Goal: Book appointment/travel/reservation

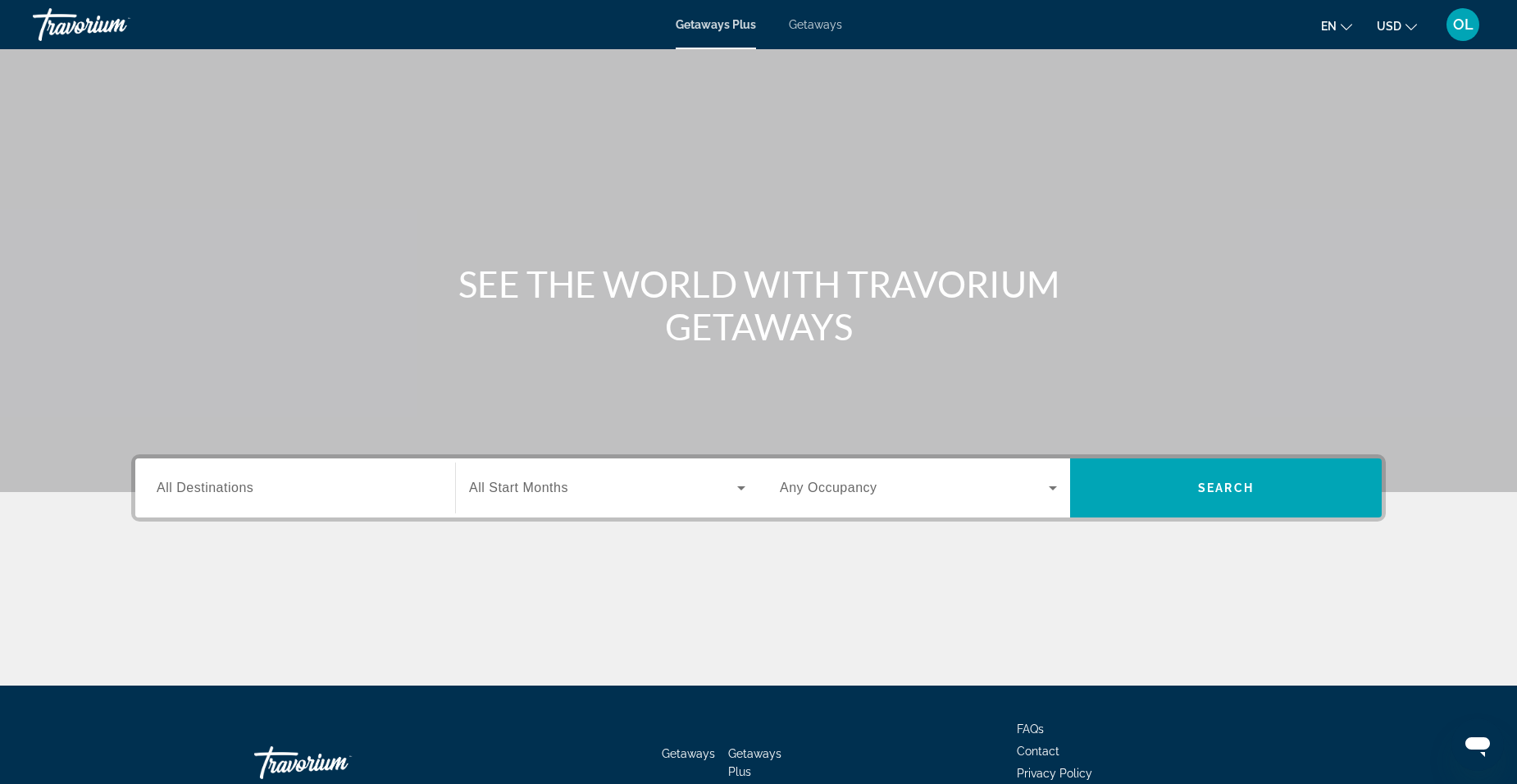
click at [272, 505] on div "Search widget" at bounding box center [295, 488] width 277 height 47
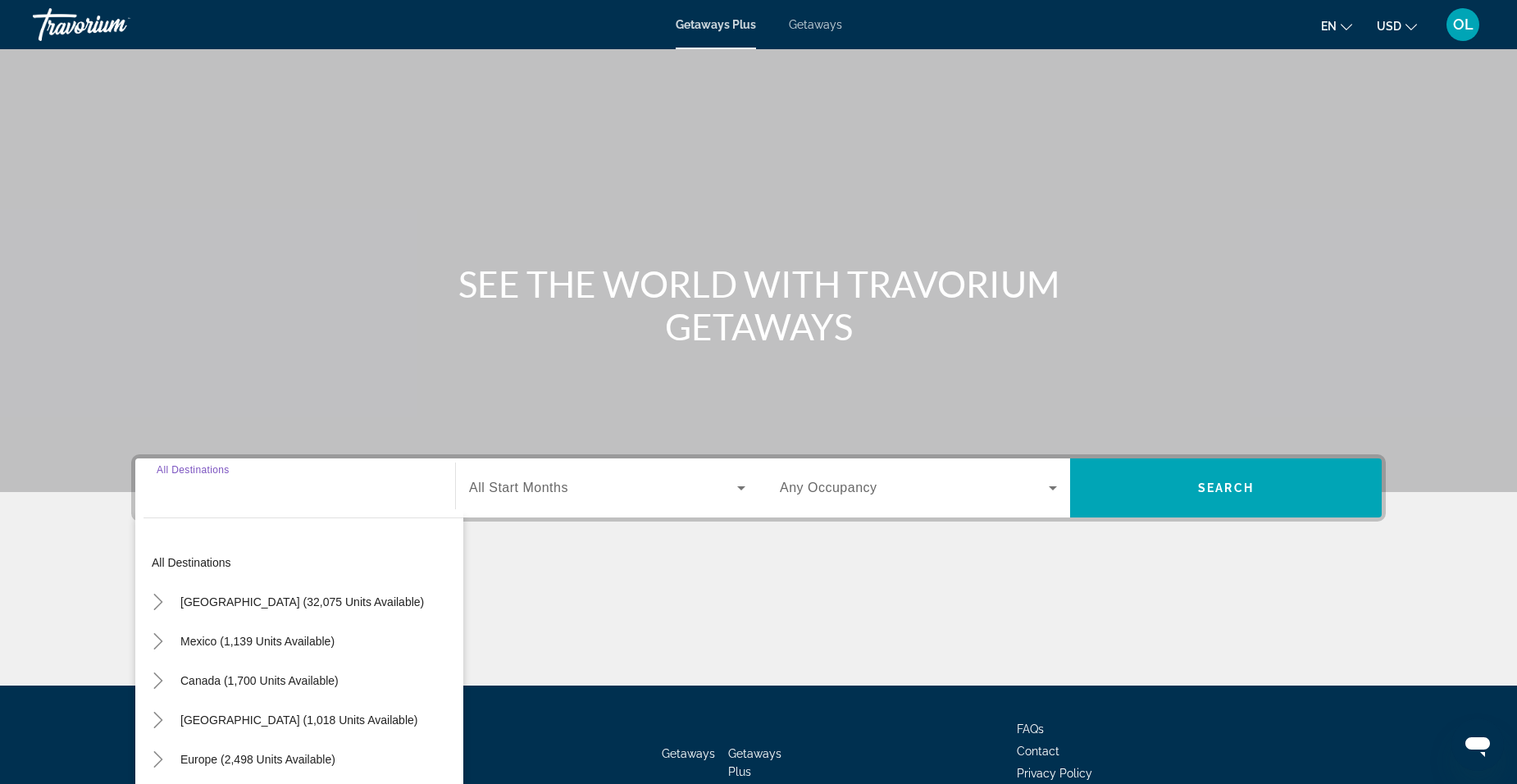
scroll to position [103, 0]
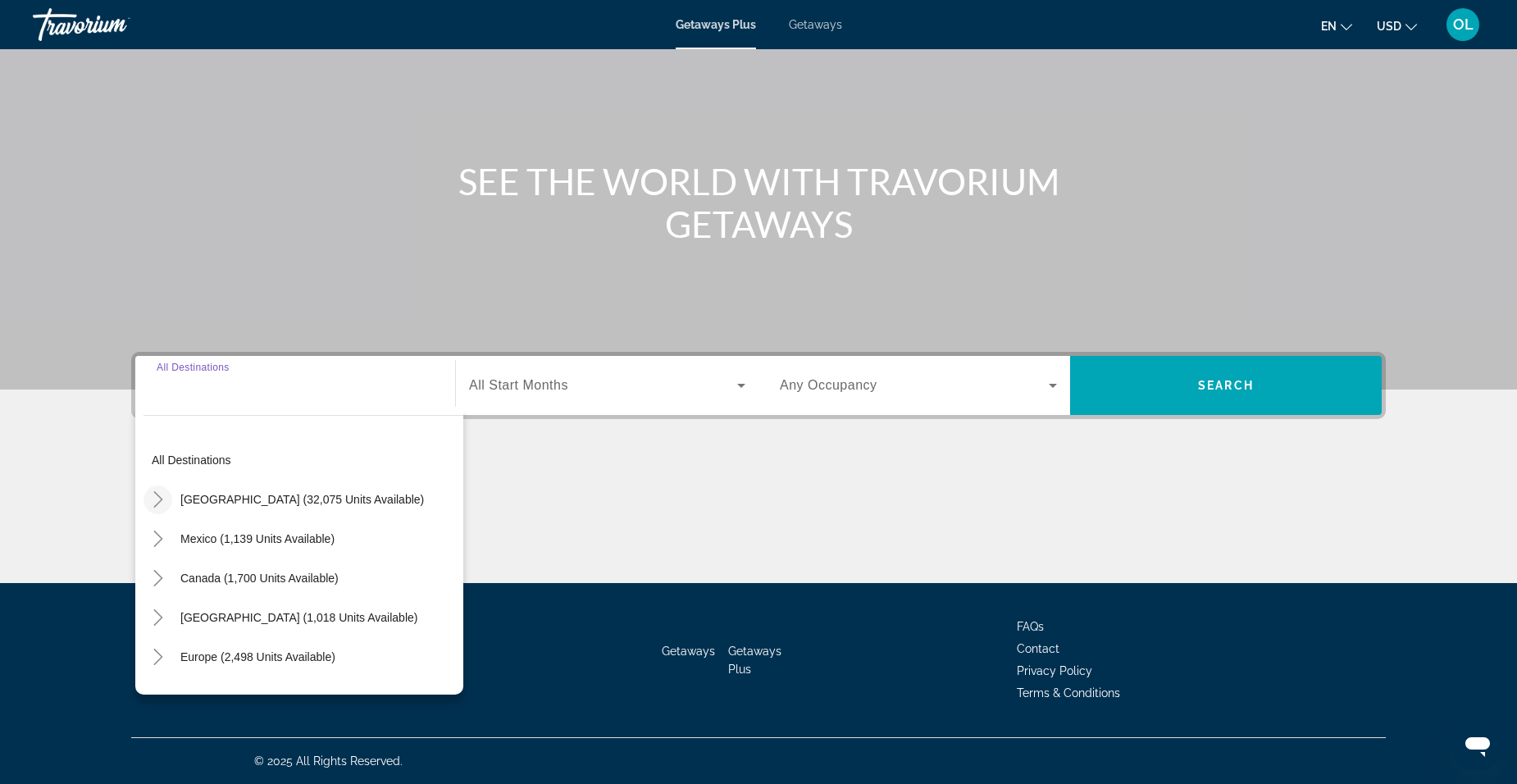
click at [152, 498] on icon "Toggle United States (32,075 units available)" at bounding box center [158, 499] width 16 height 16
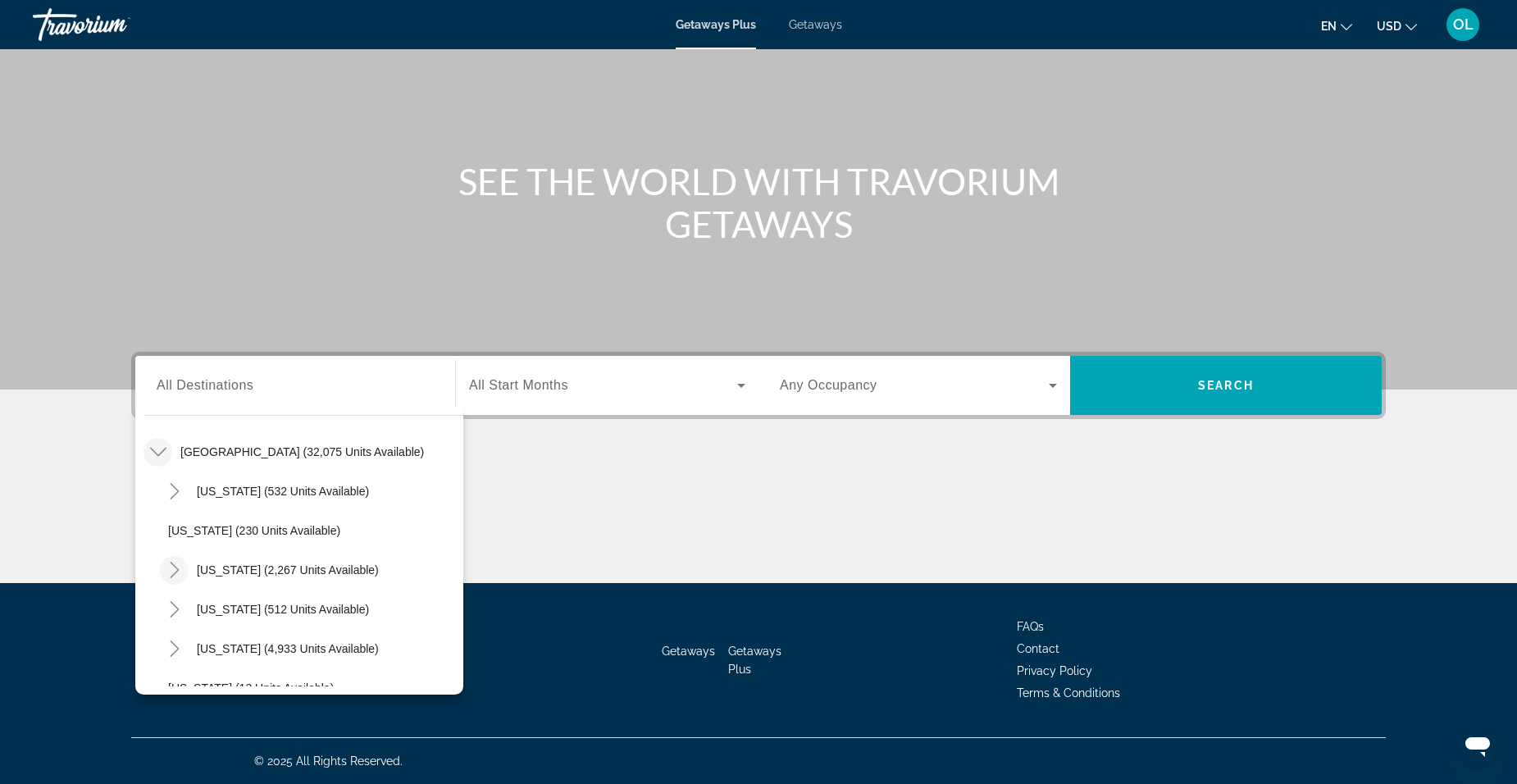
click at [172, 569] on icon "Toggle California (2,267 units available)" at bounding box center [174, 570] width 16 height 16
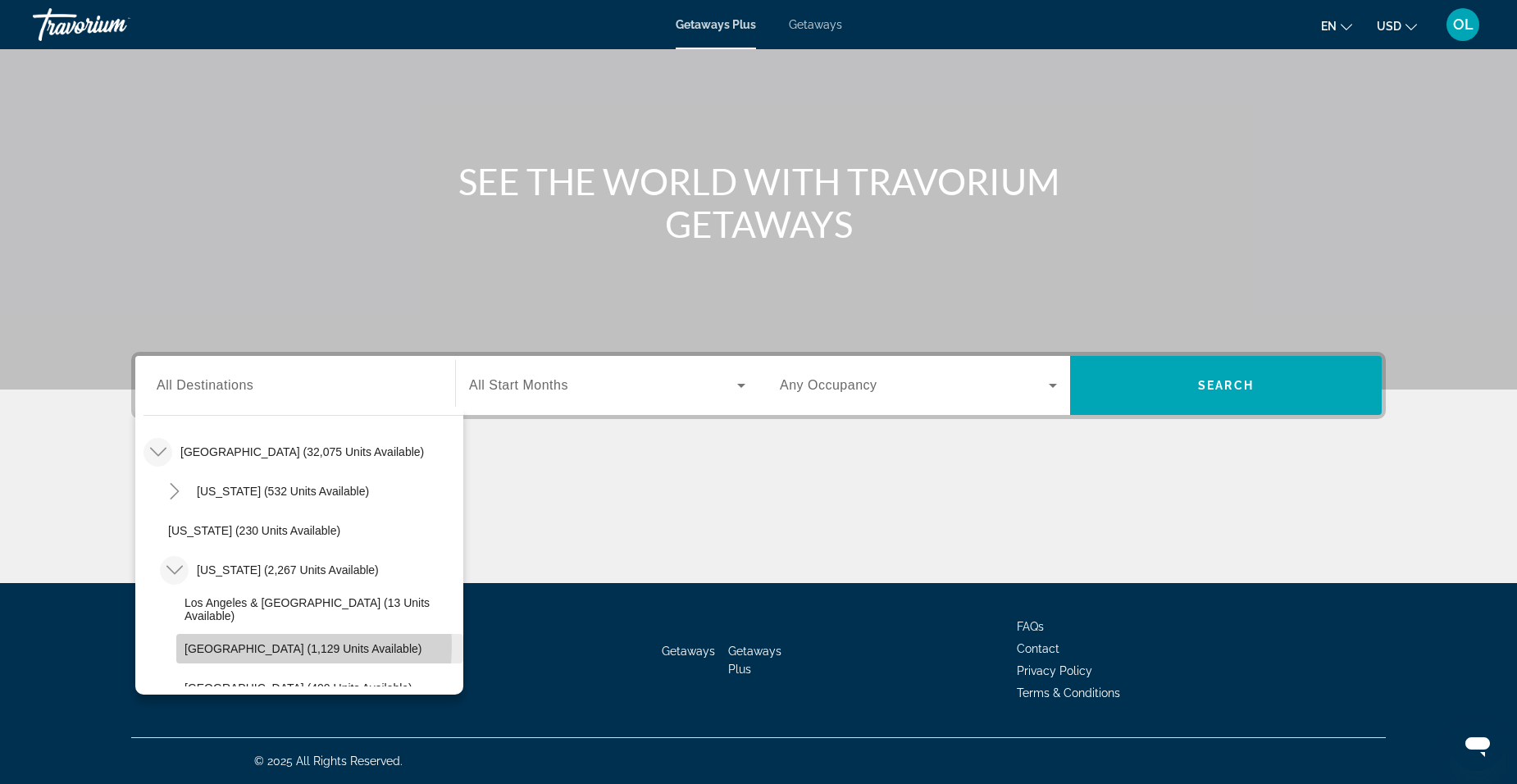
click at [209, 644] on span "[GEOGRAPHIC_DATA] (1,129 units available)" at bounding box center [303, 648] width 237 height 13
type input "**********"
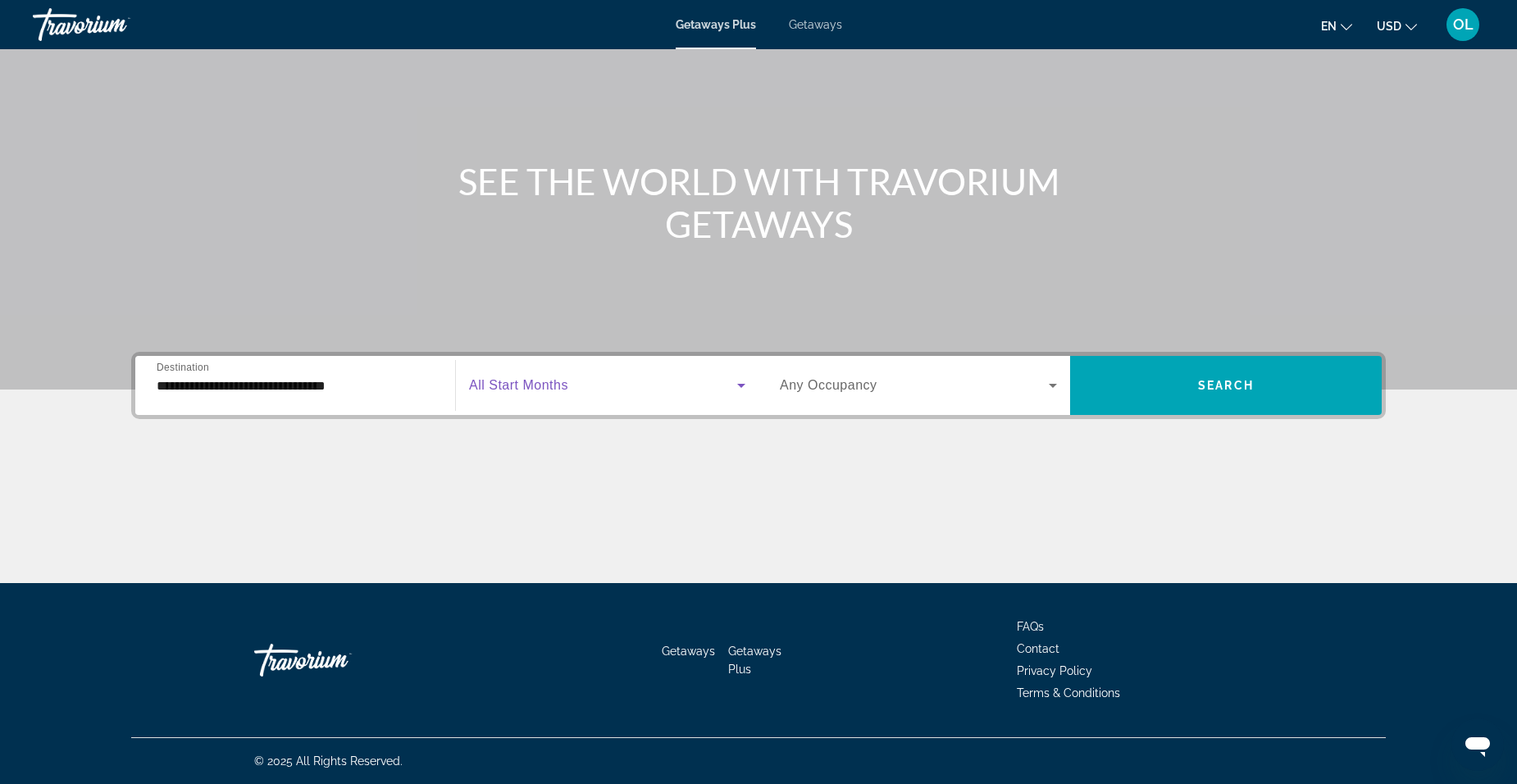
click at [560, 394] on span "Search widget" at bounding box center [603, 385] width 268 height 20
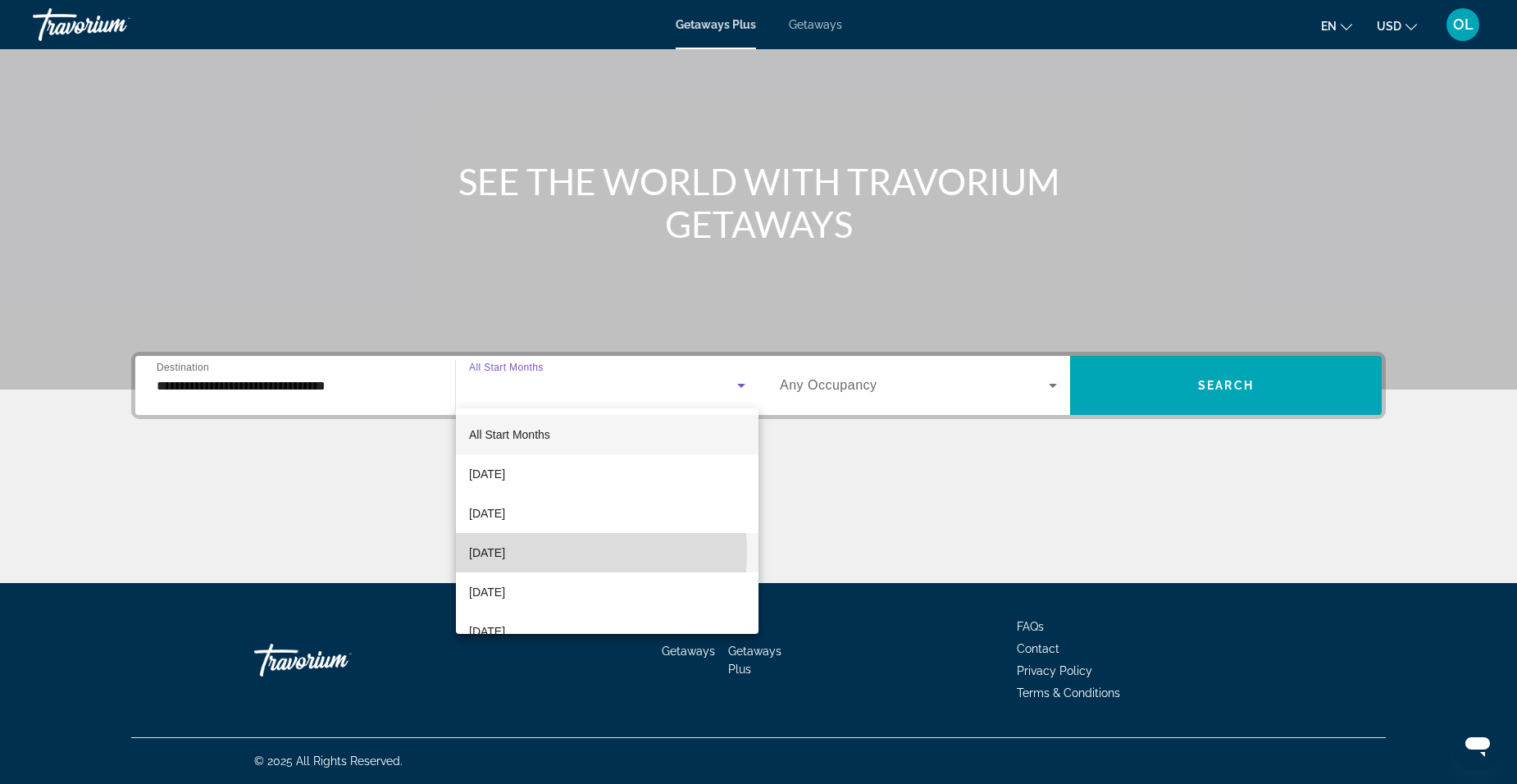
click at [505, 553] on span "[DATE]" at bounding box center [487, 553] width 36 height 20
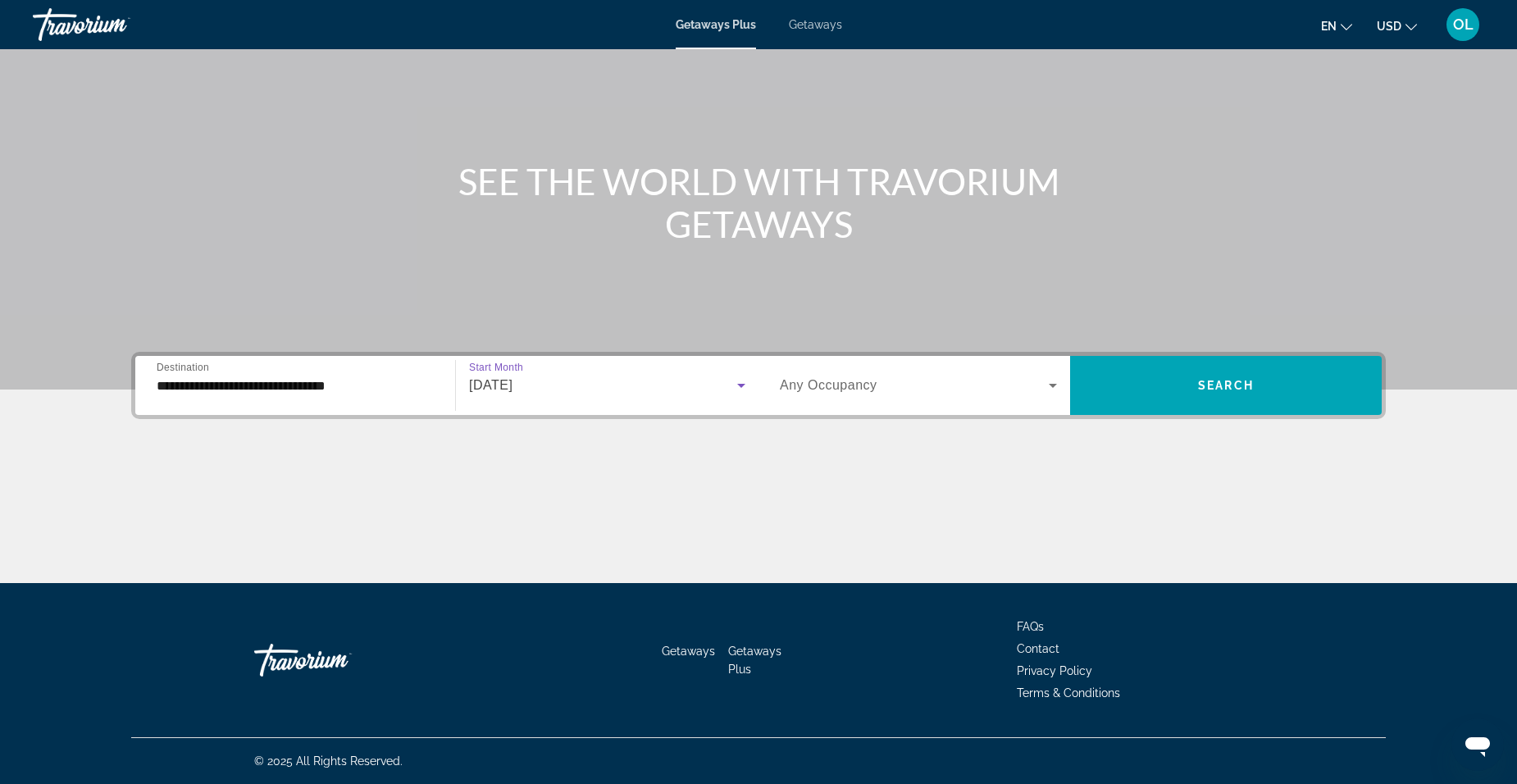
click at [1053, 386] on icon "Search widget" at bounding box center [1053, 385] width 8 height 4
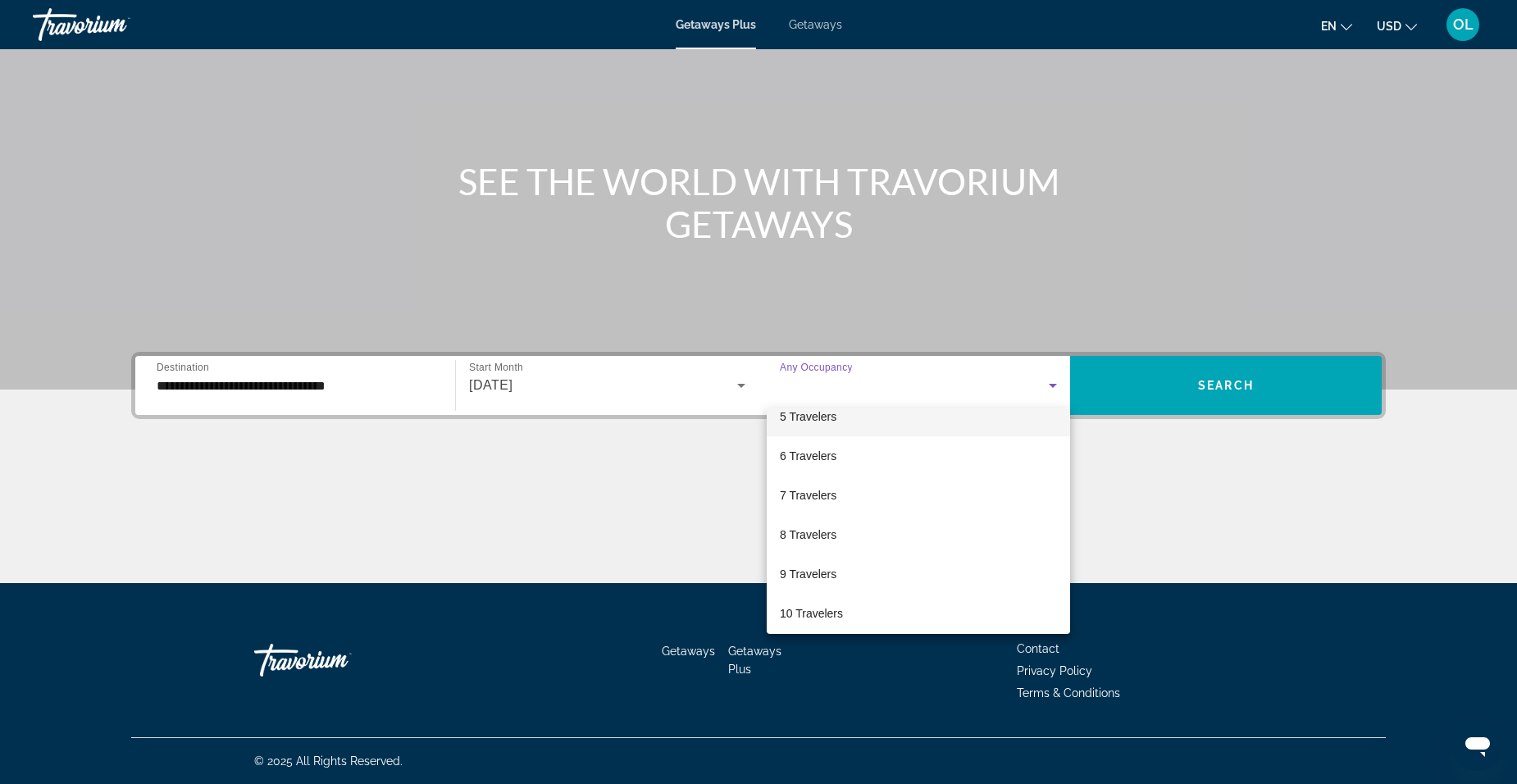
scroll to position [181, 0]
click at [819, 493] on span "7 Travelers" at bounding box center [808, 489] width 57 height 20
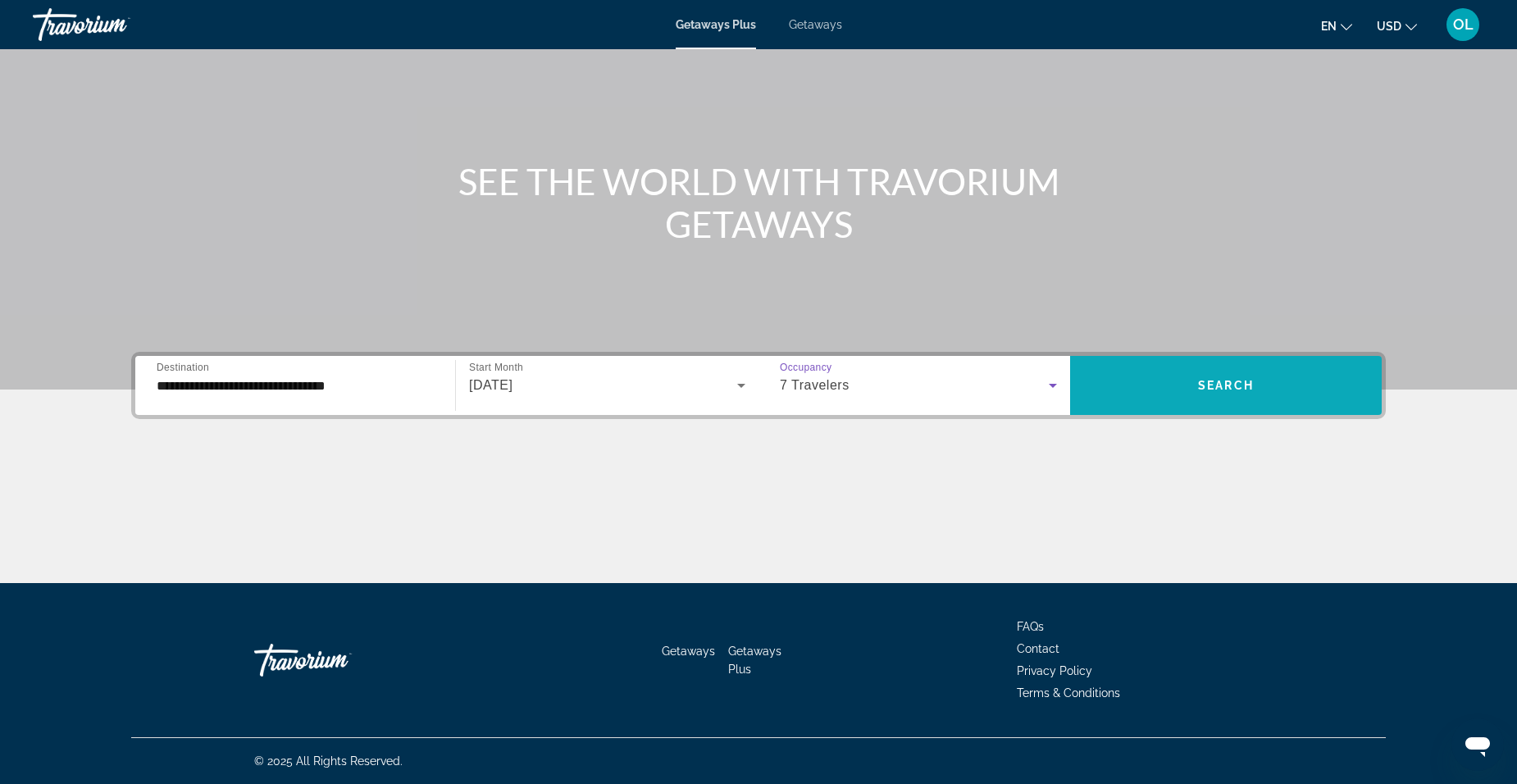
click at [1175, 397] on span "Search widget" at bounding box center [1226, 385] width 312 height 39
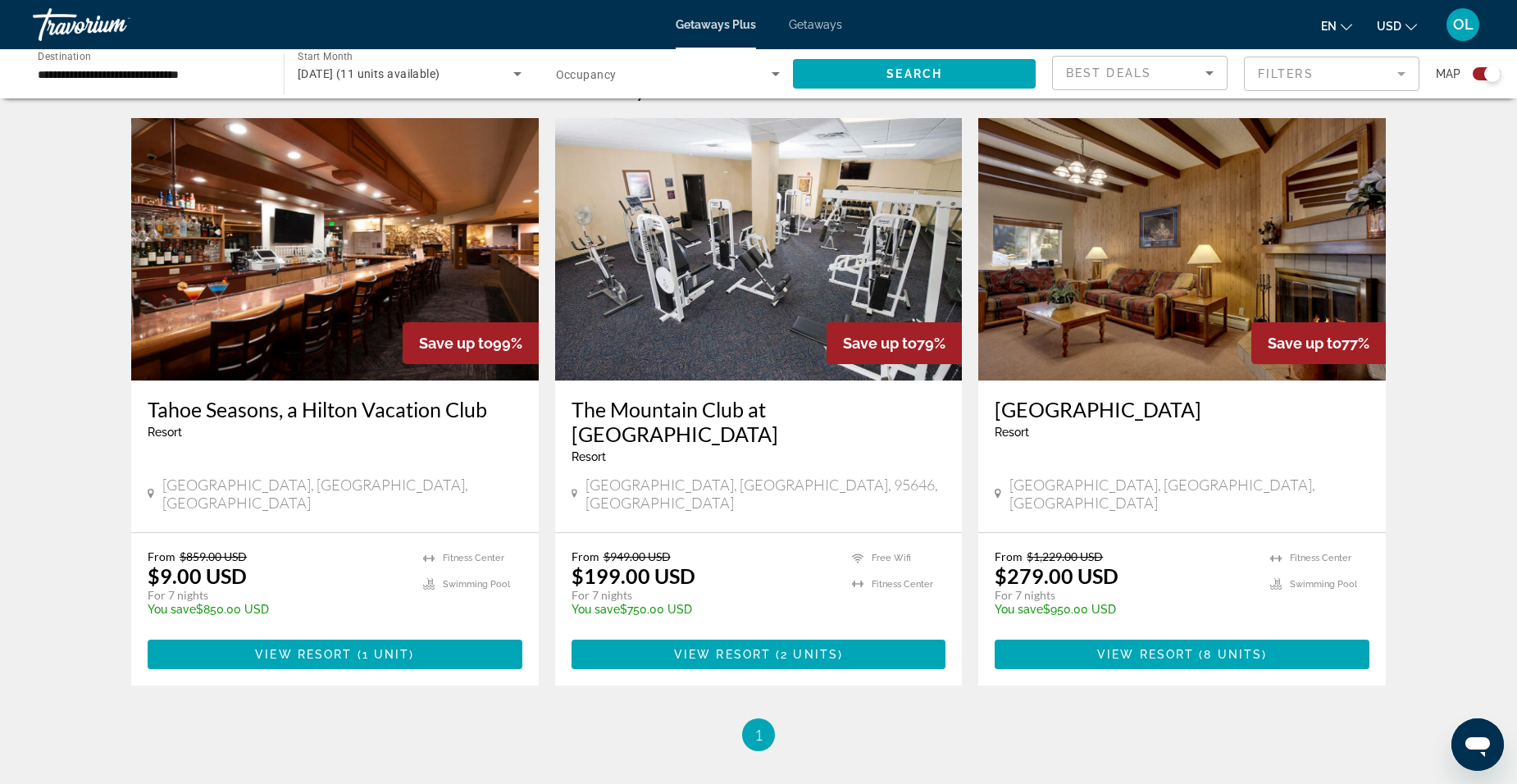
scroll to position [574, 0]
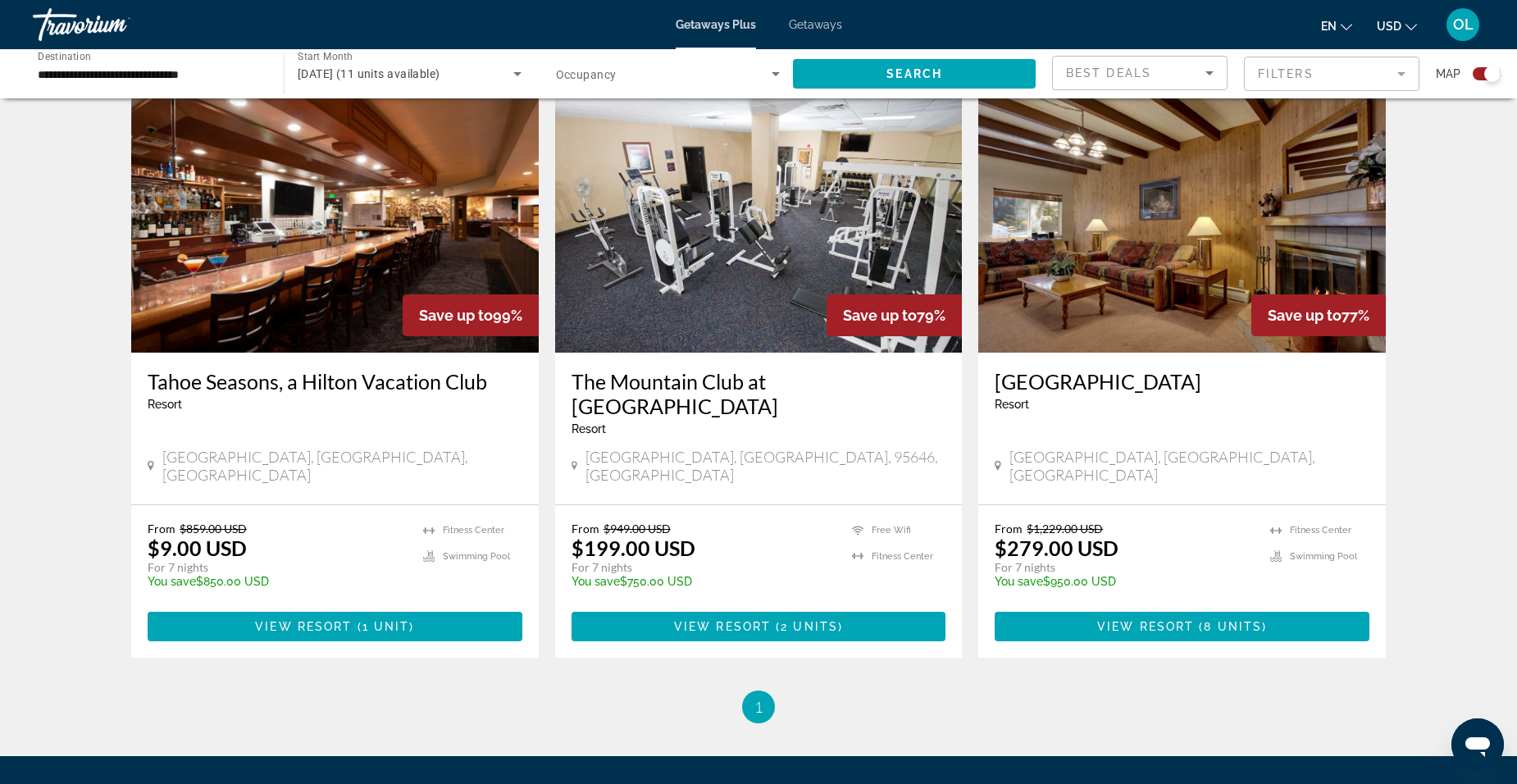
click at [374, 305] on img "Main content" at bounding box center [334, 221] width 407 height 262
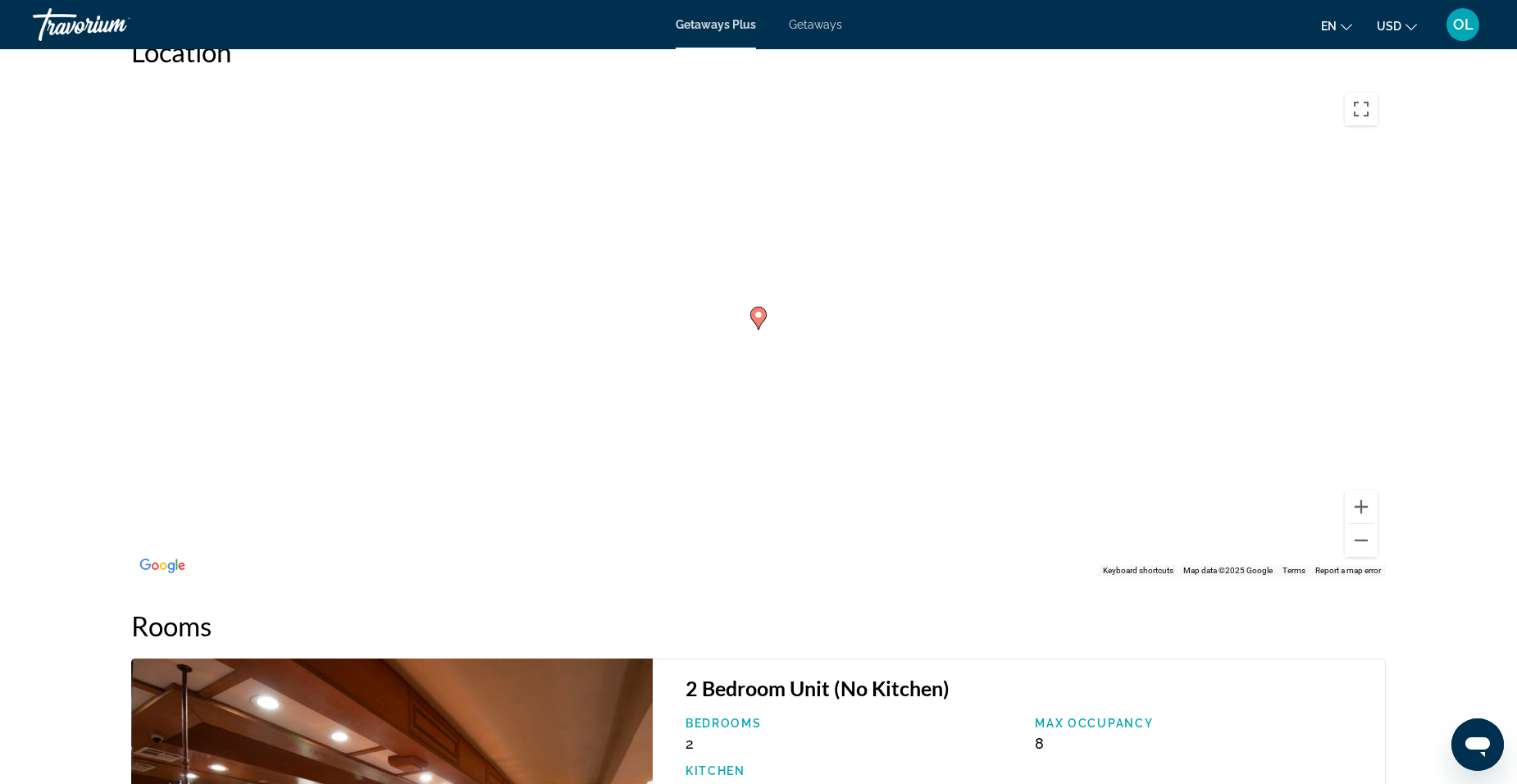
scroll to position [1954, 0]
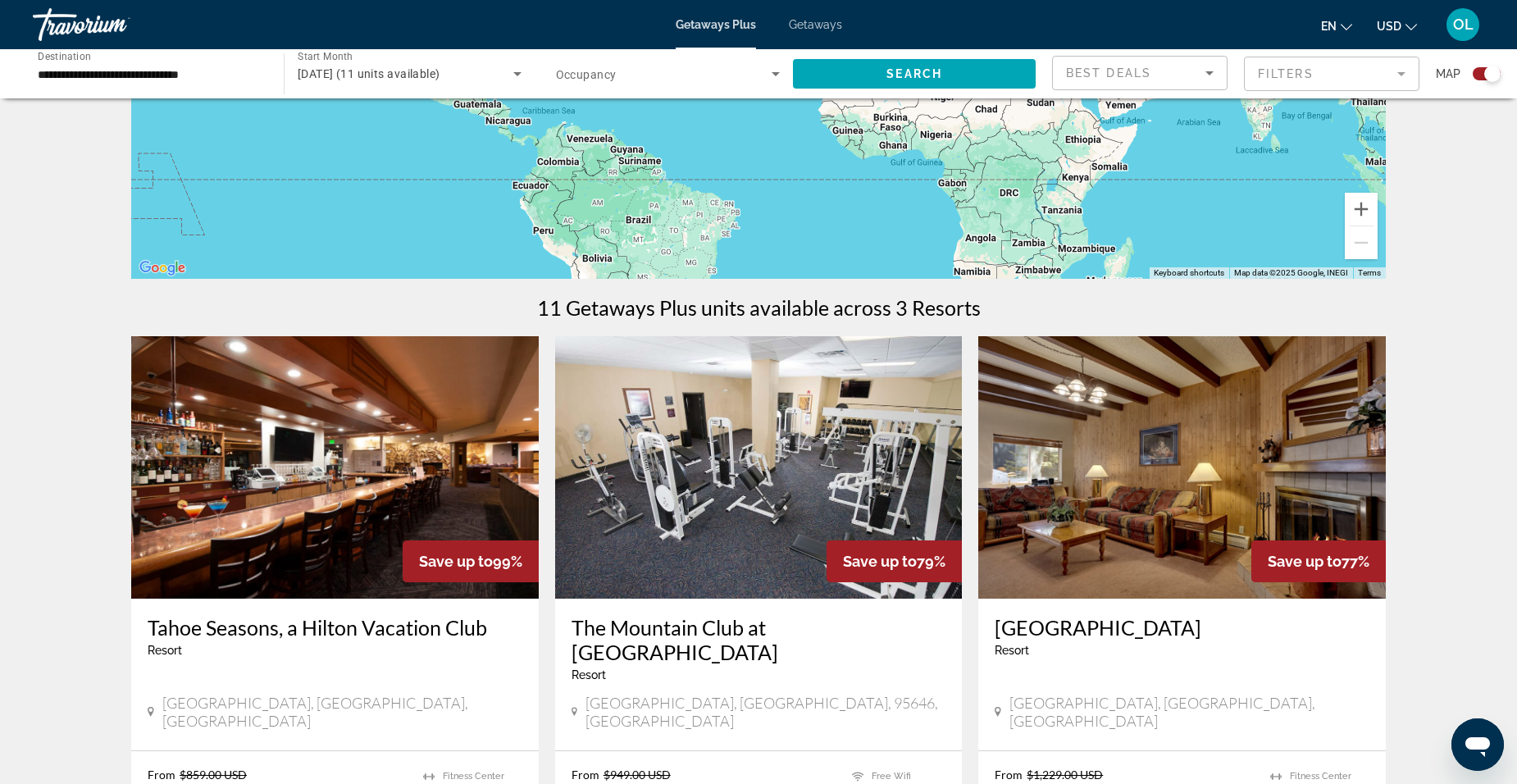
scroll to position [492, 0]
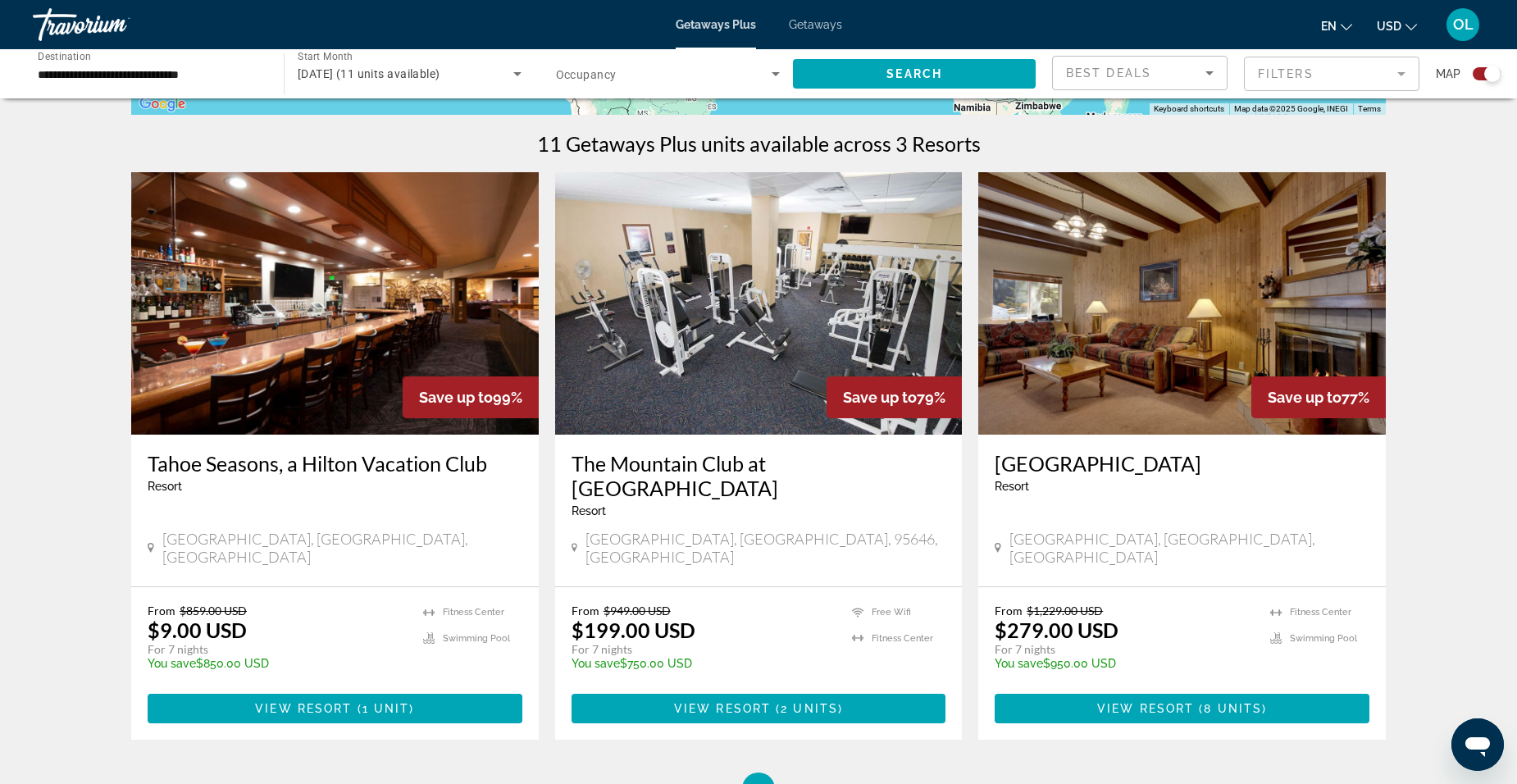
click at [725, 420] on img "Main content" at bounding box center [758, 303] width 407 height 262
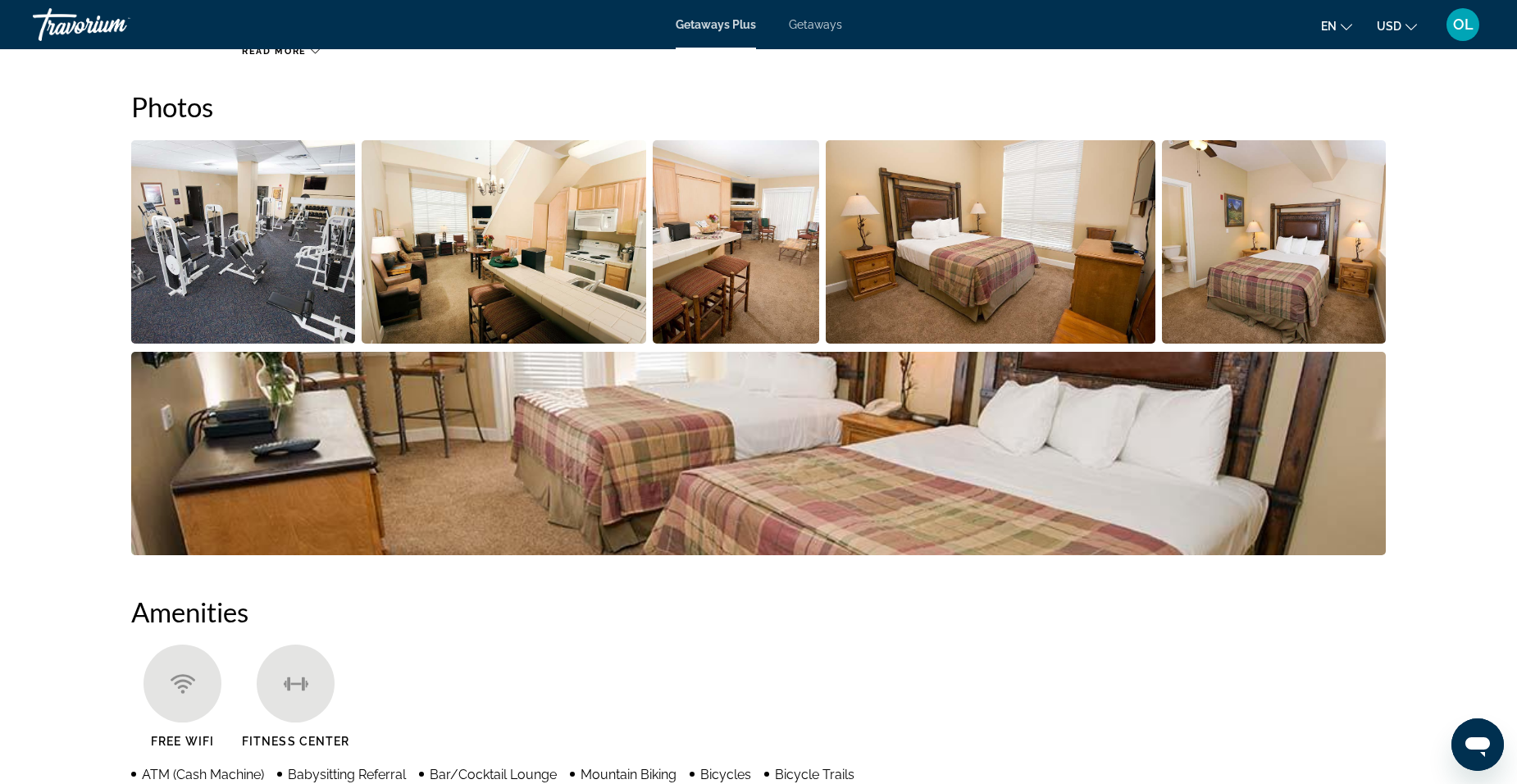
scroll to position [738, 0]
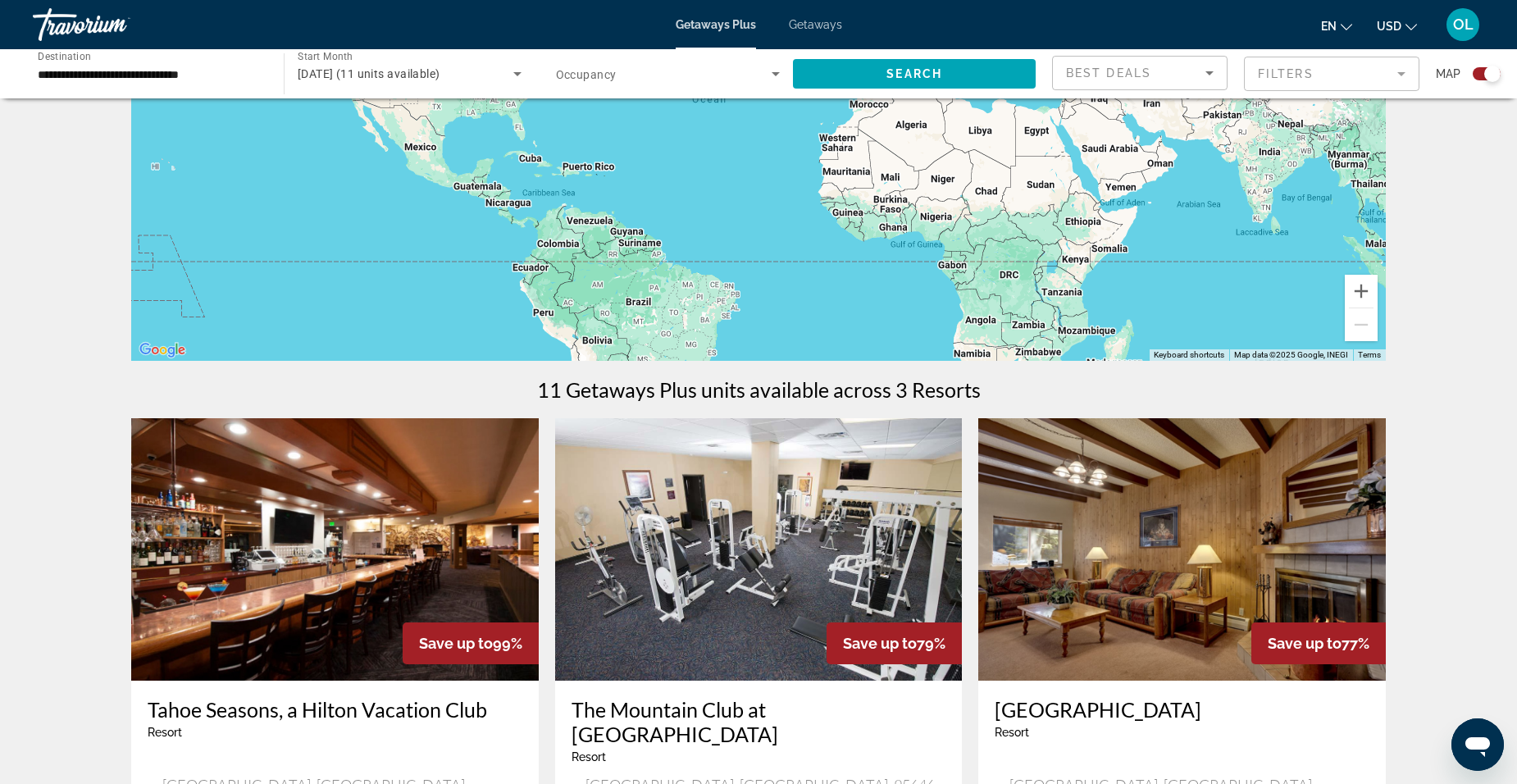
scroll to position [410, 0]
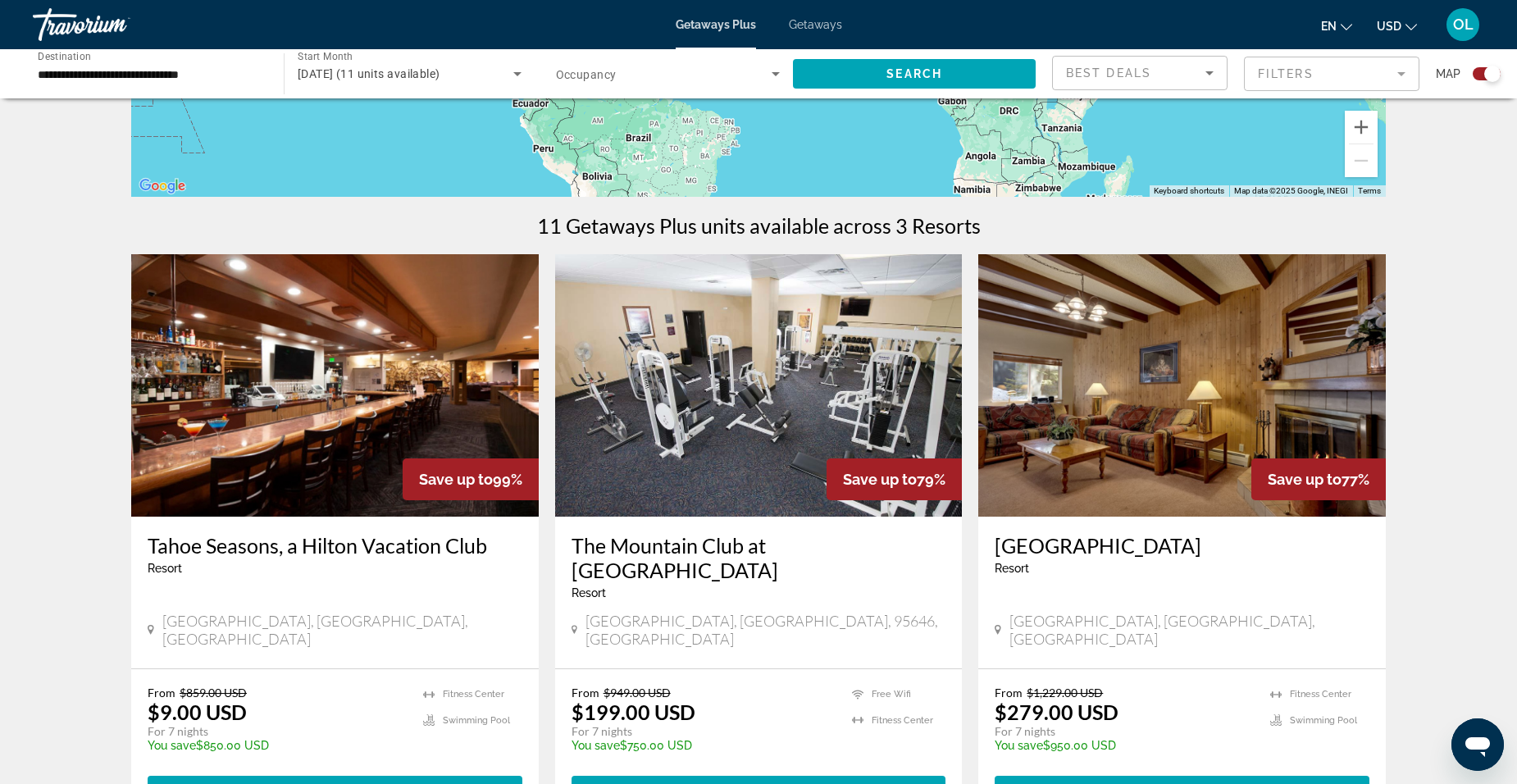
click at [1139, 469] on img "Main content" at bounding box center [1181, 385] width 407 height 262
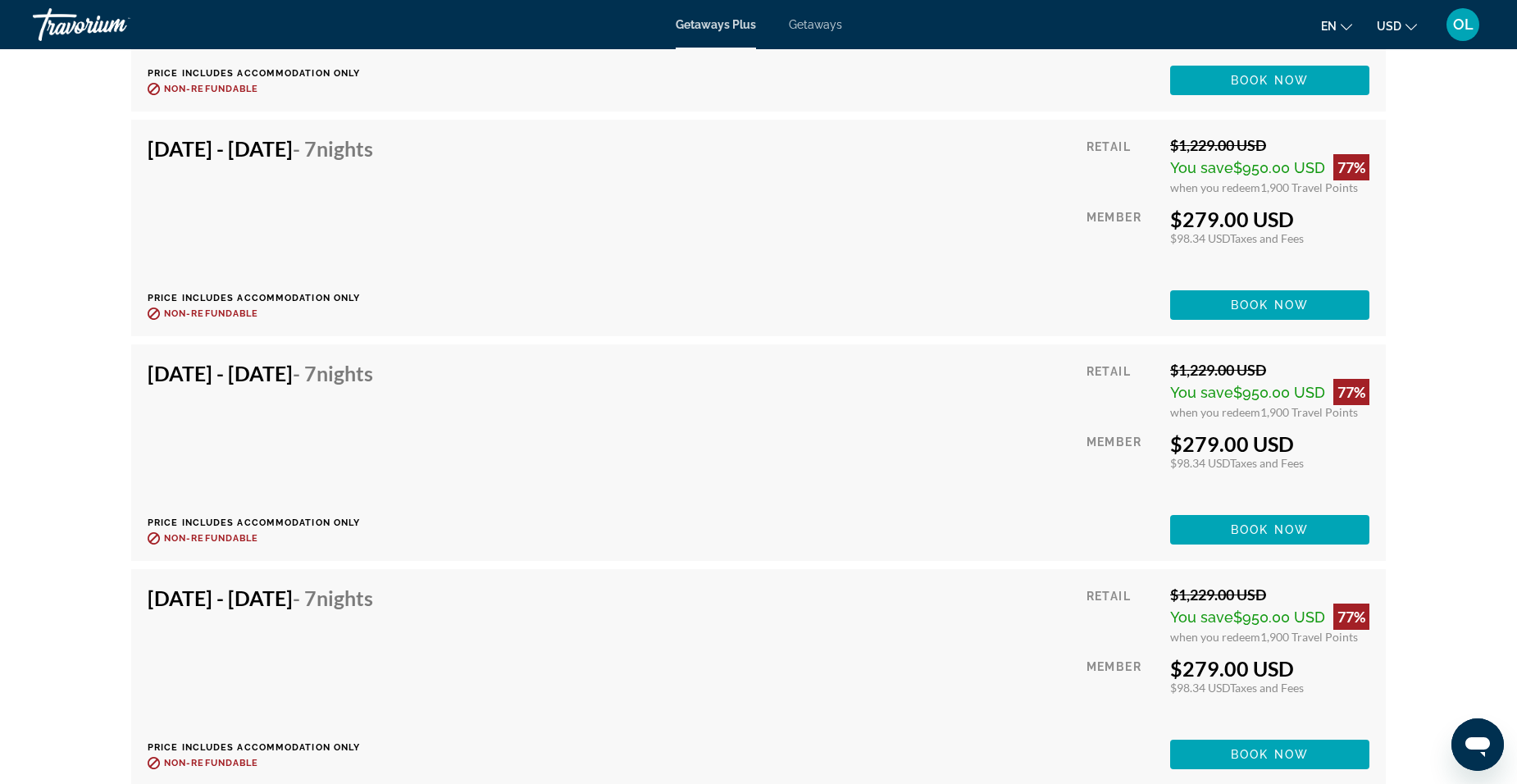
scroll to position [3607, 0]
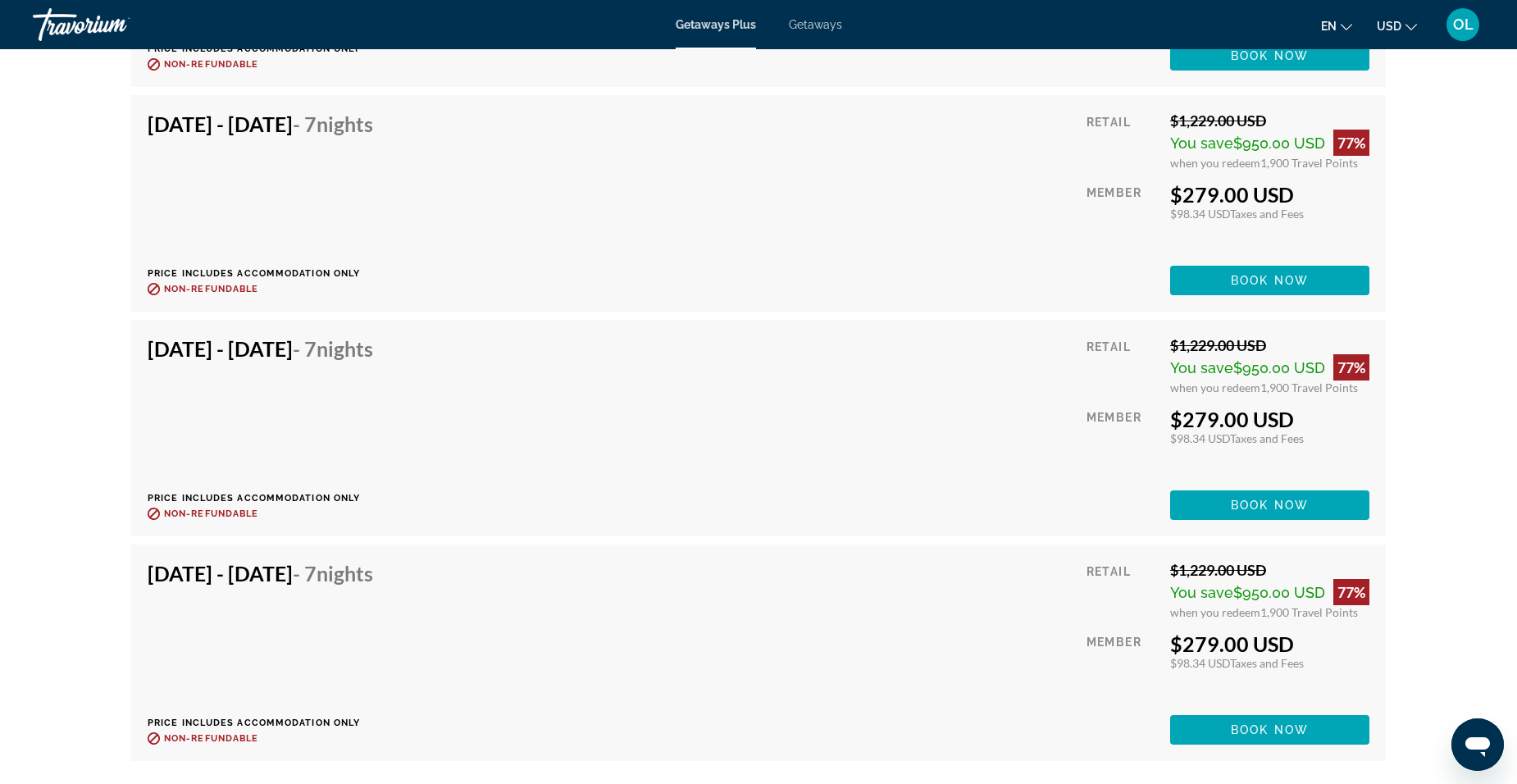
click at [915, 626] on div "[DATE] - [DATE] - 7 Nights Price includes accommodation only Refundable until :…" at bounding box center [758, 652] width 1222 height 183
click at [1228, 710] on span "Main content" at bounding box center [1269, 730] width 199 height 39
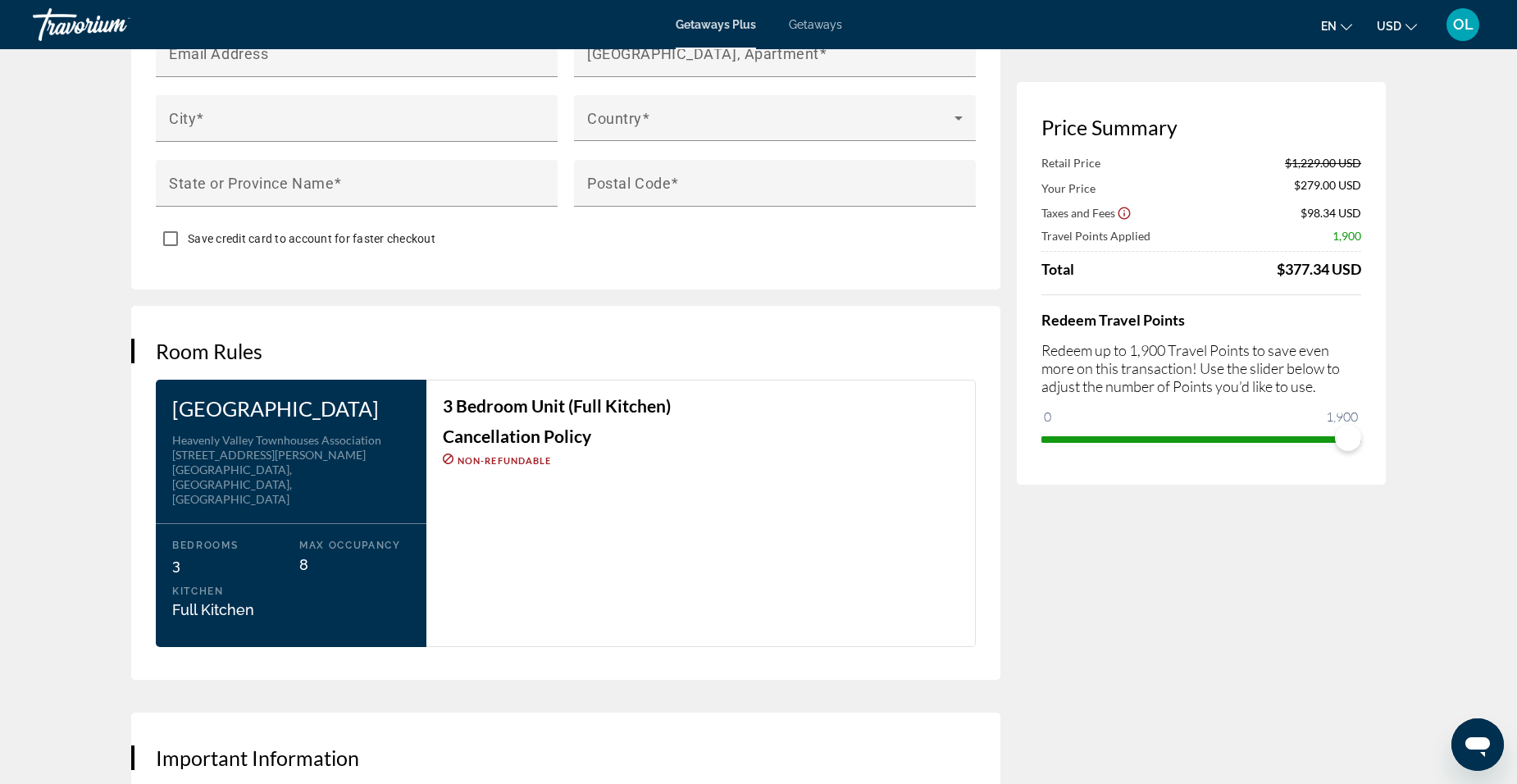
scroll to position [1803, 0]
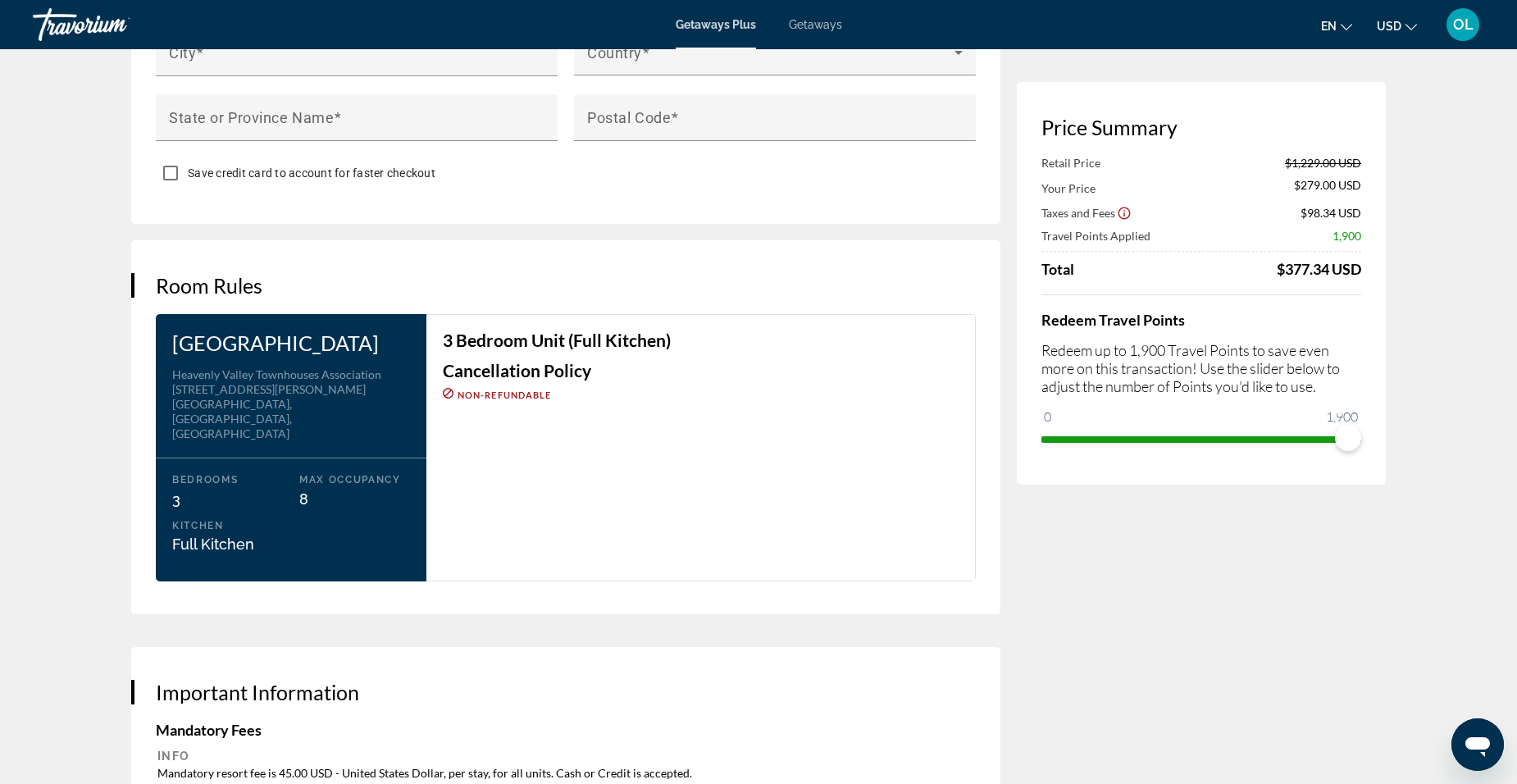
drag, startPoint x: 175, startPoint y: 327, endPoint x: 285, endPoint y: 354, distance: 113.3
click at [285, 354] on h3 "[GEOGRAPHIC_DATA]" at bounding box center [290, 343] width 238 height 25
drag, startPoint x: 285, startPoint y: 354, endPoint x: 253, endPoint y: 350, distance: 32.2
copy h3 "[GEOGRAPHIC_DATA]"
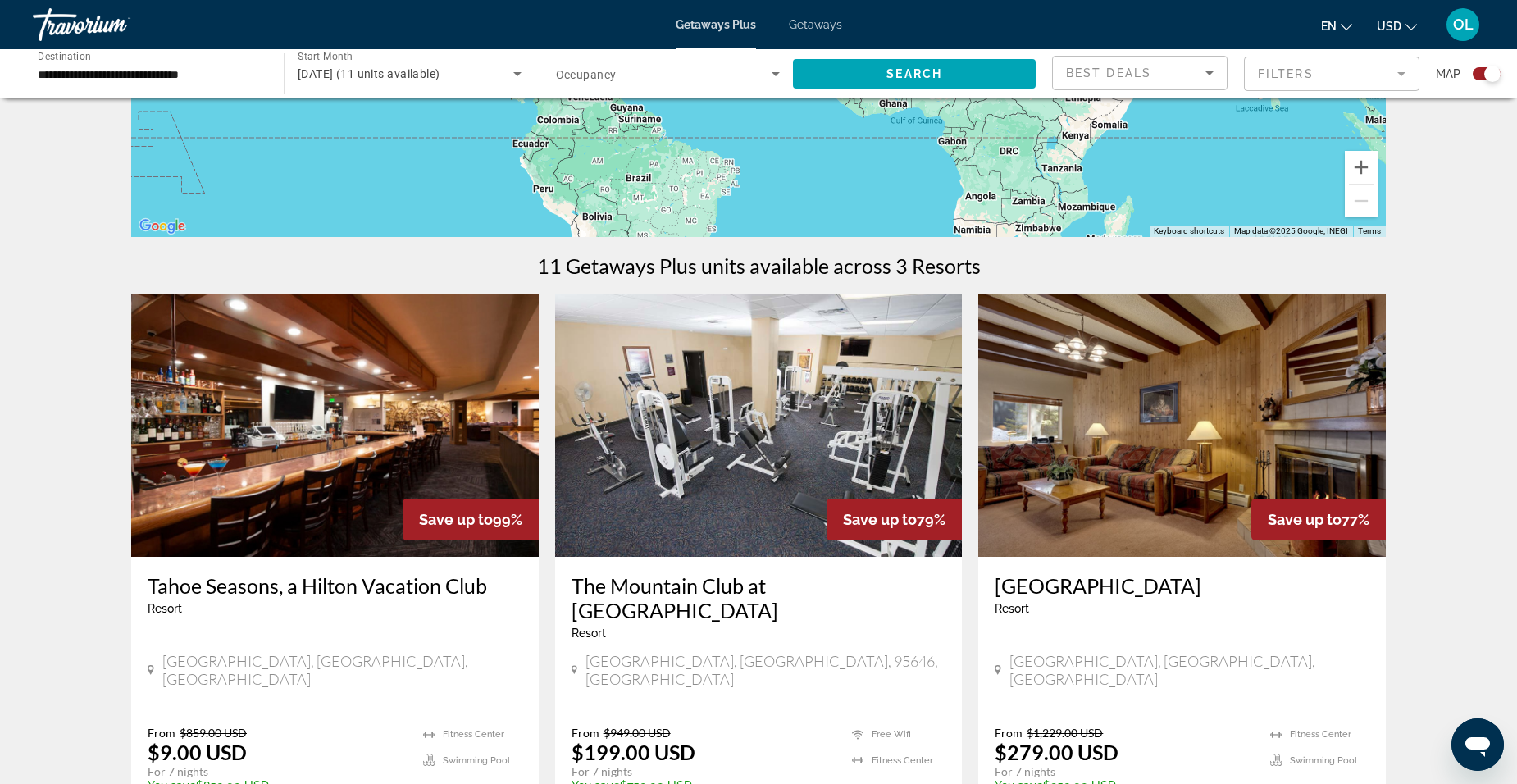
scroll to position [410, 0]
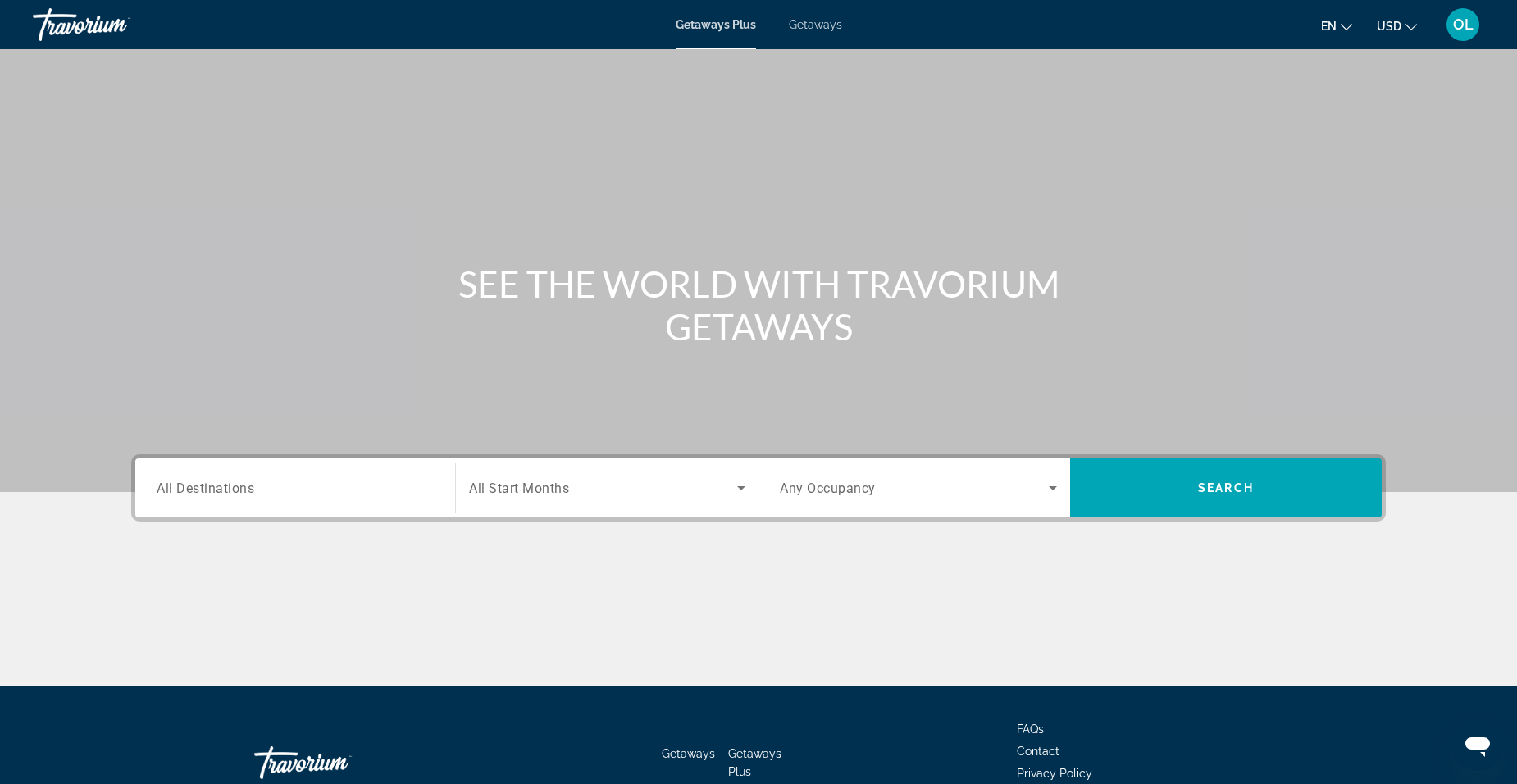
click at [349, 475] on div "Search widget" at bounding box center [295, 488] width 277 height 47
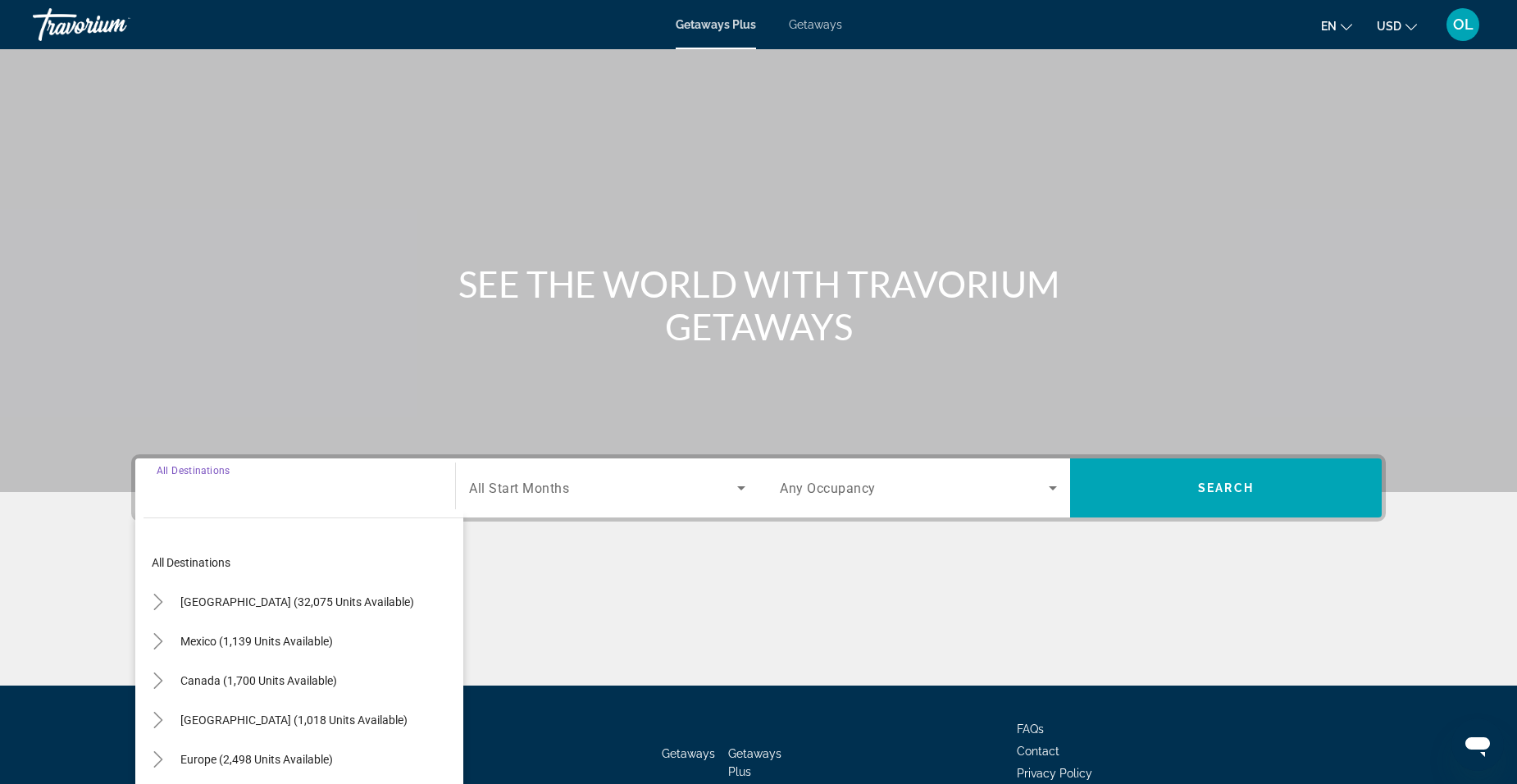
scroll to position [103, 0]
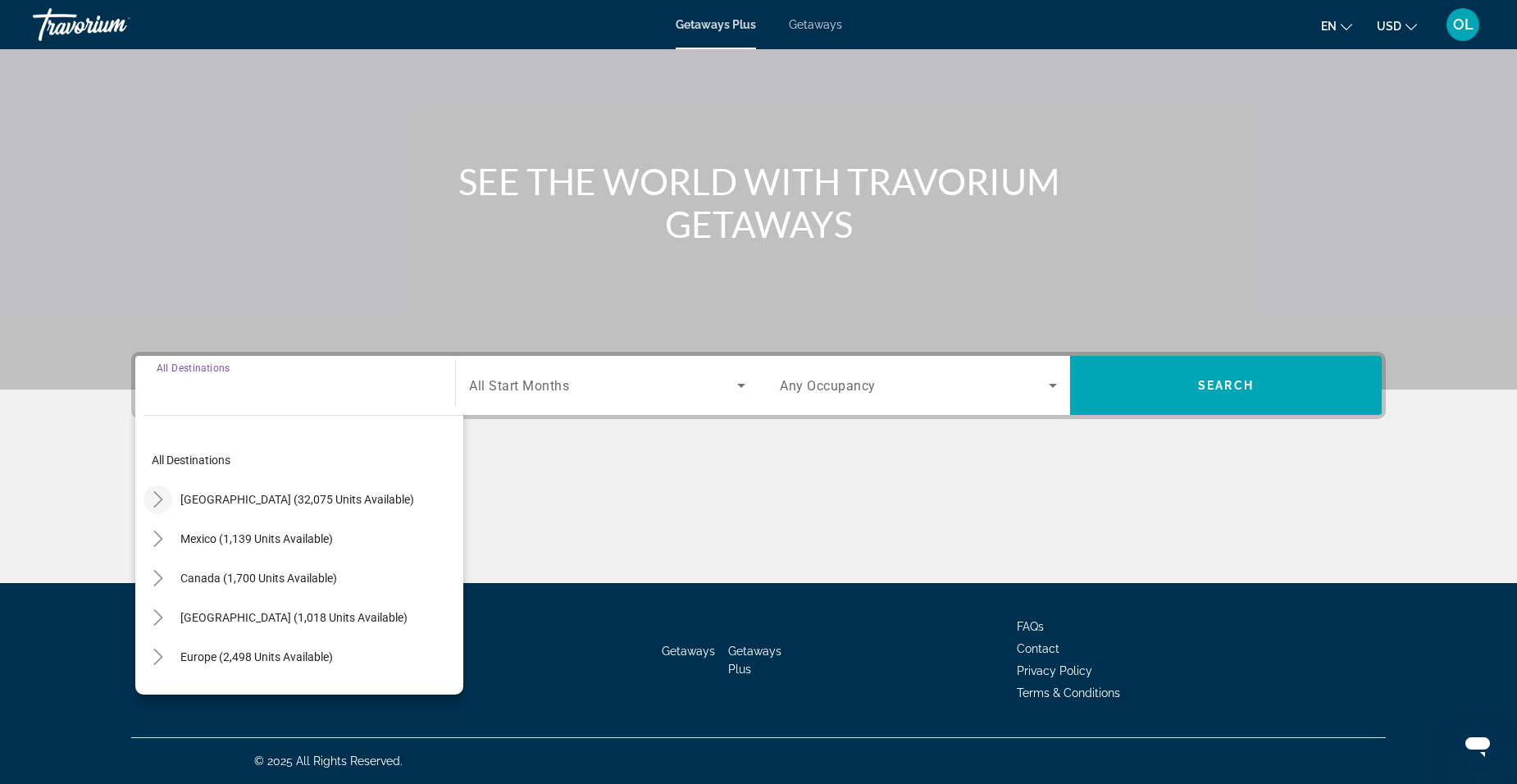
click at [160, 499] on icon "Toggle United States (32,075 units available)" at bounding box center [157, 499] width 9 height 16
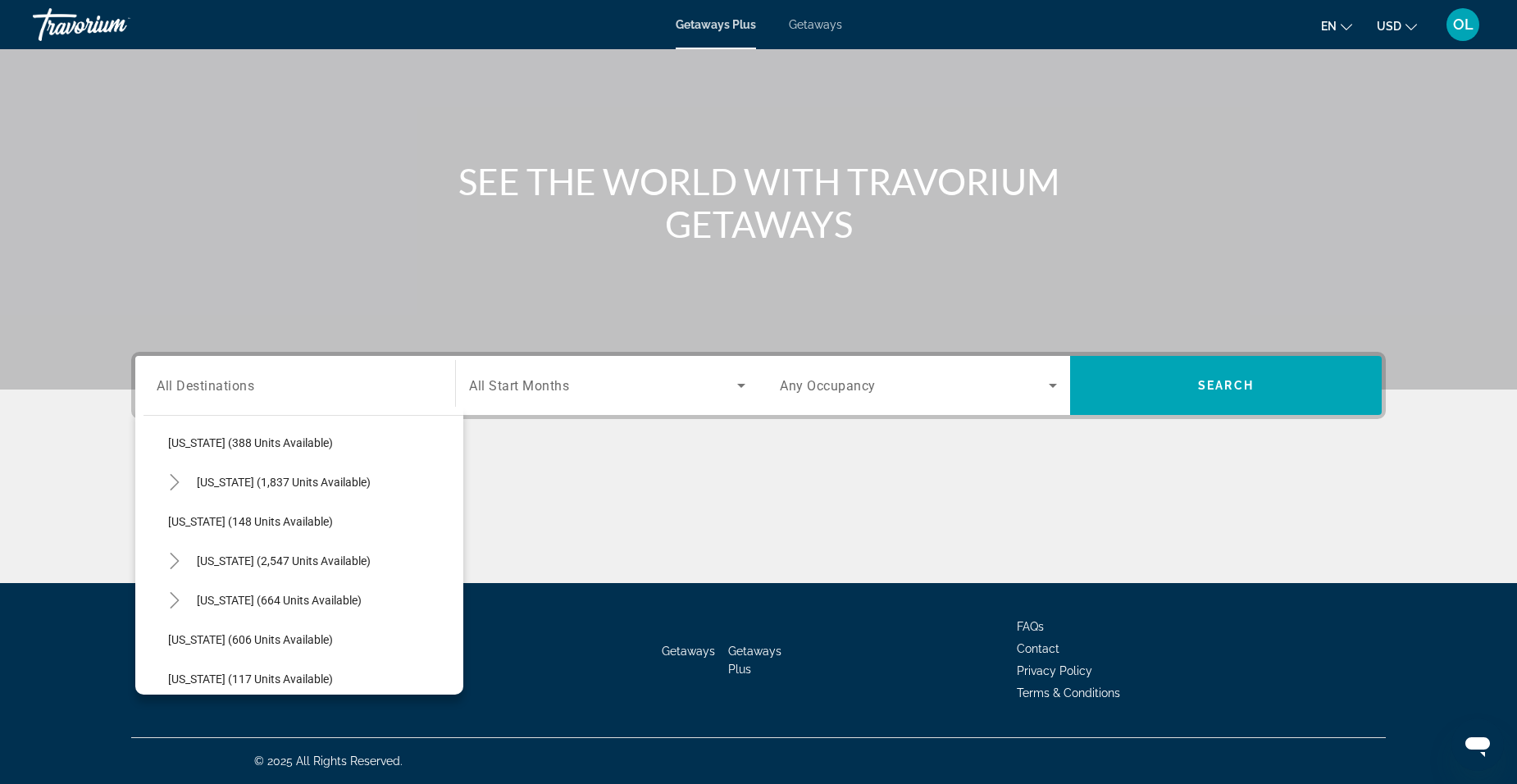
scroll to position [786, 0]
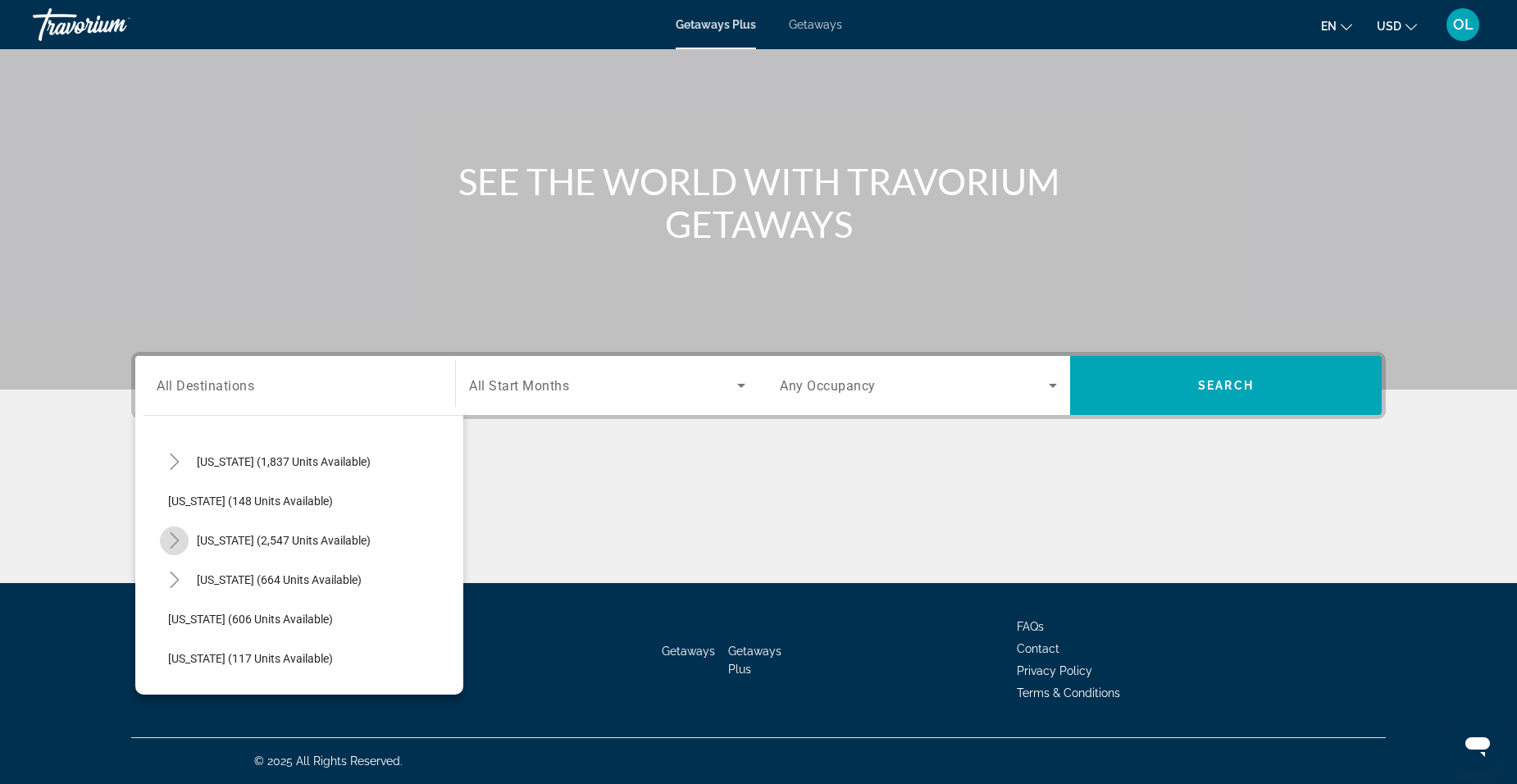
click at [176, 546] on icon "Toggle Nevada (2,547 units available)" at bounding box center [174, 540] width 16 height 16
click at [225, 617] on span "Other (1,080 units available)" at bounding box center [257, 619] width 145 height 13
type input "**********"
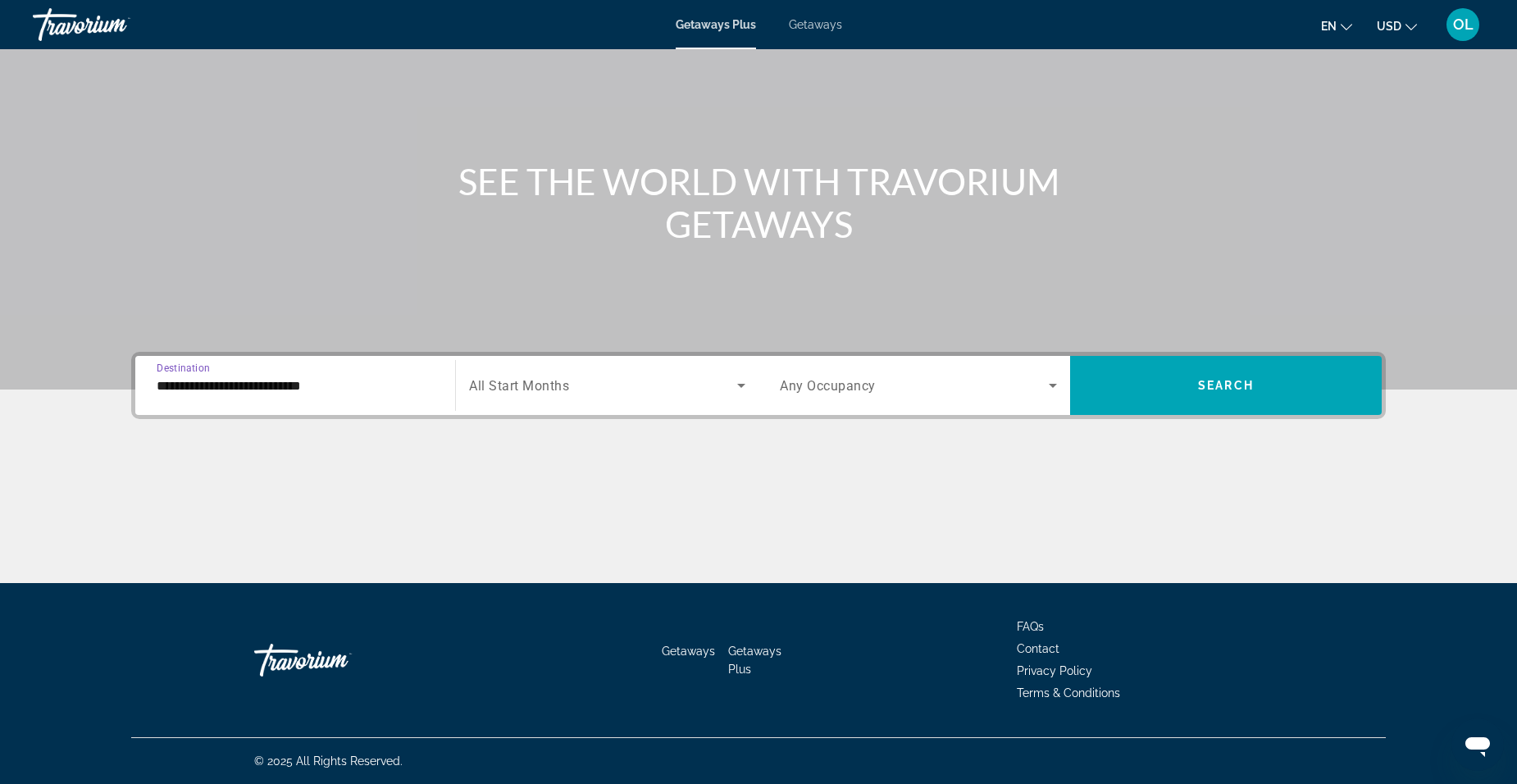
click at [553, 386] on span "All Start Months" at bounding box center [519, 385] width 100 height 16
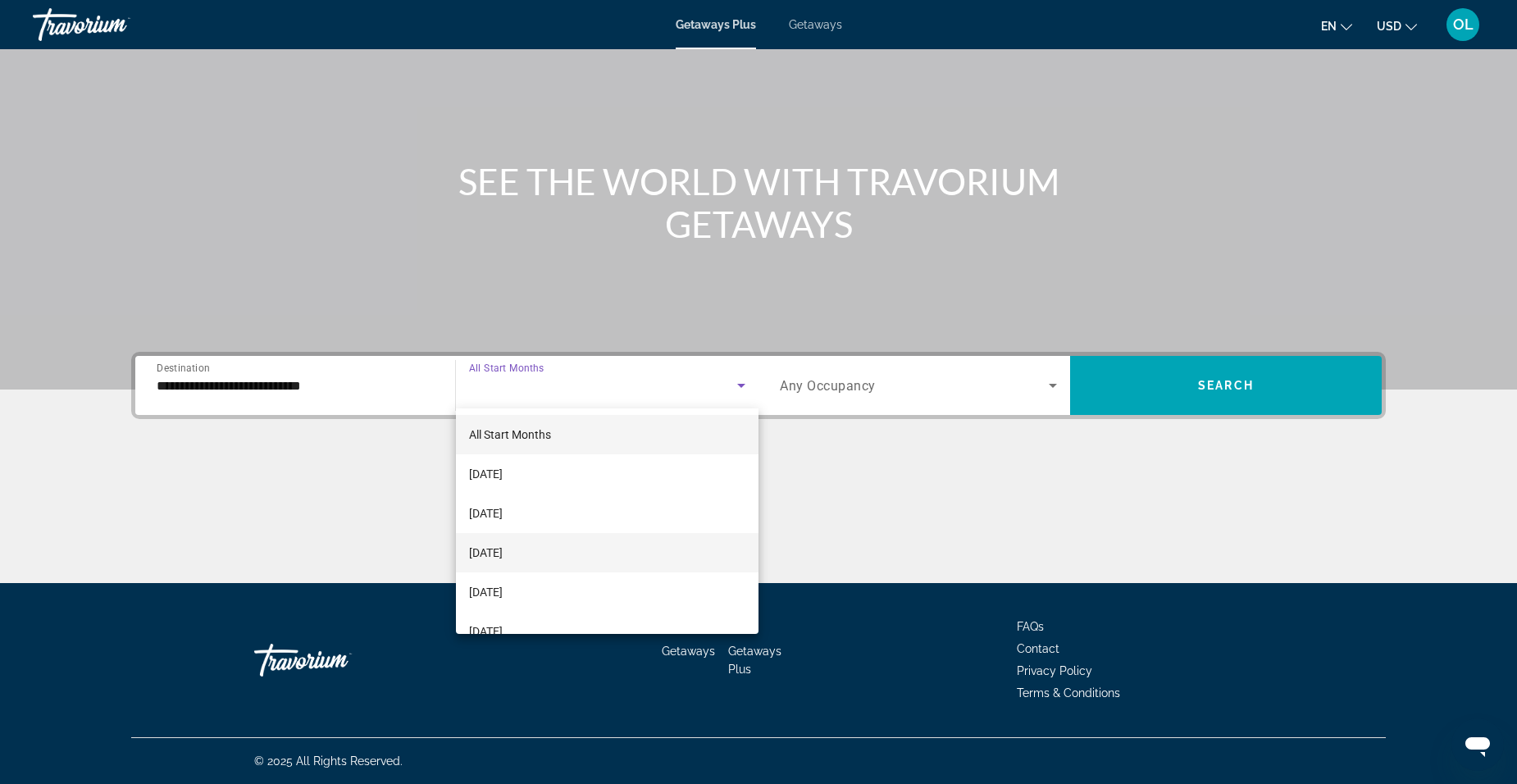
click at [503, 547] on span "[DATE]" at bounding box center [485, 553] width 34 height 20
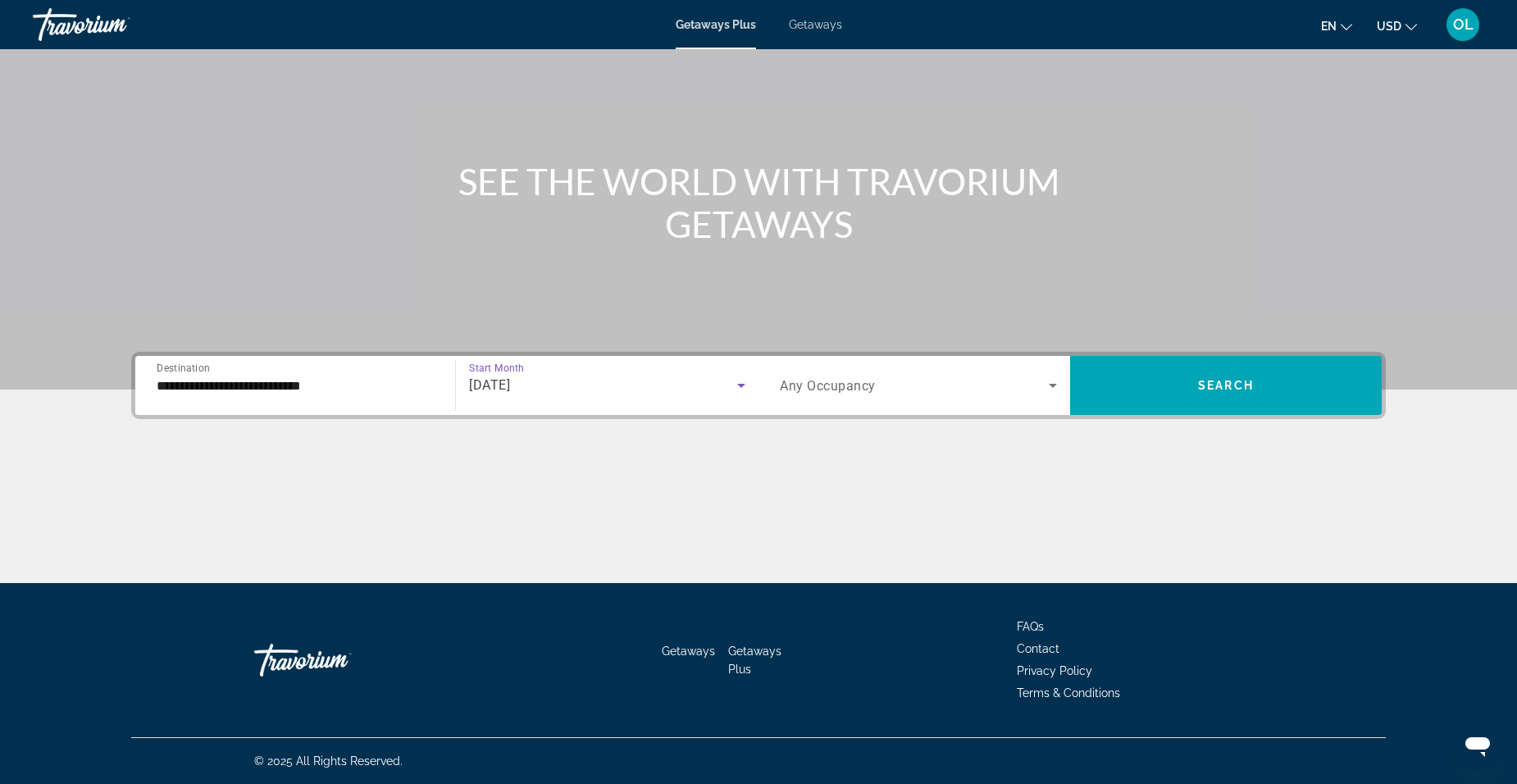
click at [1053, 383] on icon "Search widget" at bounding box center [1053, 385] width 8 height 4
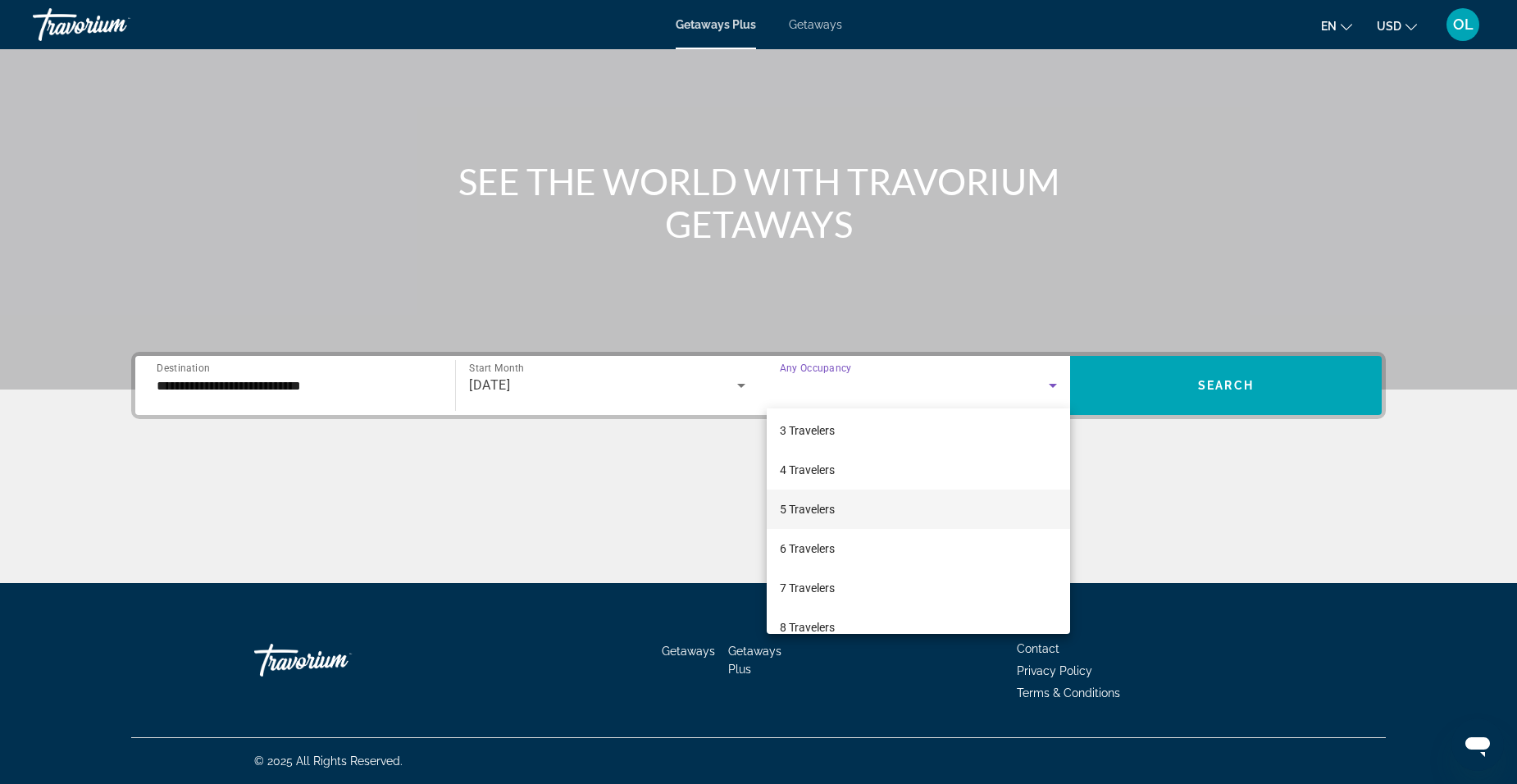
scroll to position [164, 0]
click at [814, 508] on span "7 Travelers" at bounding box center [807, 507] width 55 height 20
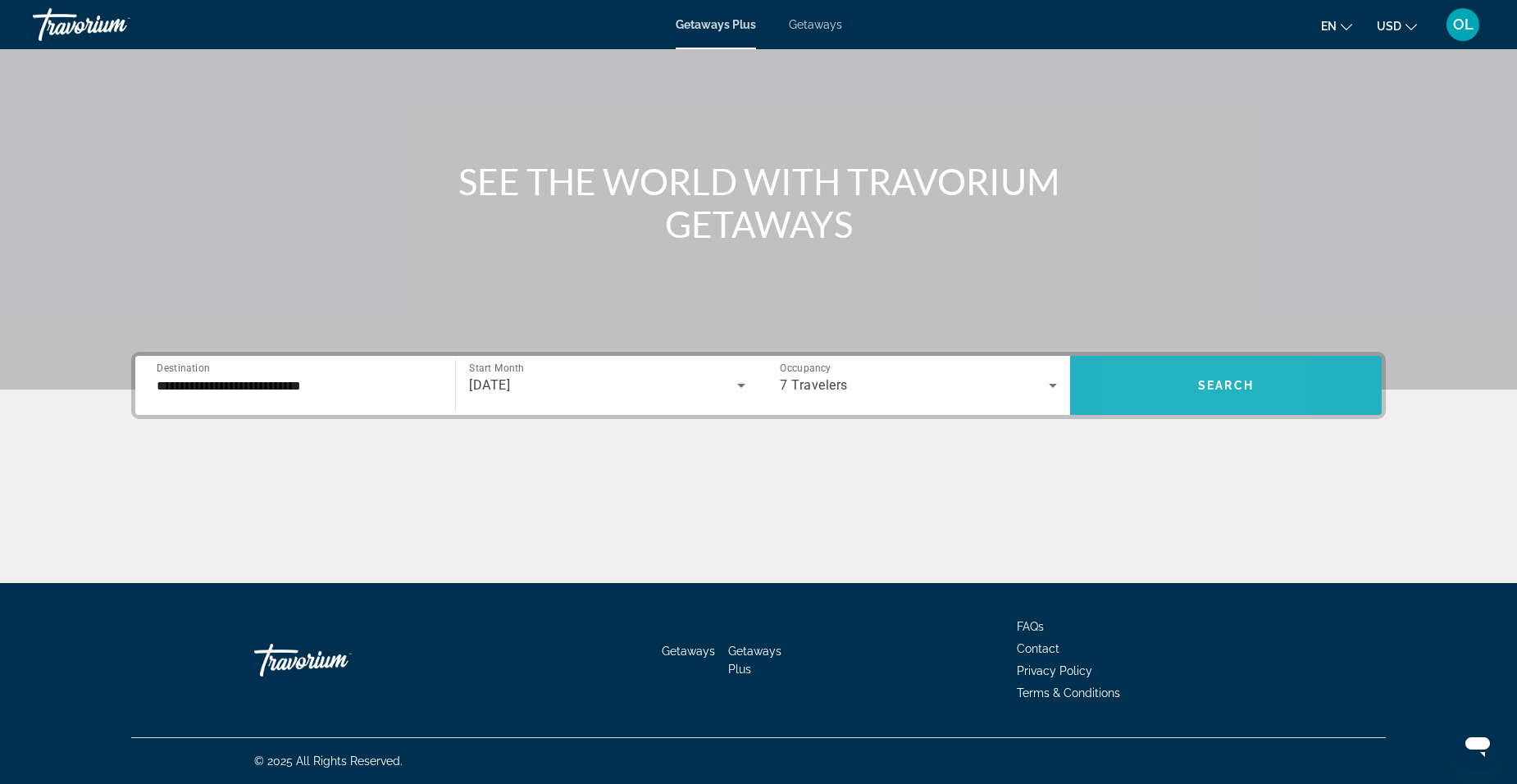
click at [1138, 392] on span "Search widget" at bounding box center [1226, 385] width 312 height 39
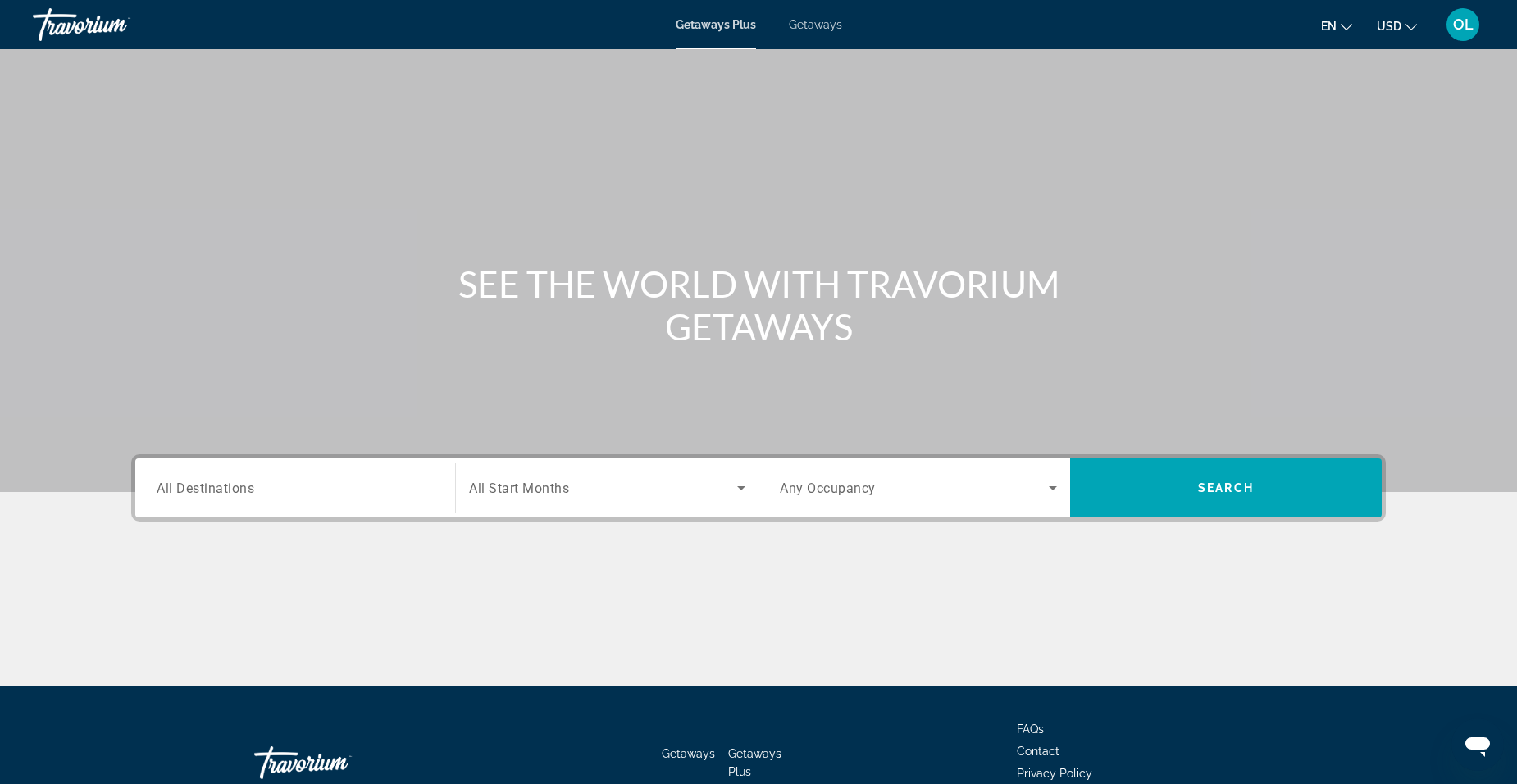
click at [372, 480] on input "Destination All Destinations" at bounding box center [295, 489] width 277 height 20
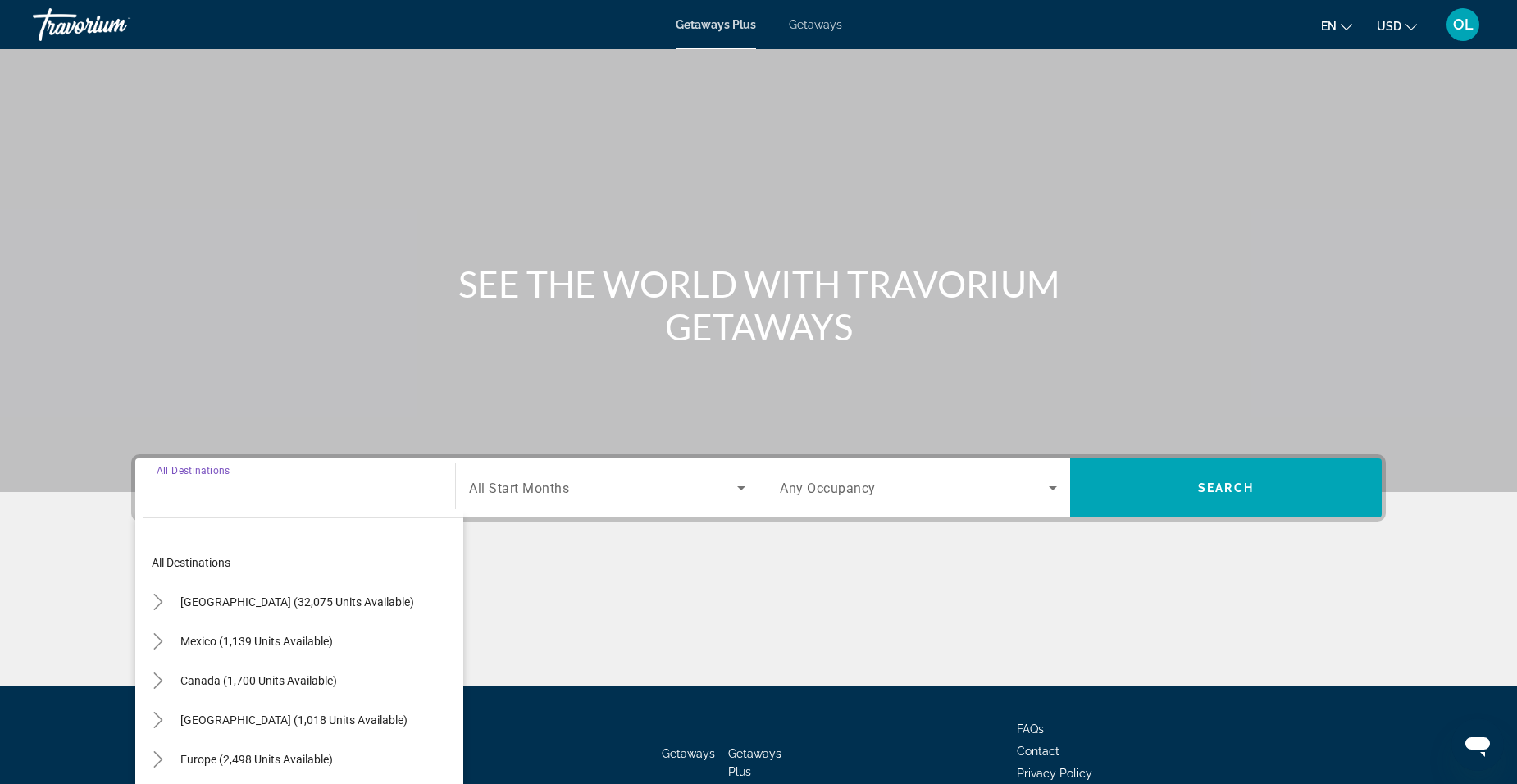
scroll to position [103, 0]
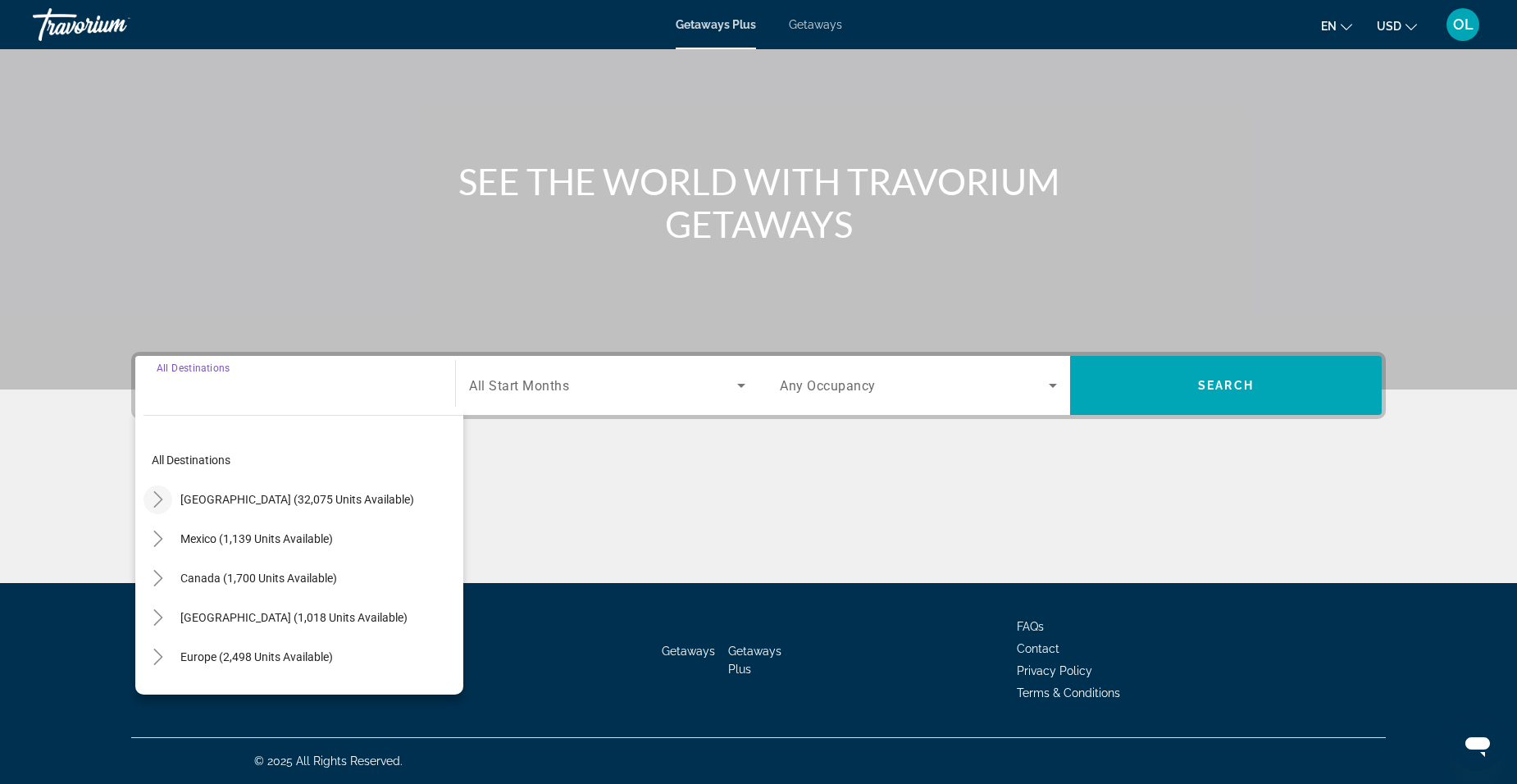
click at [160, 496] on icon "Toggle United States (32,075 units available)" at bounding box center [158, 499] width 16 height 16
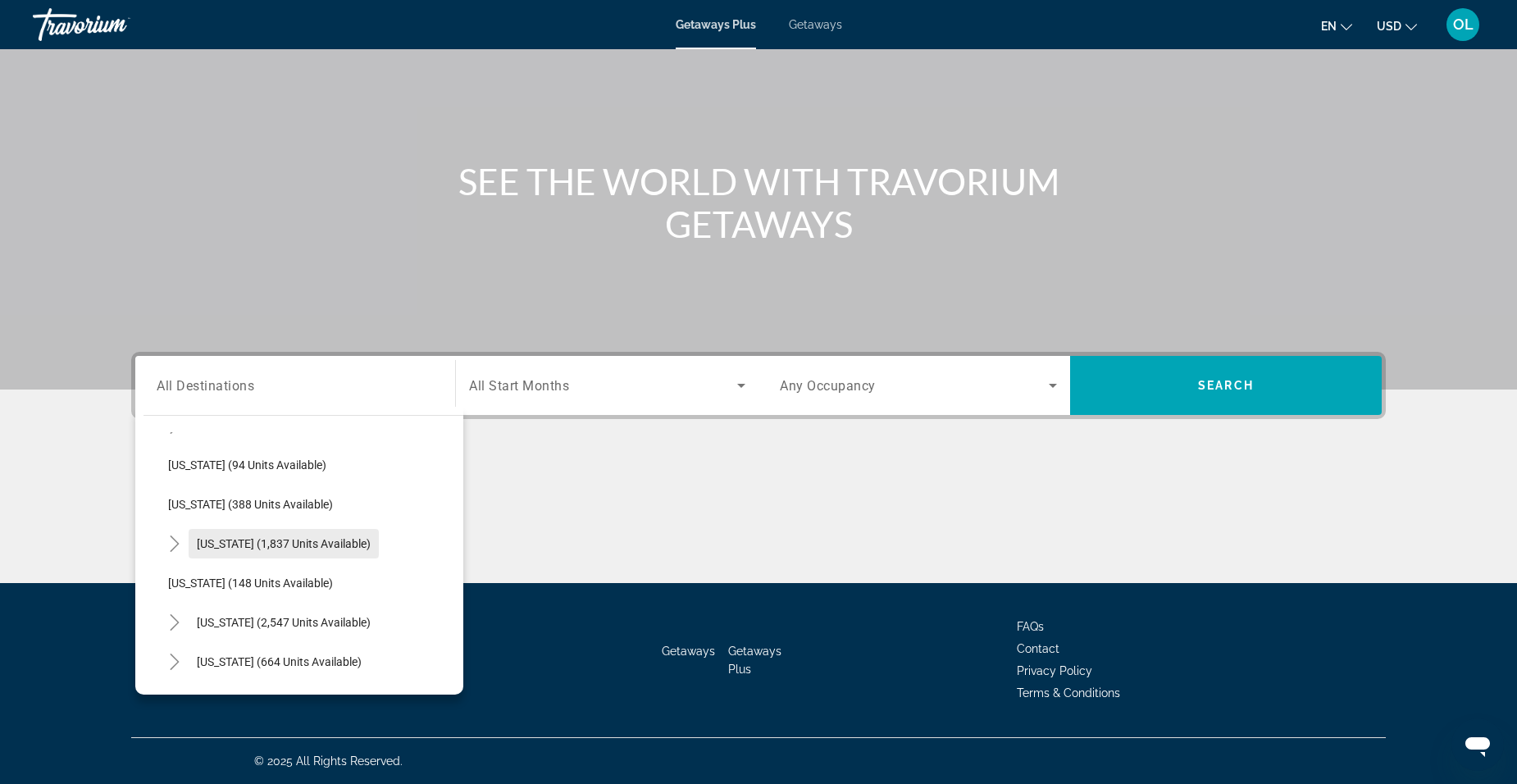
scroll to position [786, 0]
click at [175, 538] on icon "Toggle Nevada (2,547 units available)" at bounding box center [174, 540] width 9 height 16
click at [236, 543] on span "[US_STATE] (2,547 units available)" at bounding box center [283, 540] width 174 height 13
type input "**********"
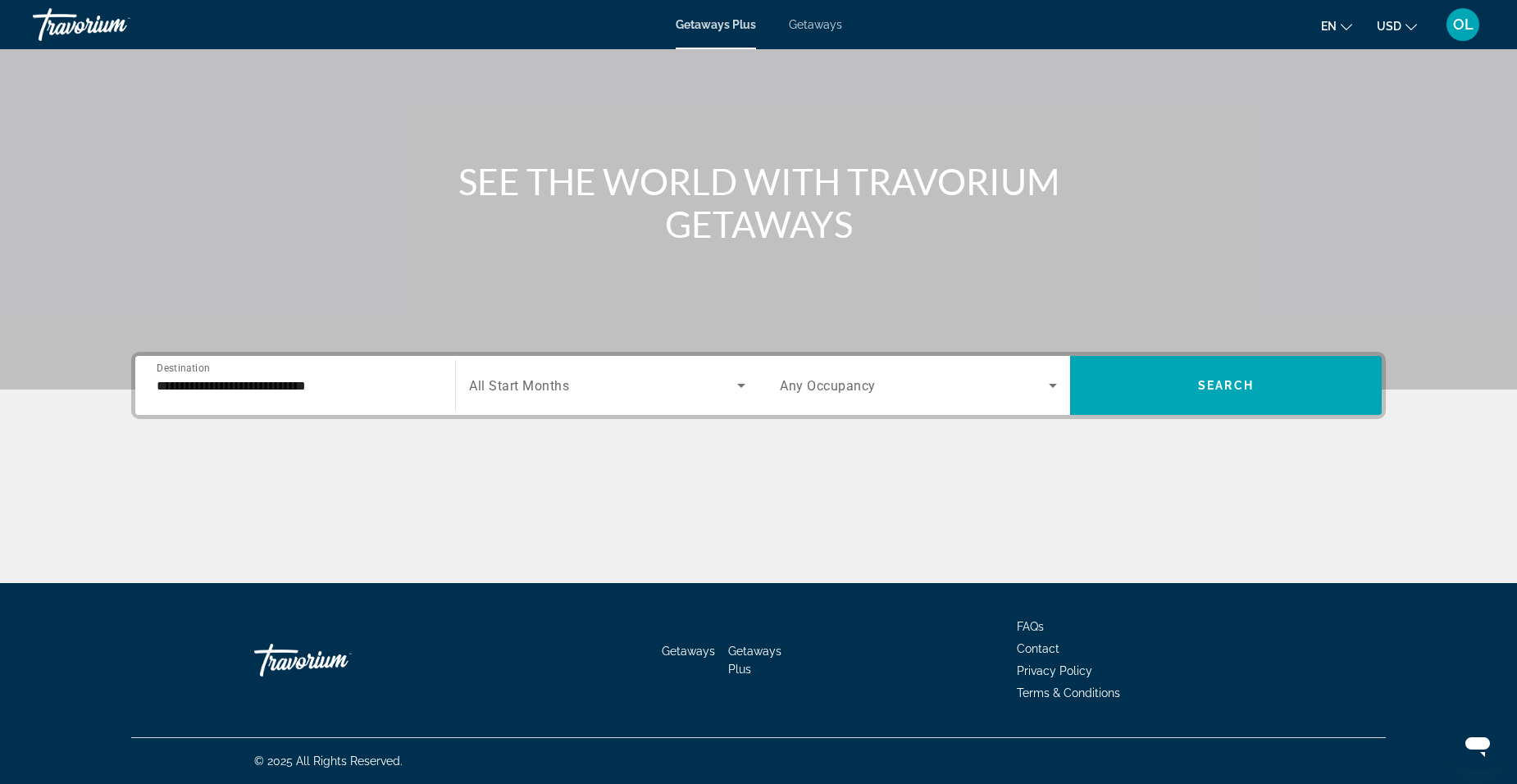
click at [554, 390] on span "All Start Months" at bounding box center [519, 385] width 100 height 16
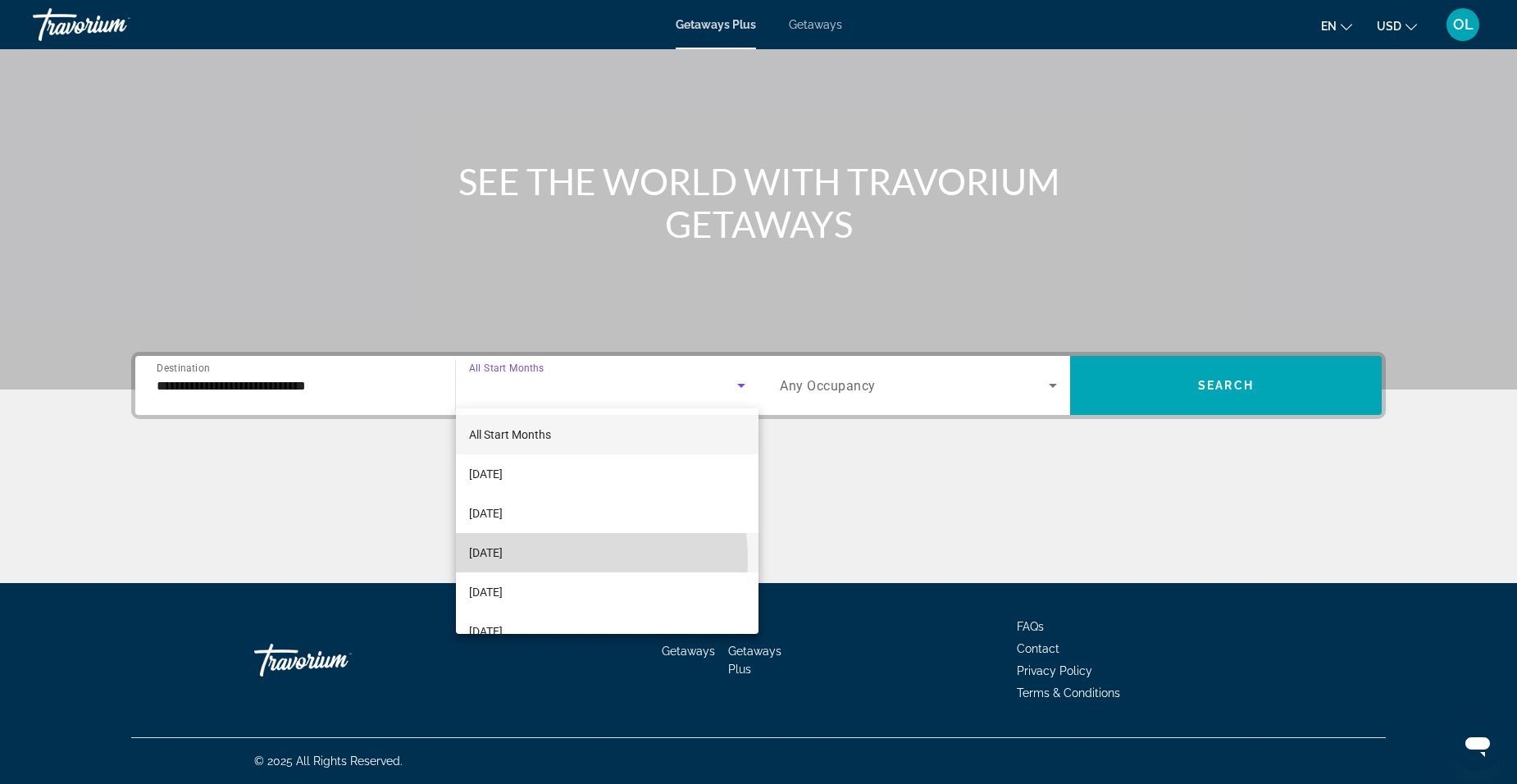
click at [503, 560] on span "[DATE]" at bounding box center [485, 553] width 34 height 20
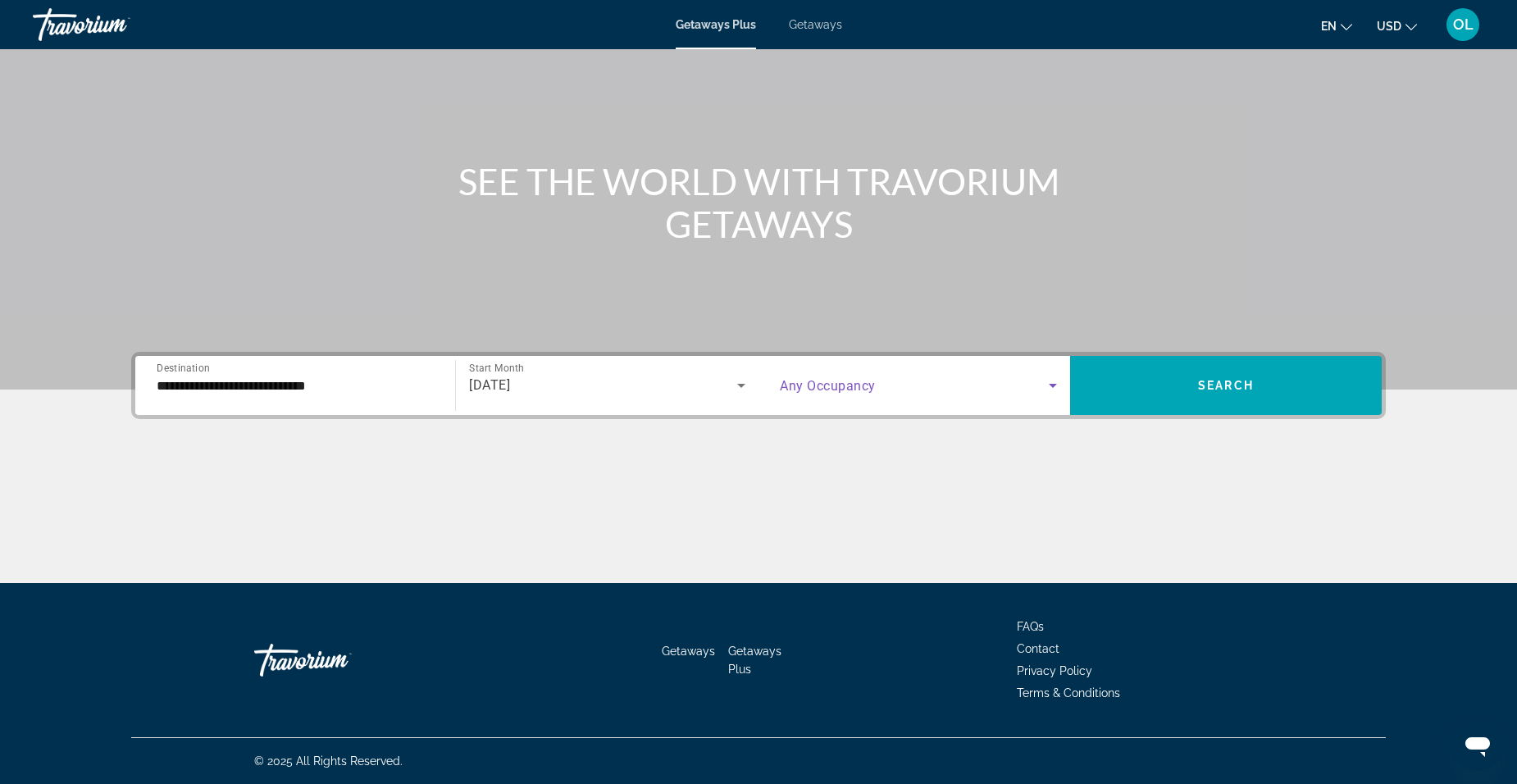
click at [886, 378] on span "Search widget" at bounding box center [914, 385] width 269 height 20
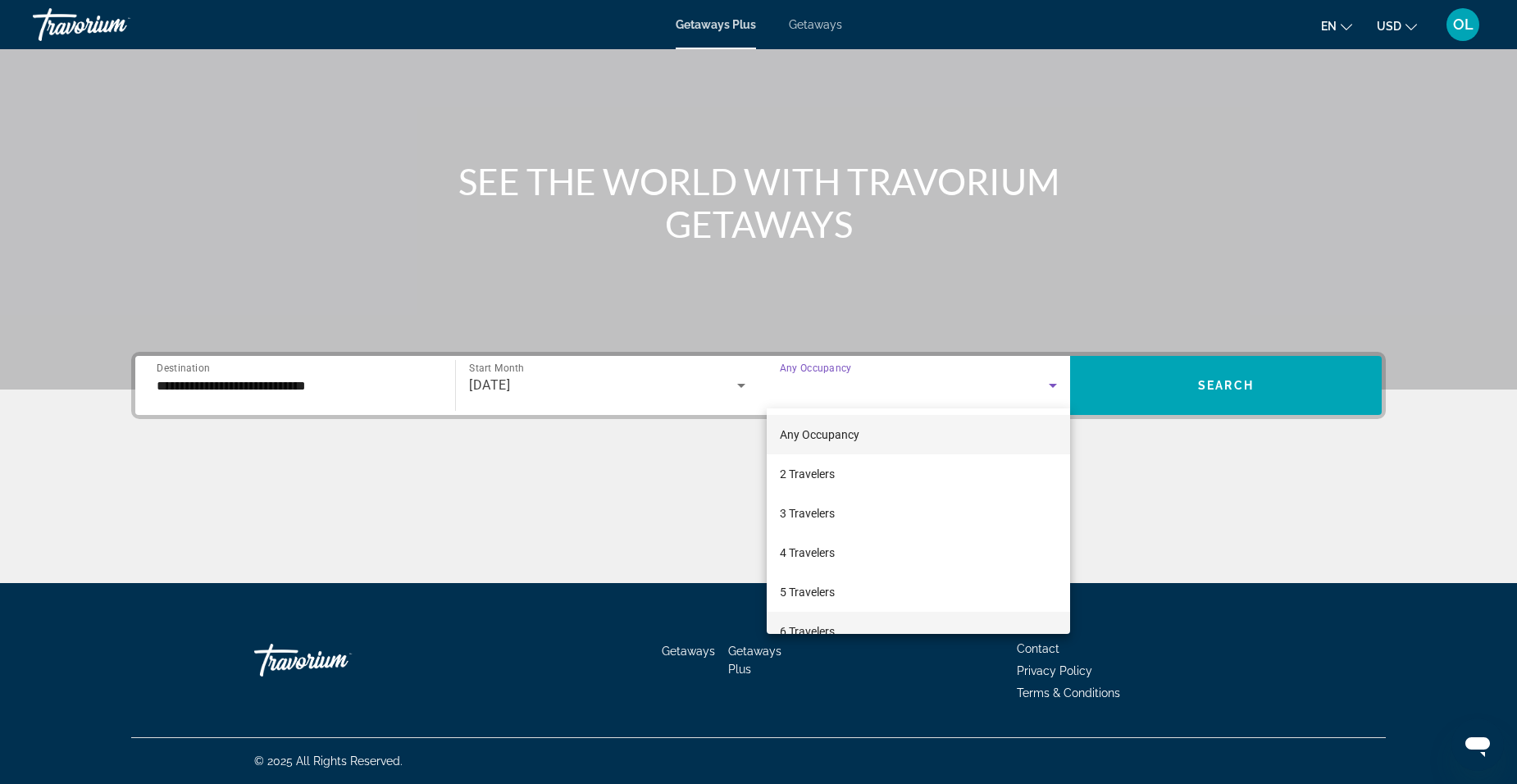
click at [852, 617] on mat-option "6 Travelers" at bounding box center [918, 631] width 304 height 39
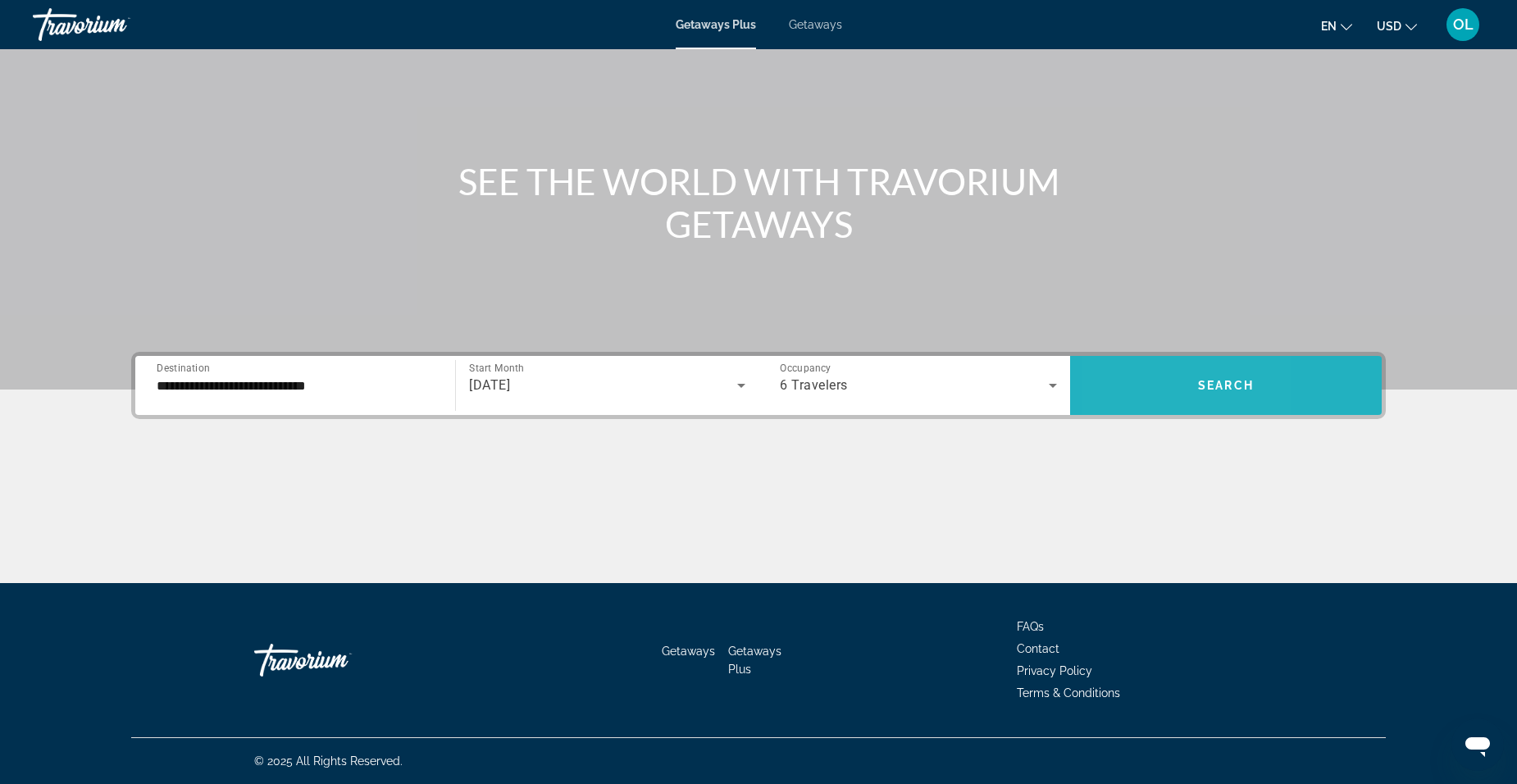
click at [1128, 387] on span "Search widget" at bounding box center [1226, 385] width 312 height 39
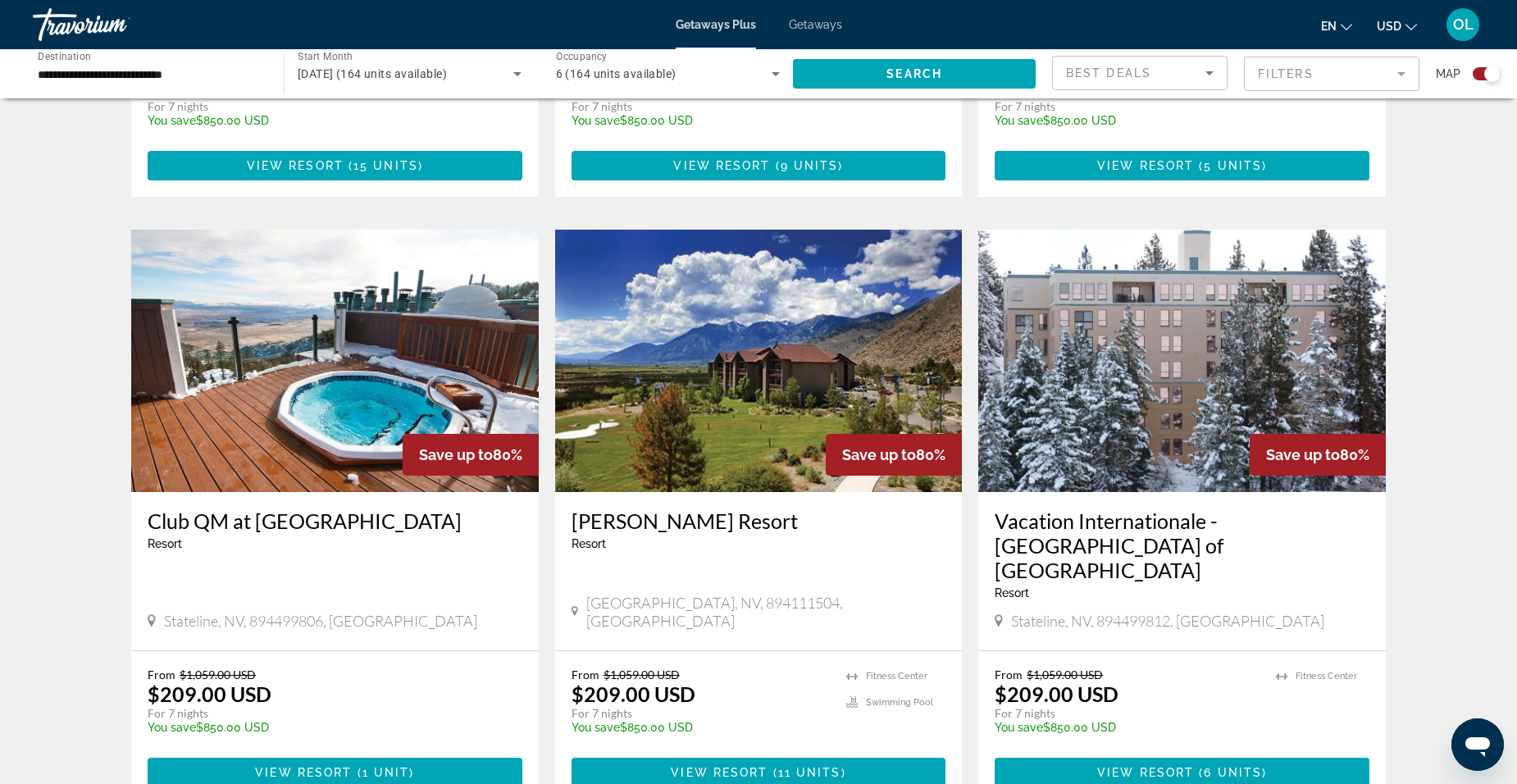
scroll to position [2214, 0]
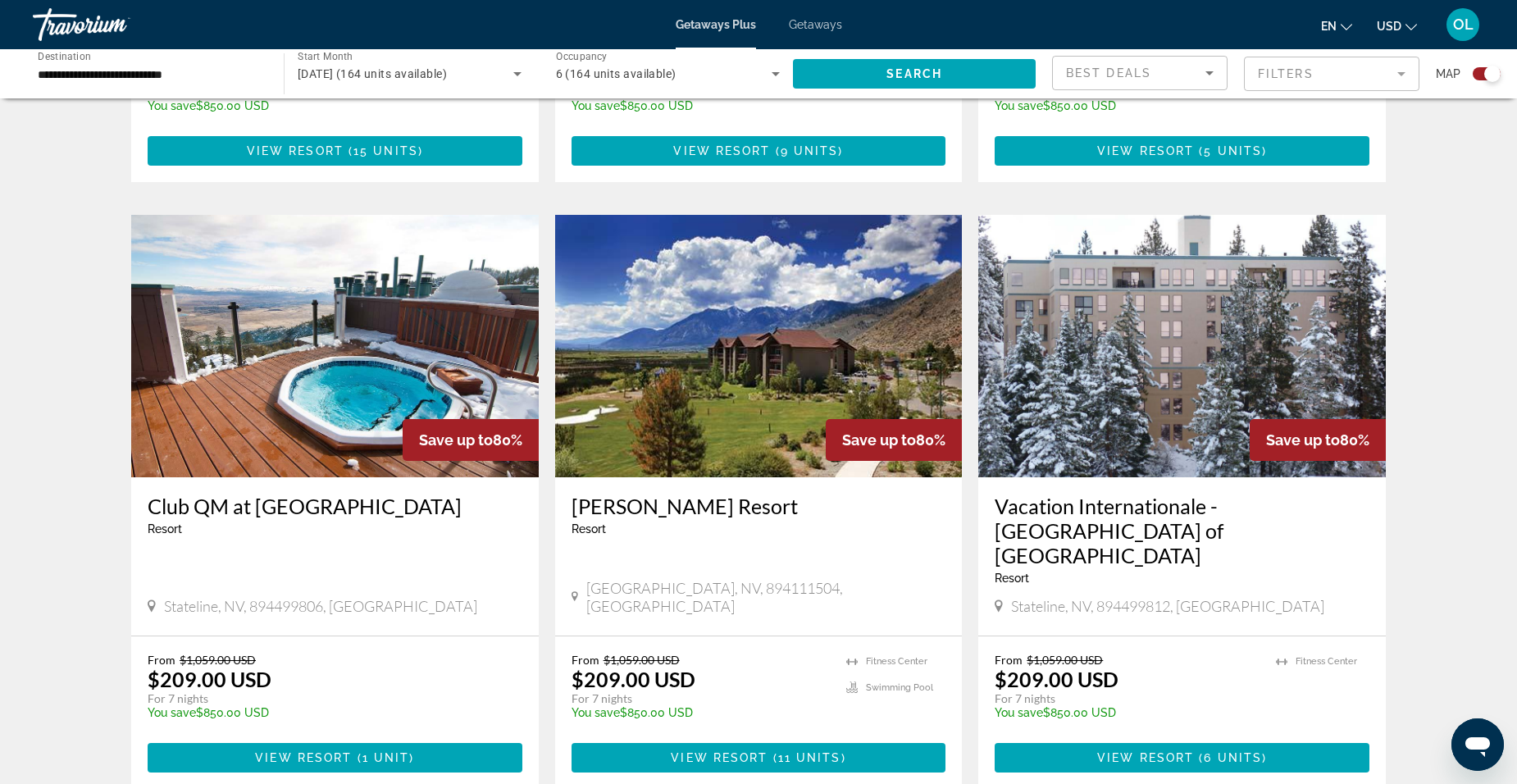
click at [741, 397] on img "Main content" at bounding box center [758, 346] width 407 height 262
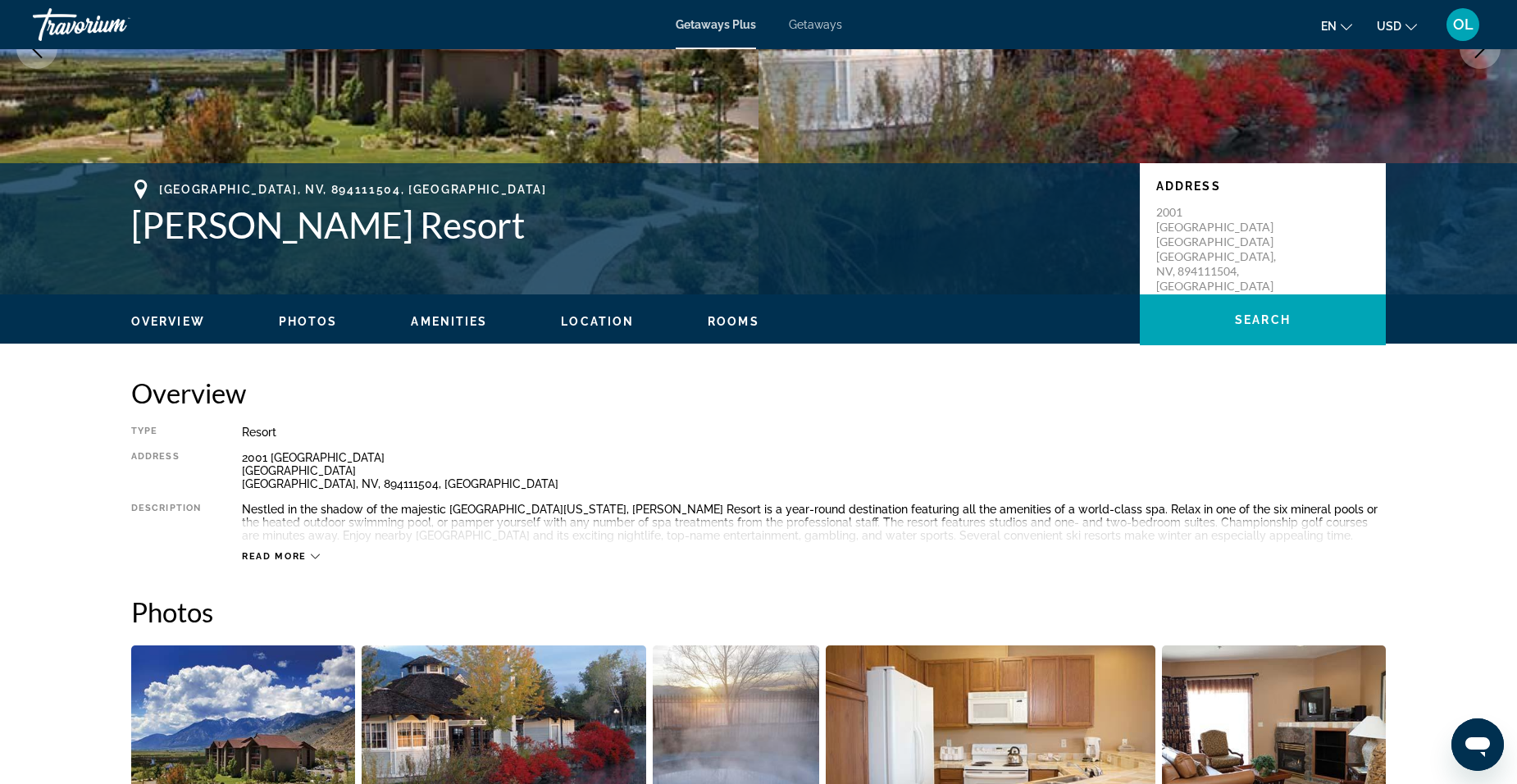
scroll to position [246, 0]
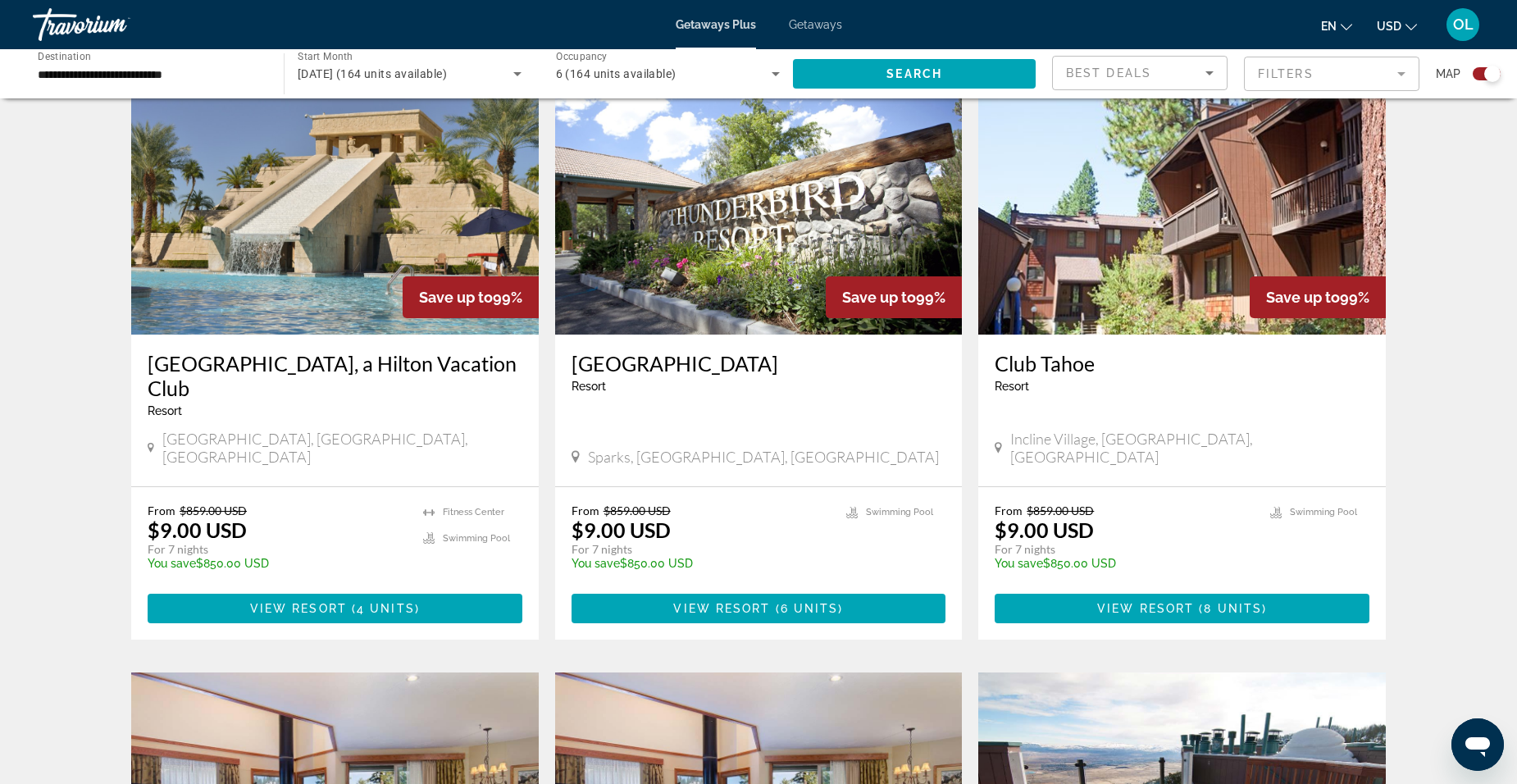
scroll to position [410, 0]
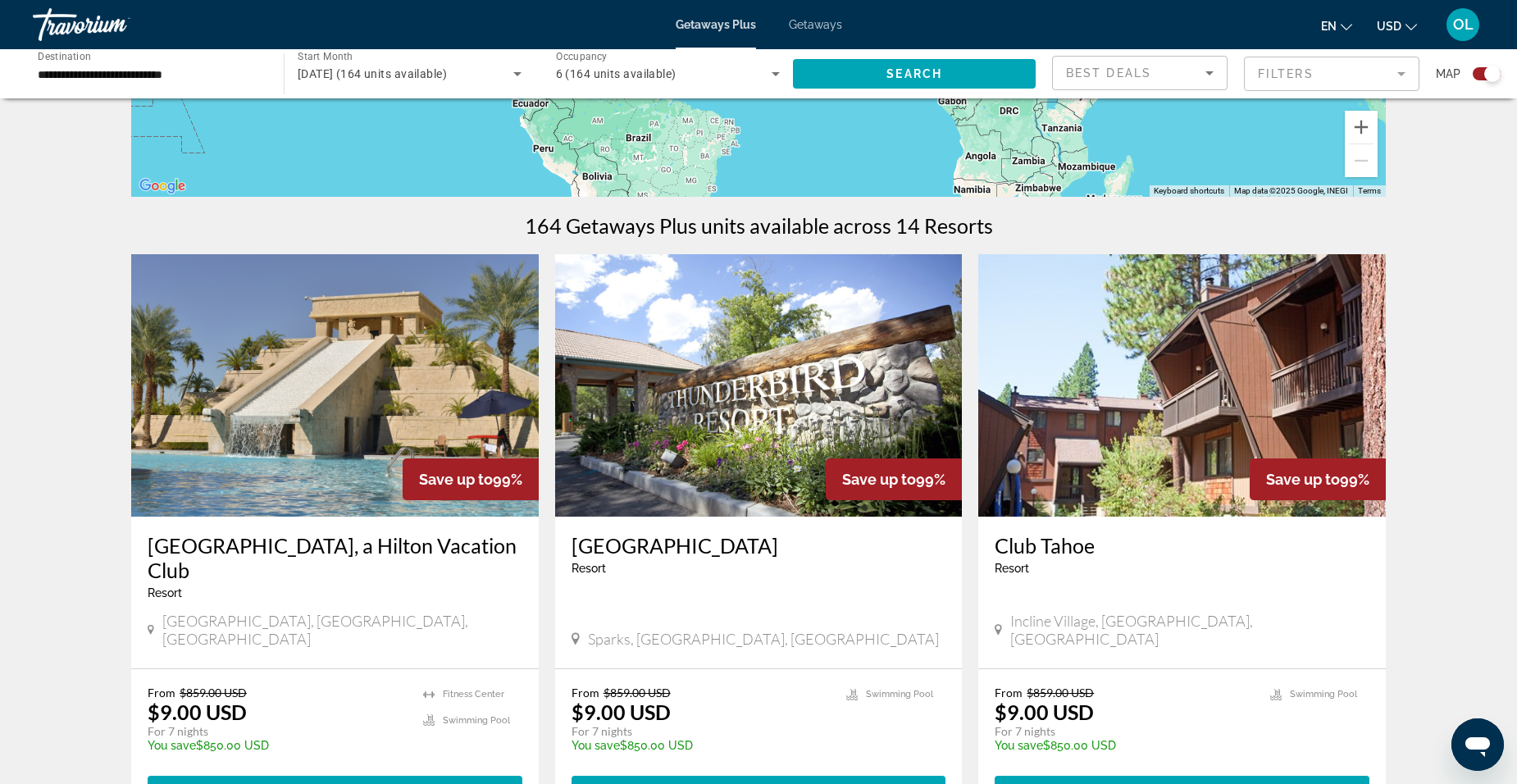
click at [1106, 462] on img "Main content" at bounding box center [1181, 385] width 407 height 262
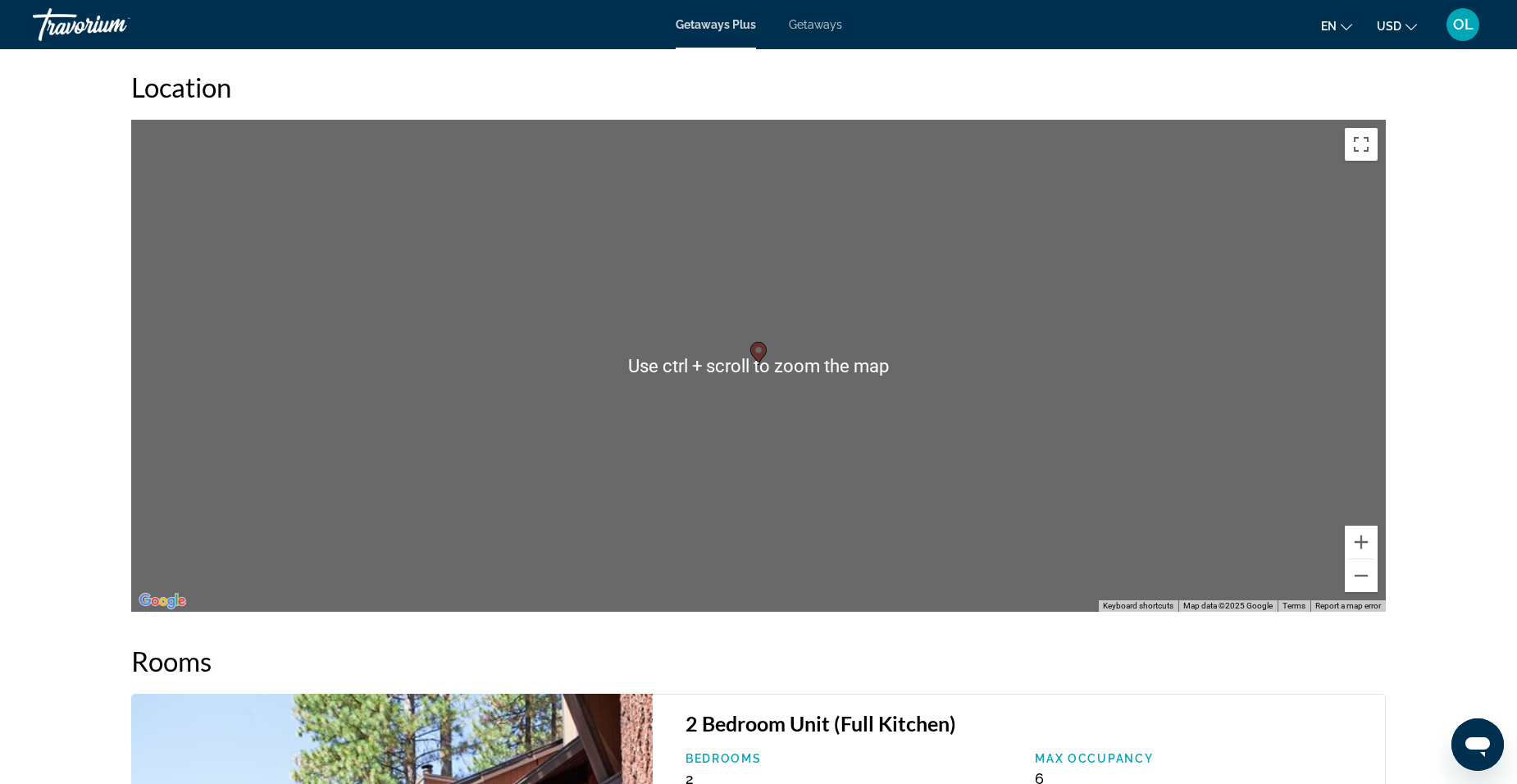
scroll to position [1803, 0]
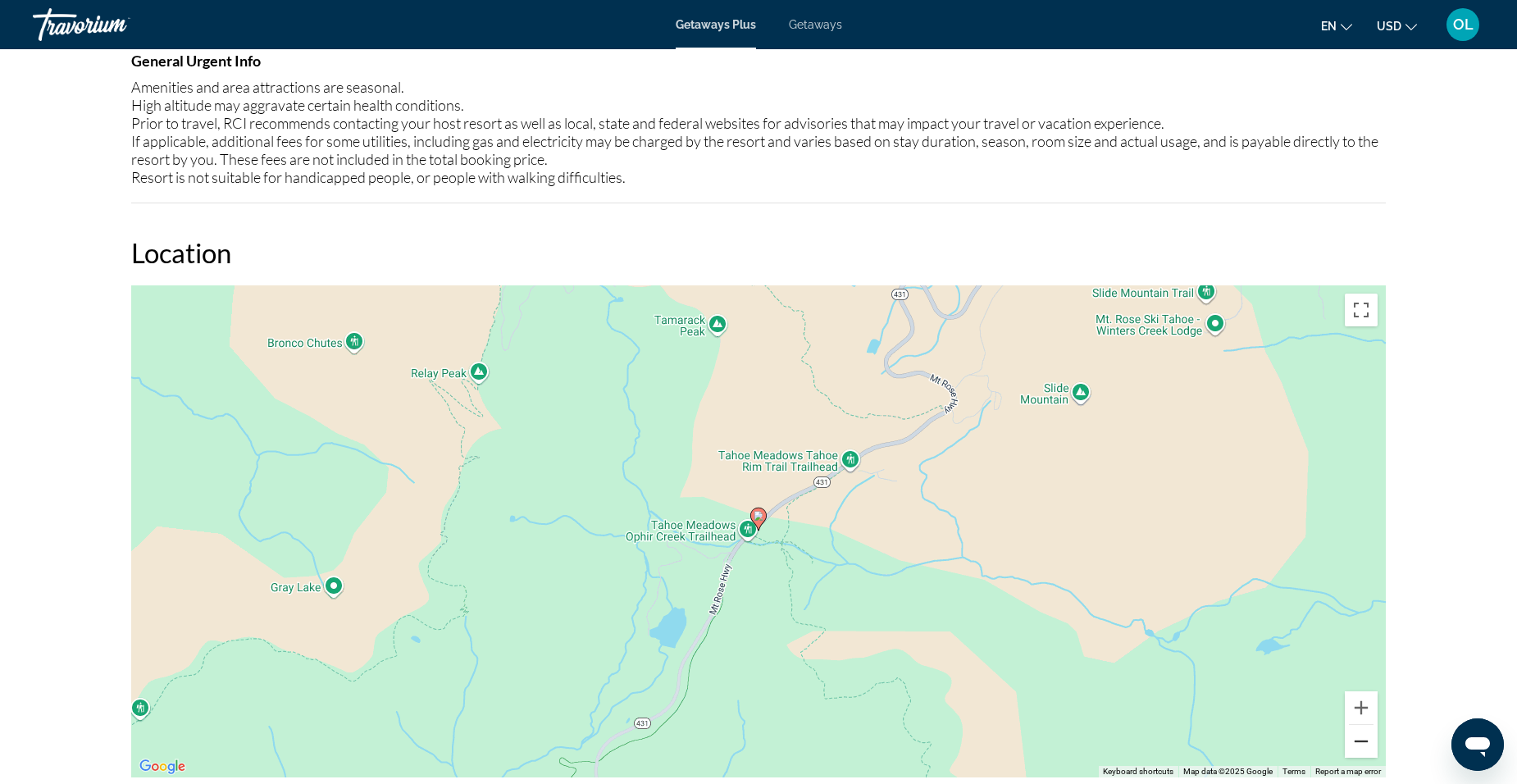
click at [1355, 746] on button "Zoom out" at bounding box center [1361, 741] width 33 height 33
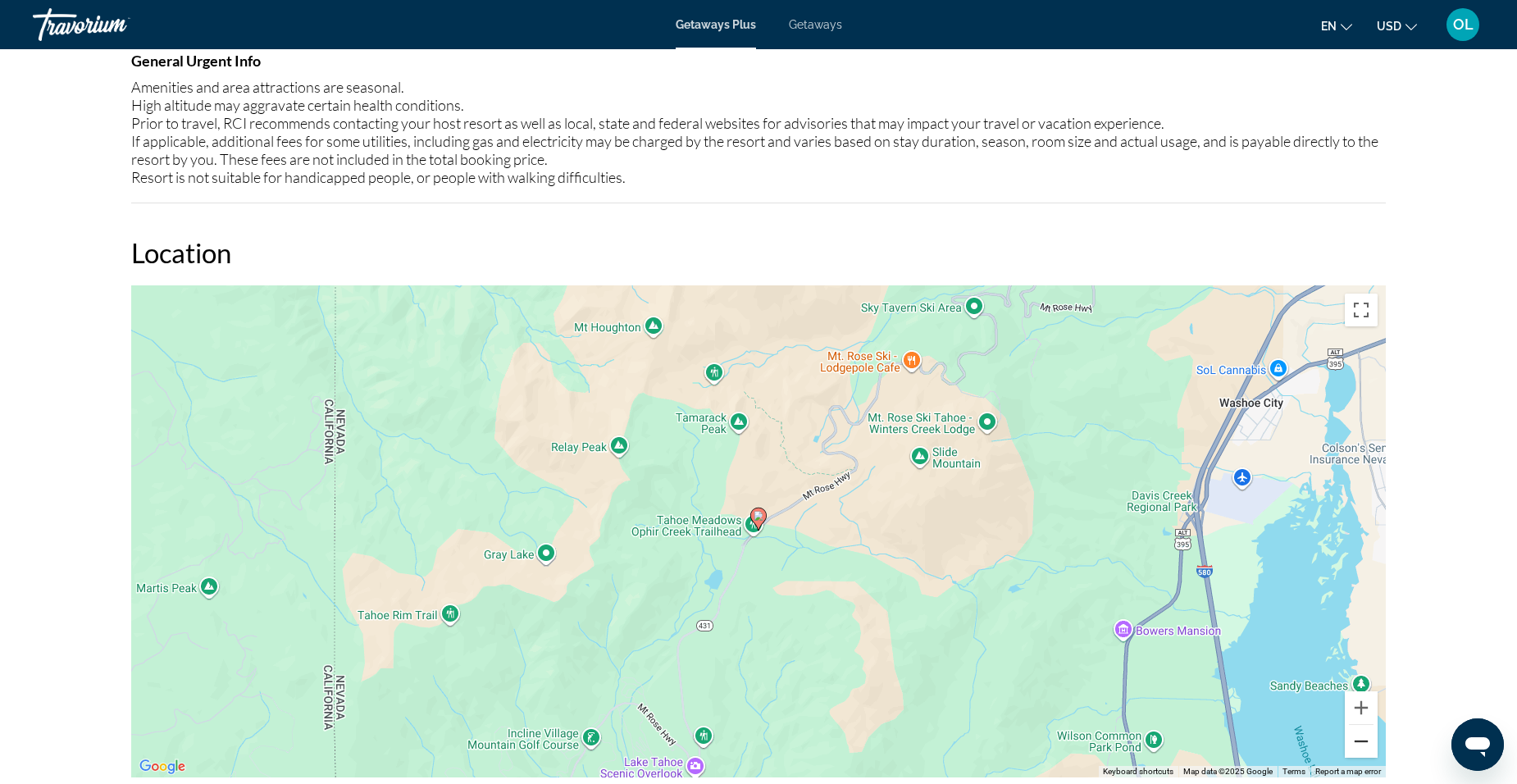
click at [1355, 746] on button "Zoom out" at bounding box center [1361, 741] width 33 height 33
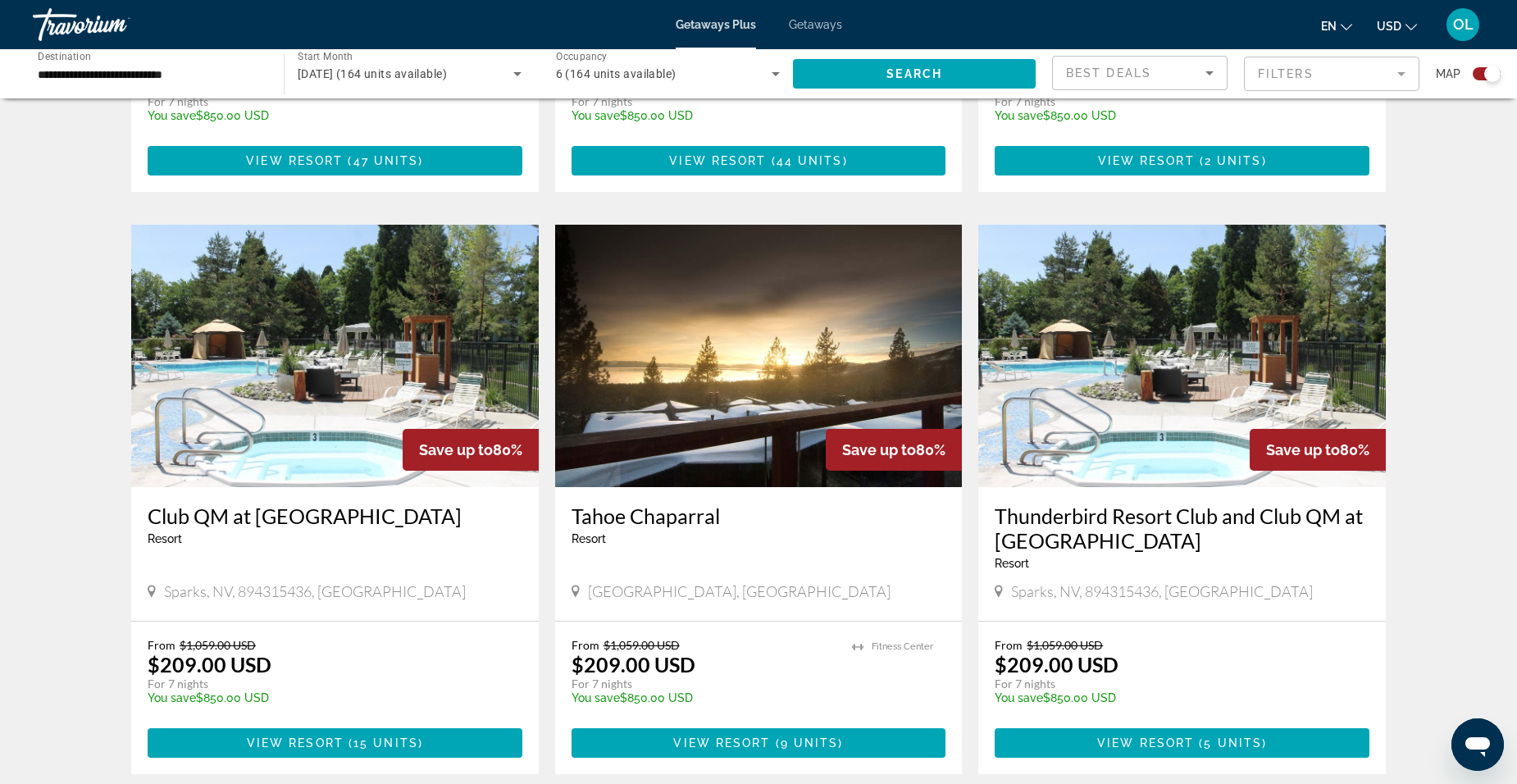
scroll to position [1640, 0]
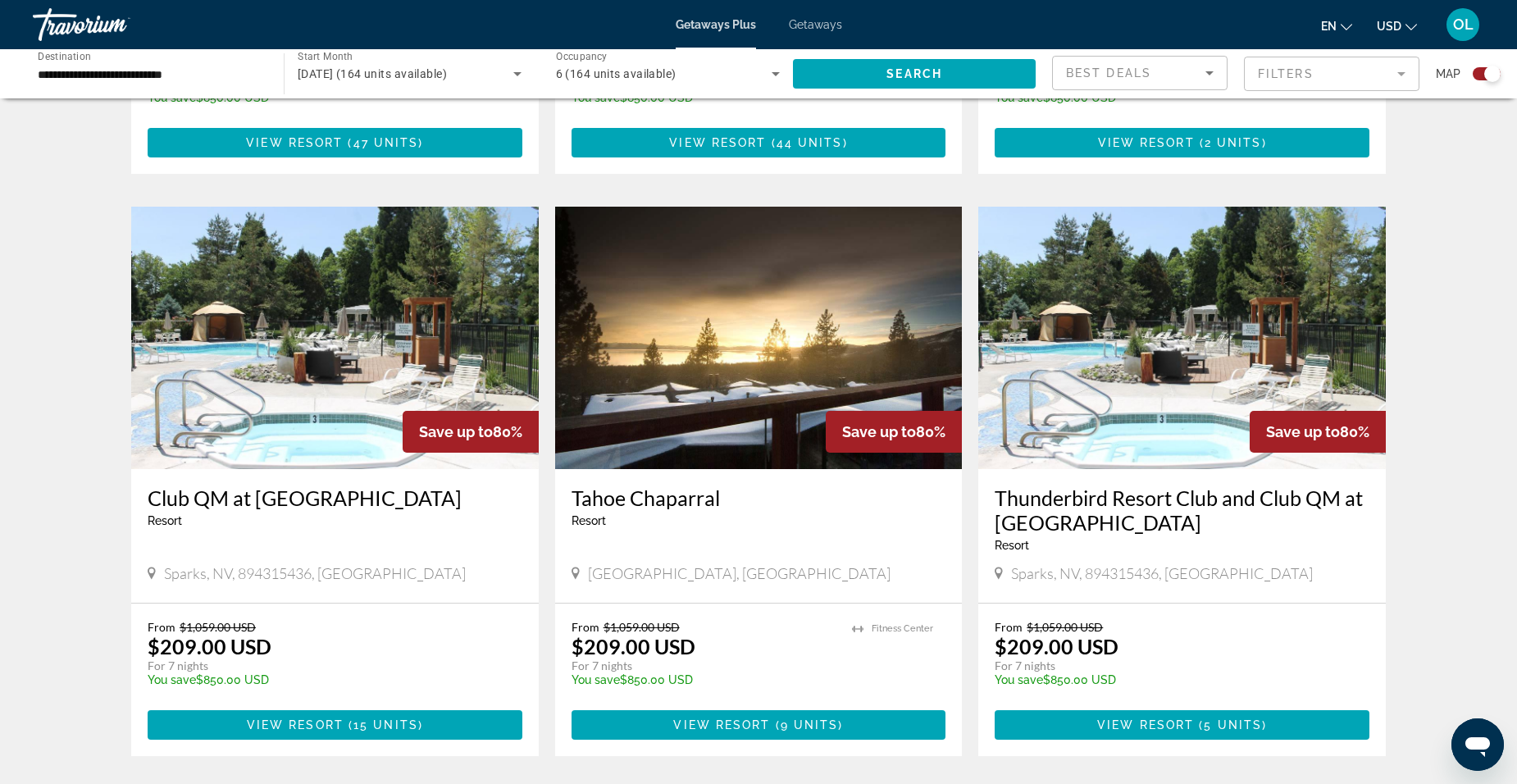
click at [332, 355] on img "Main content" at bounding box center [334, 337] width 407 height 262
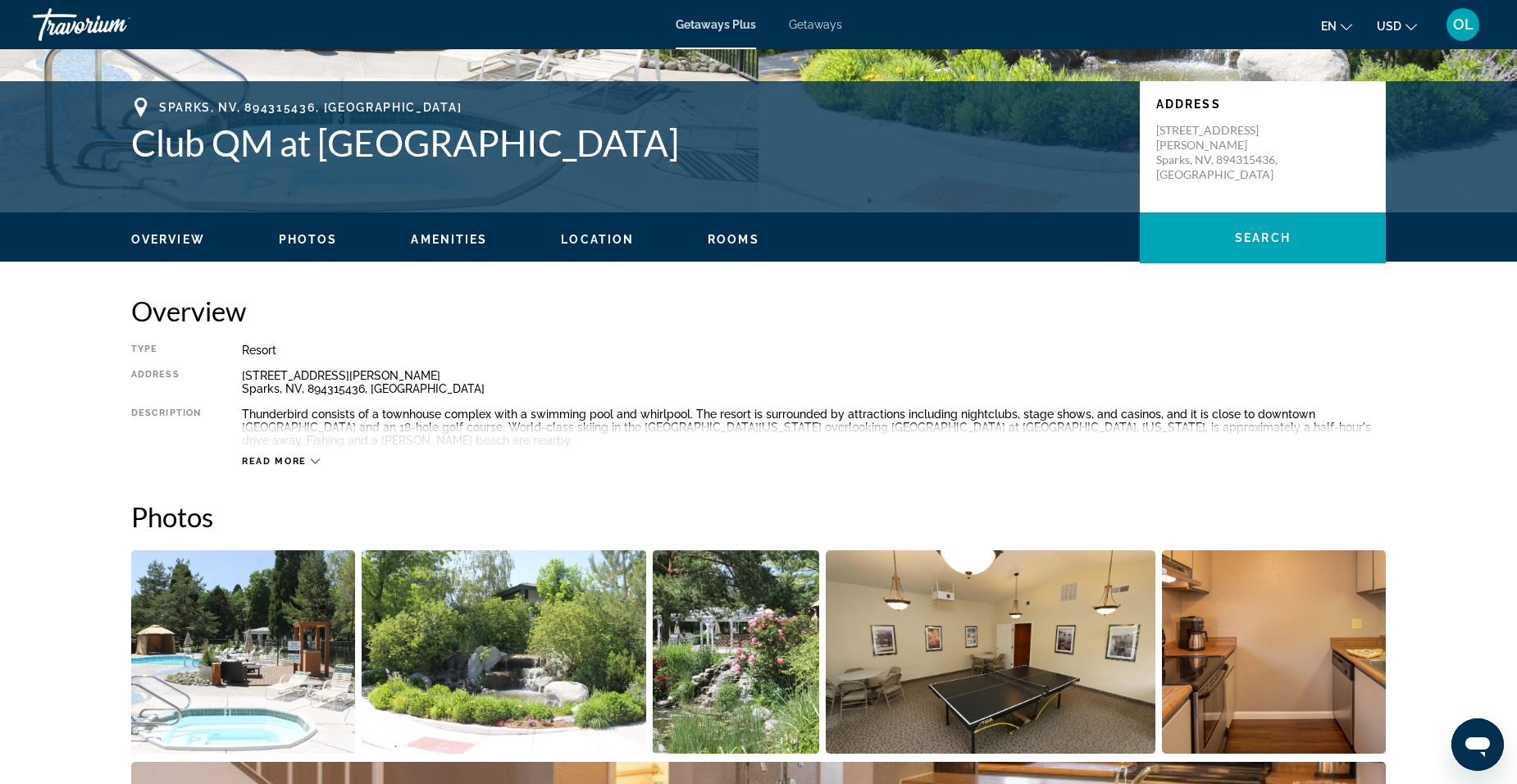
scroll to position [328, 0]
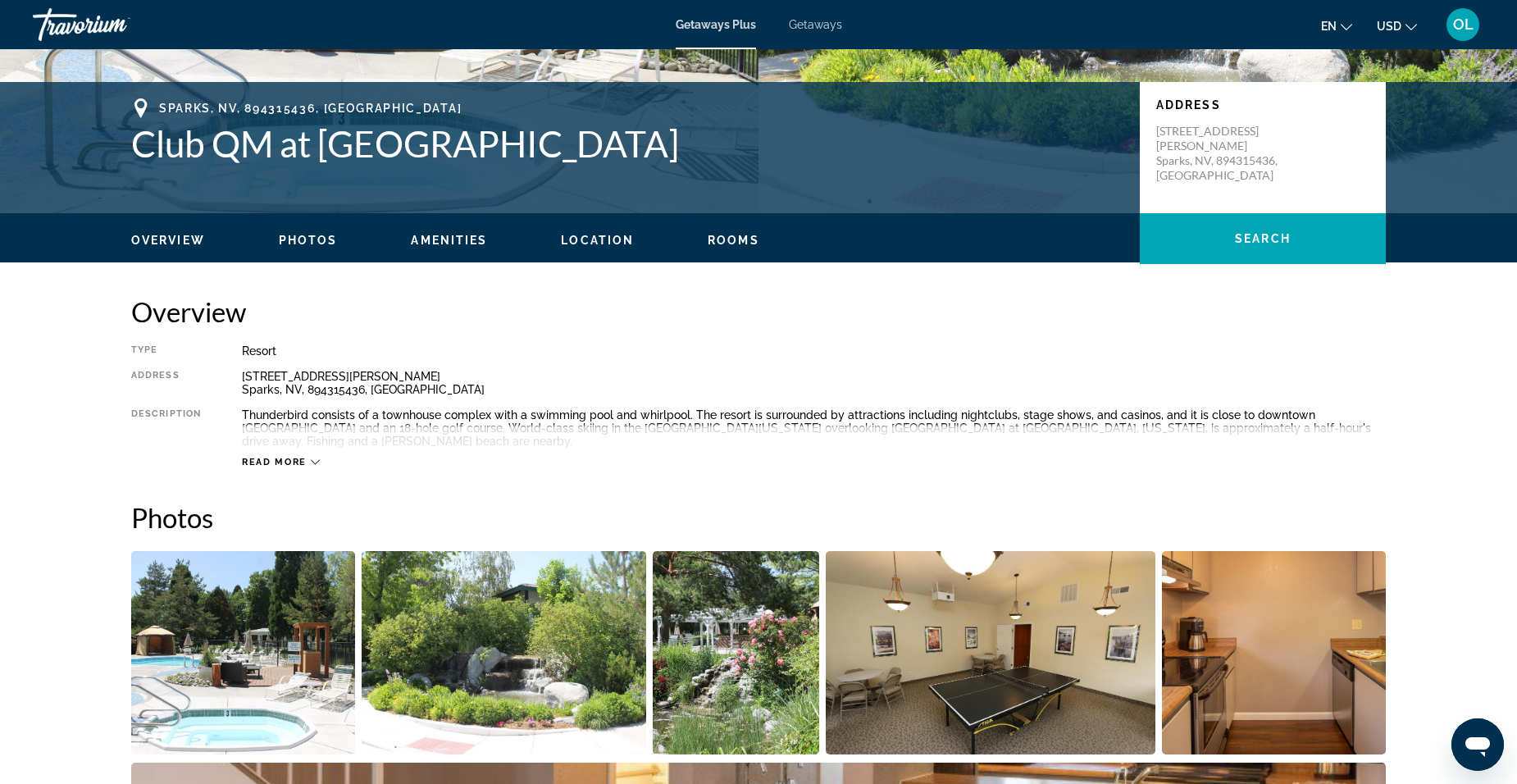
drag, startPoint x: 125, startPoint y: 144, endPoint x: 705, endPoint y: 149, distance: 580.0
click at [705, 149] on div "[GEOGRAPHIC_DATA], USA Club QM at [GEOGRAPHIC_DATA] Address [STREET_ADDRESS][PE…" at bounding box center [758, 148] width 1320 height 99
drag, startPoint x: 705, startPoint y: 149, endPoint x: 658, endPoint y: 143, distance: 47.4
copy h1 "Club QM at [GEOGRAPHIC_DATA]"
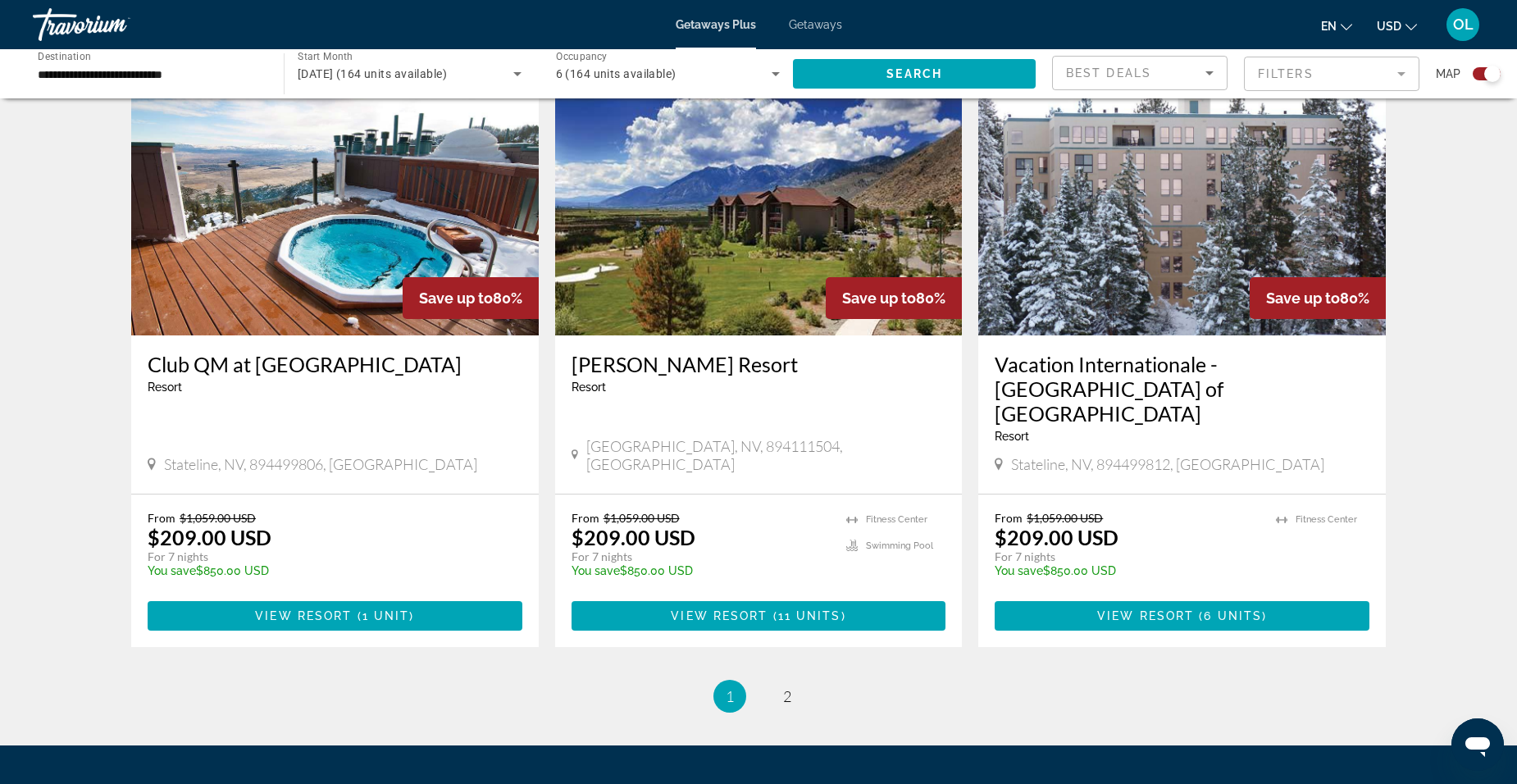
scroll to position [2378, 0]
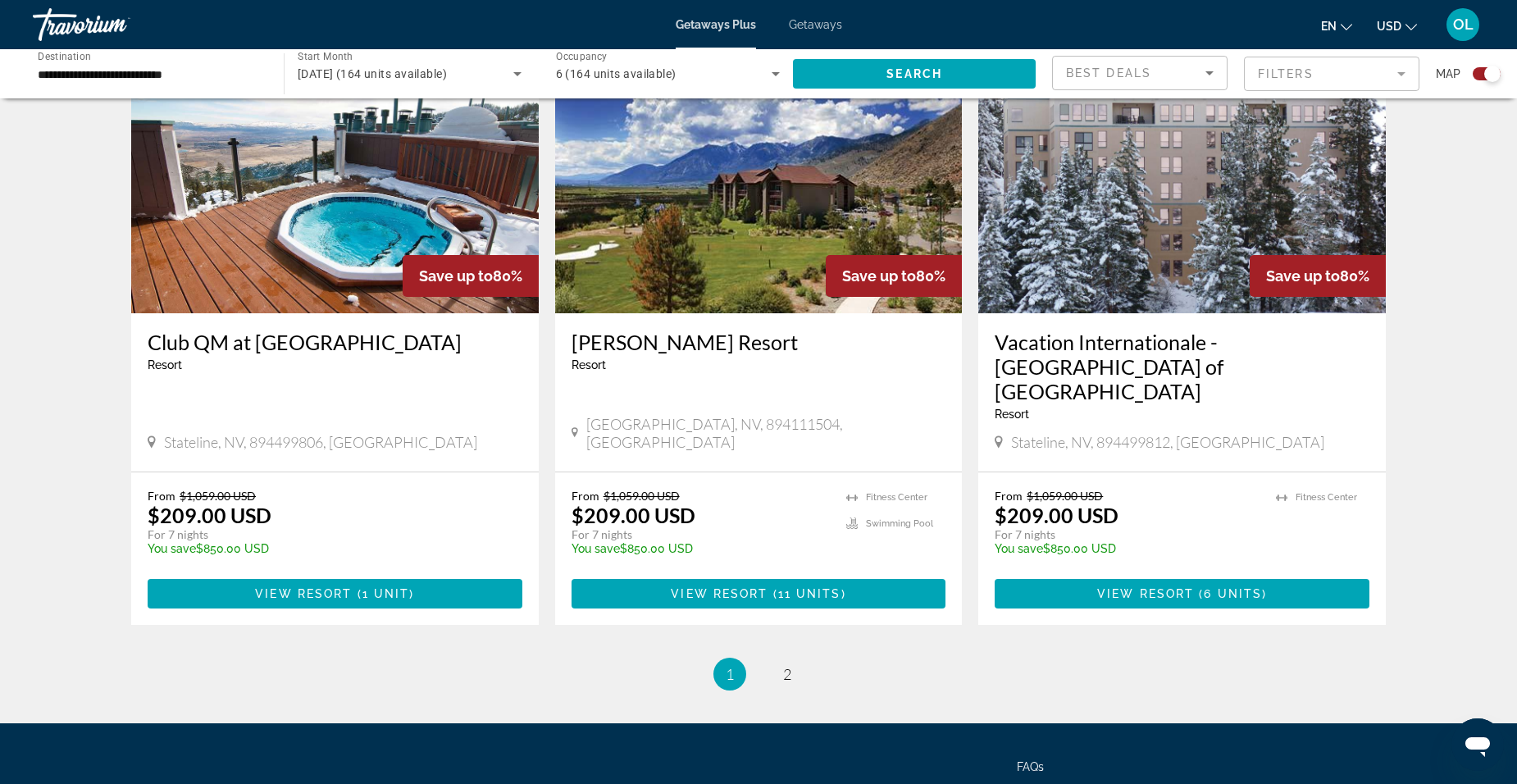
click at [1127, 232] on img "Main content" at bounding box center [1181, 182] width 407 height 262
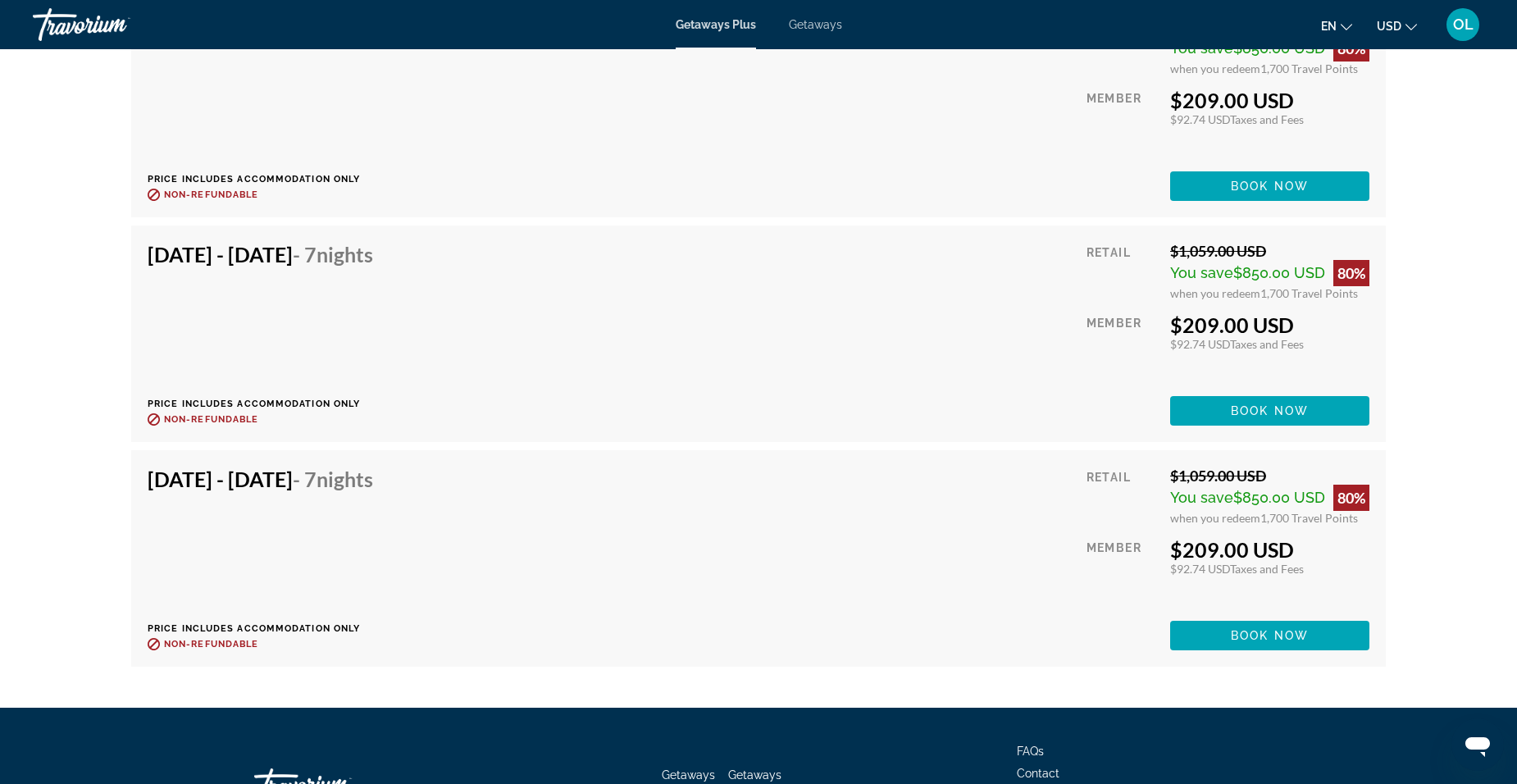
scroll to position [3252, 0]
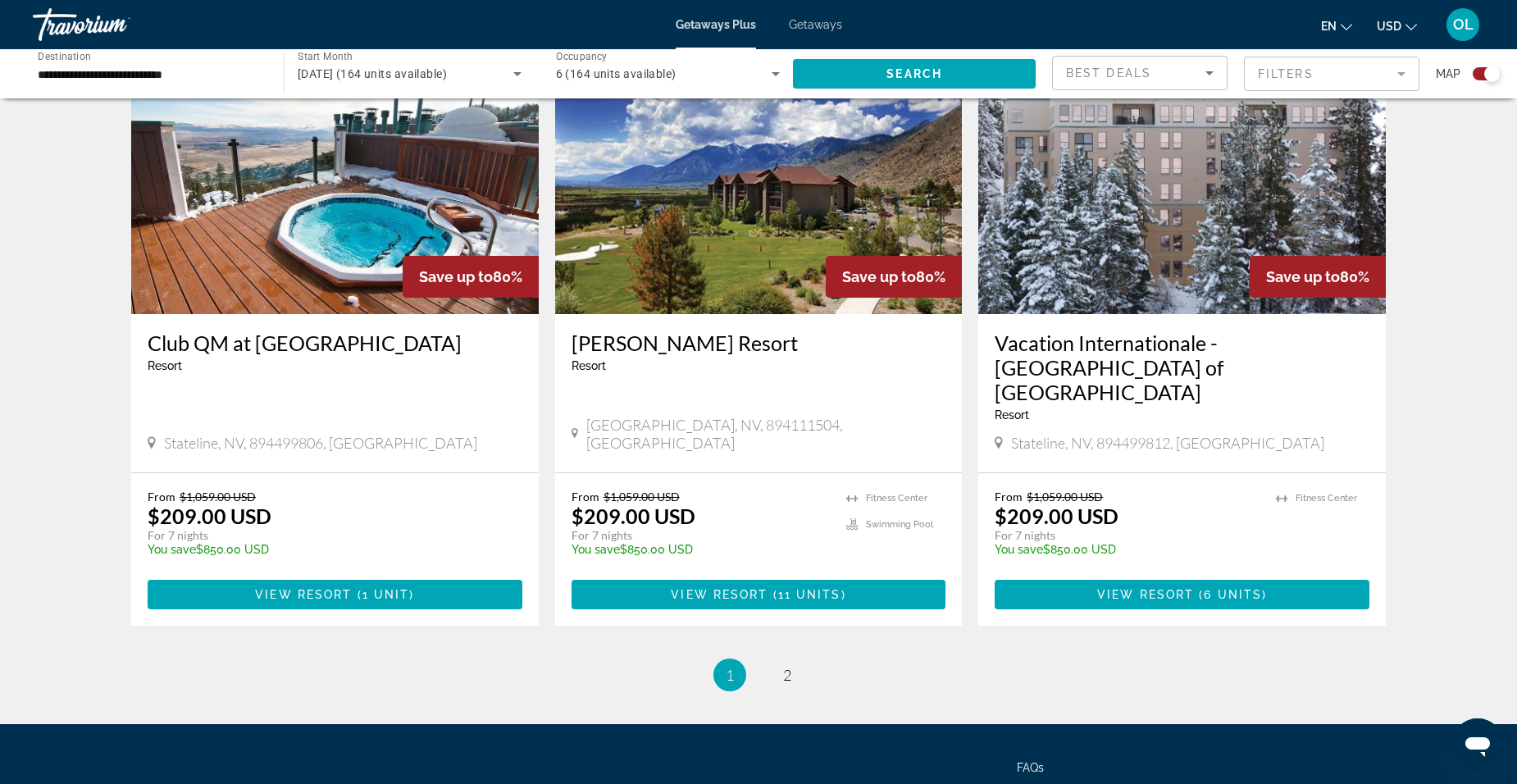
scroll to position [2378, 0]
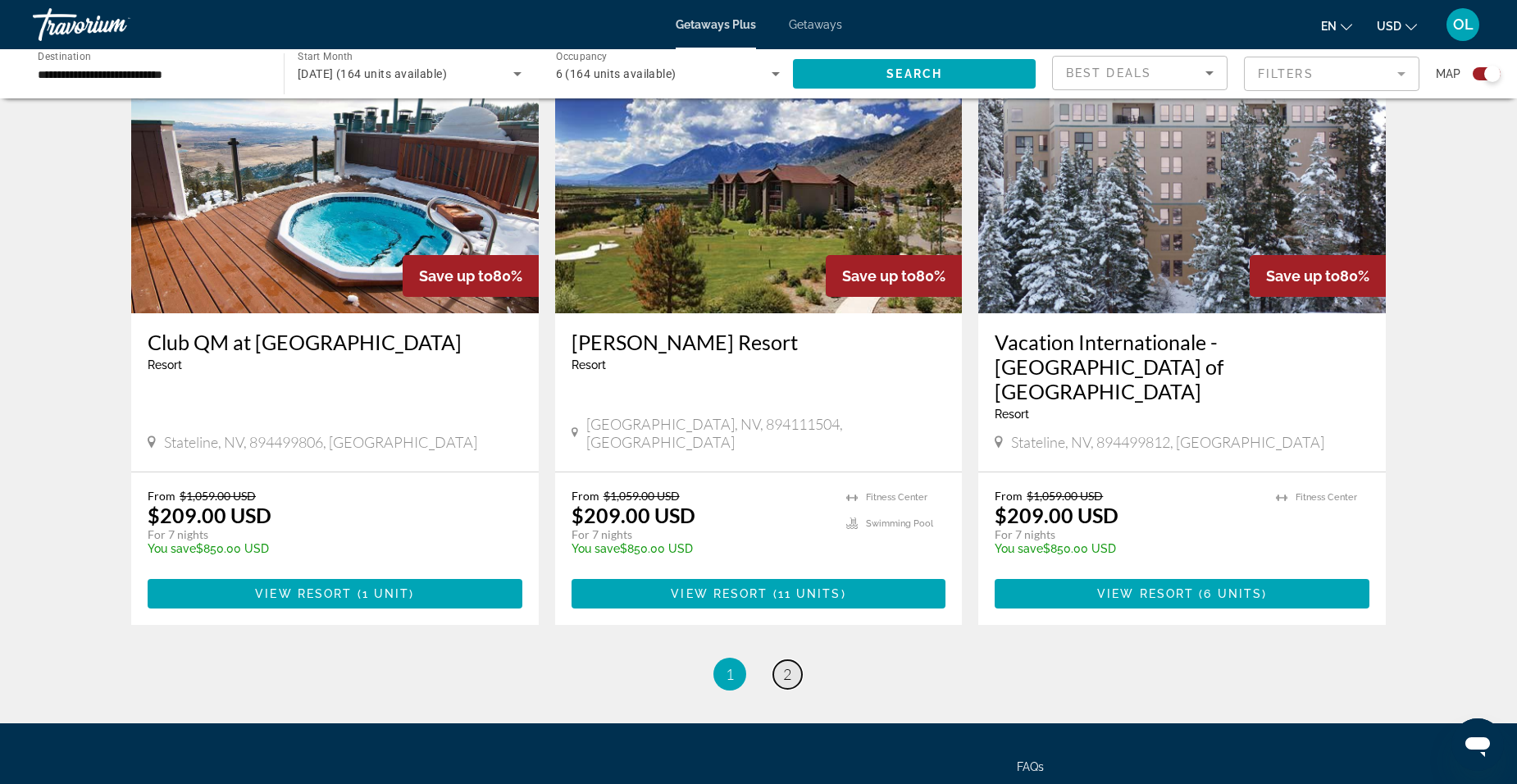
click at [790, 665] on span "2" at bounding box center [787, 674] width 8 height 18
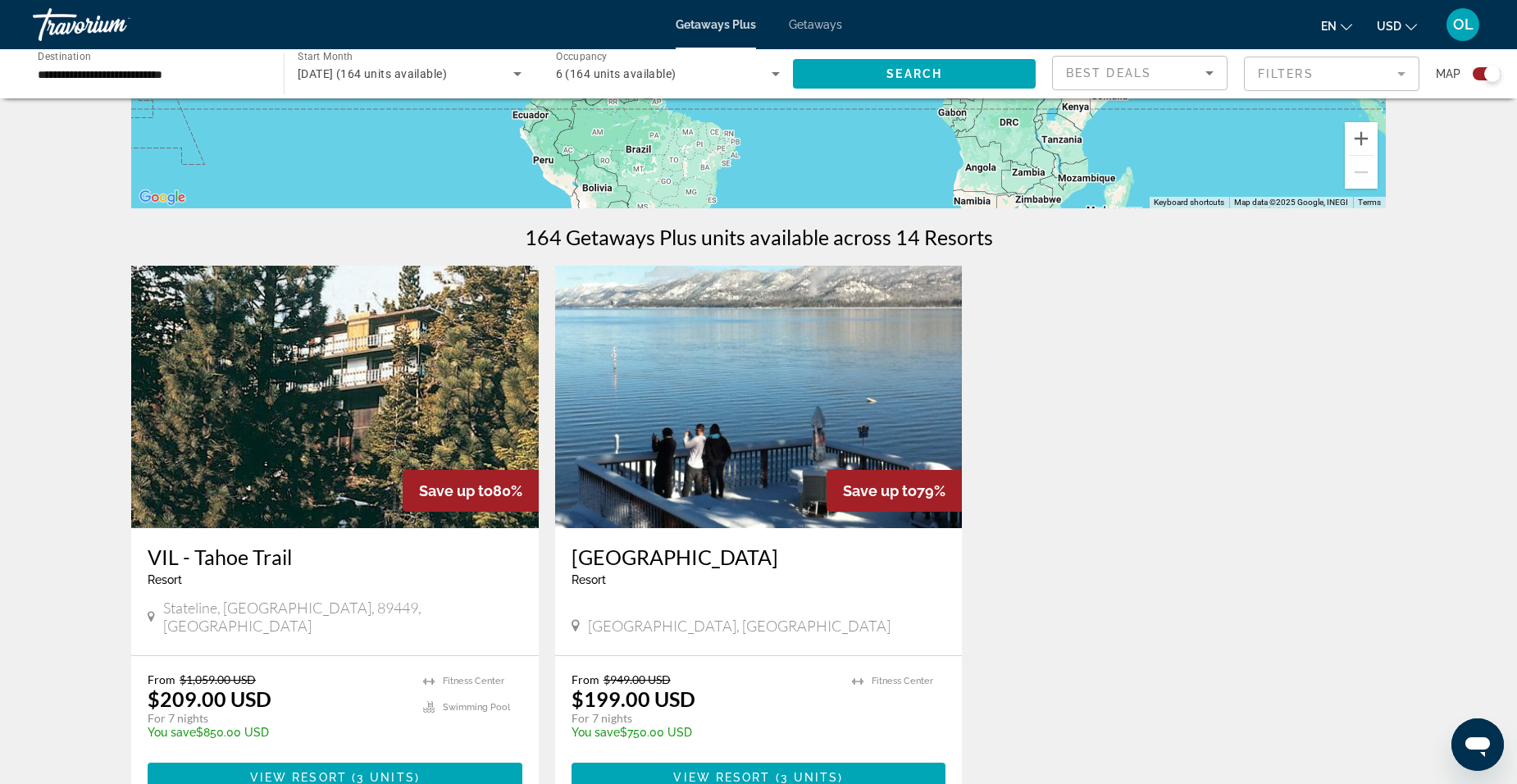
scroll to position [410, 0]
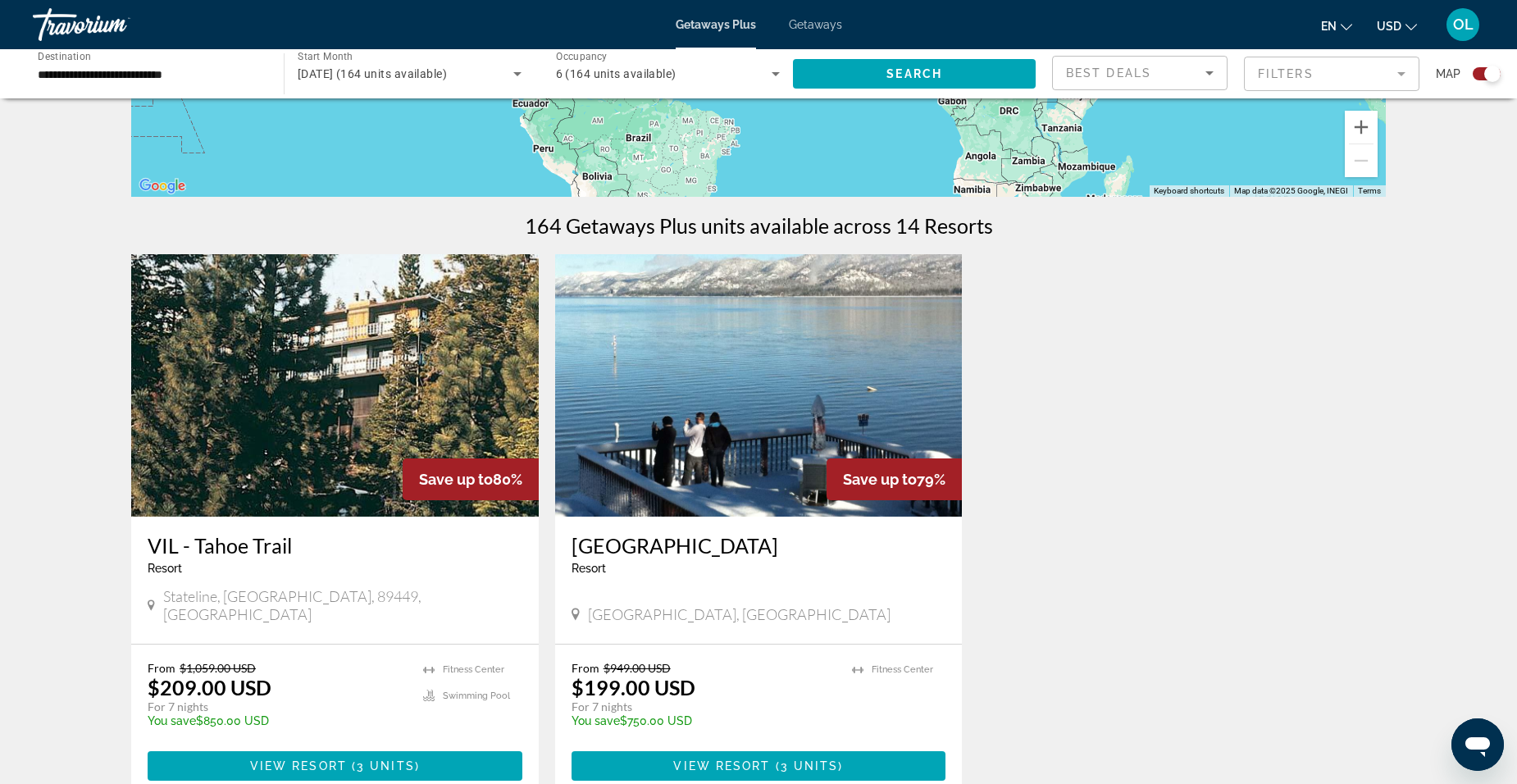
click at [702, 468] on img "Main content" at bounding box center [758, 385] width 407 height 262
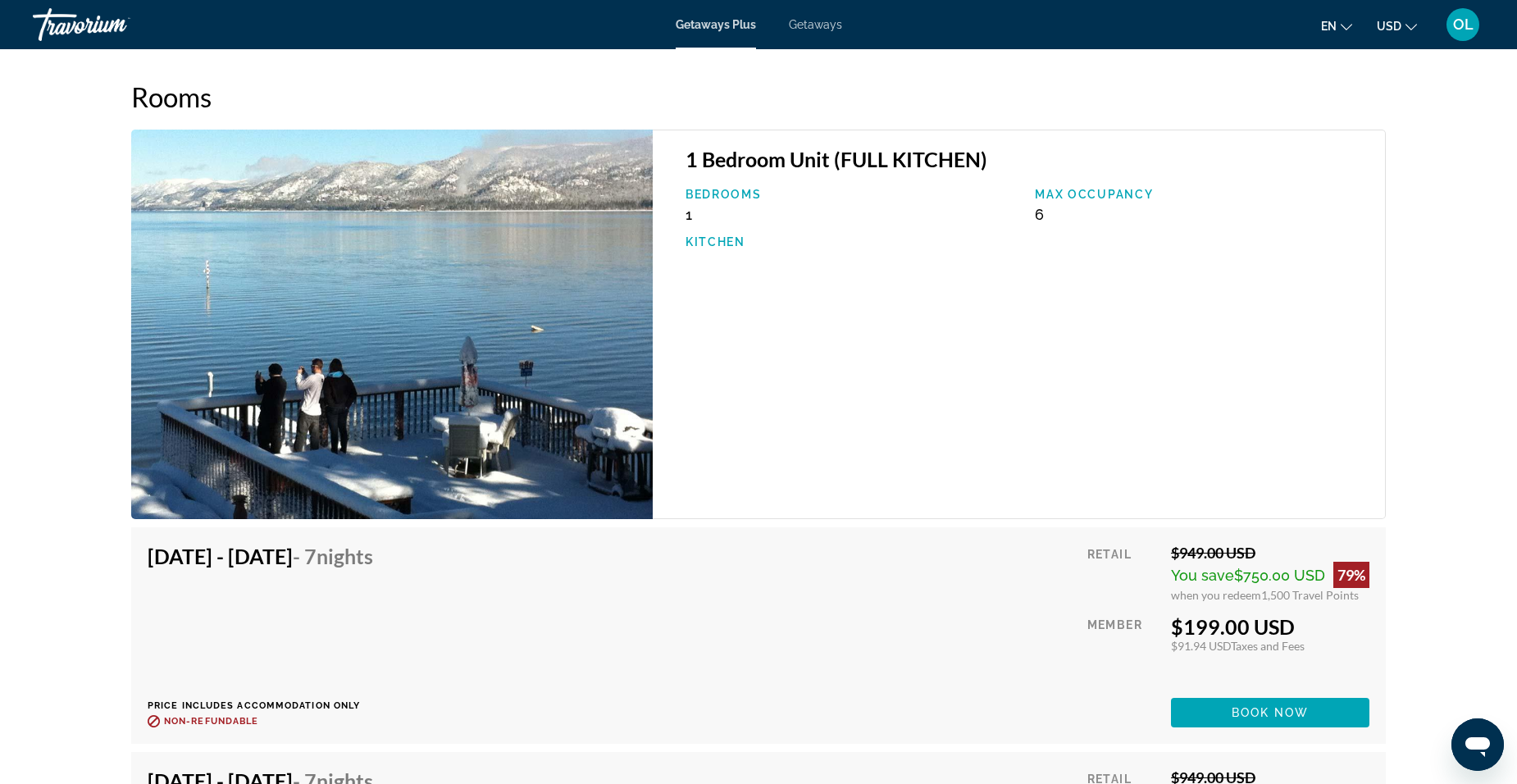
scroll to position [2477, 0]
